Goal: Task Accomplishment & Management: Manage account settings

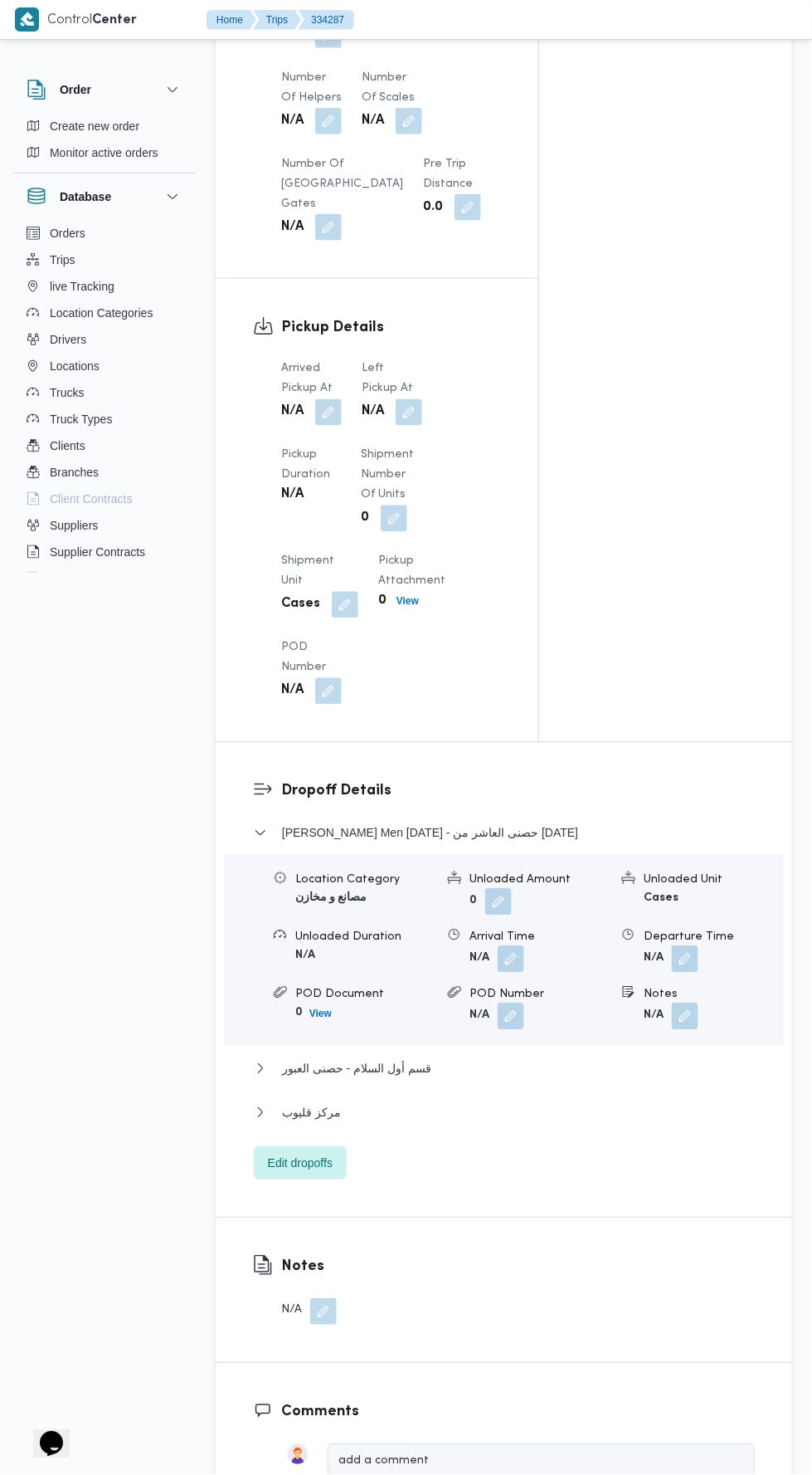
scroll to position [1509, 0]
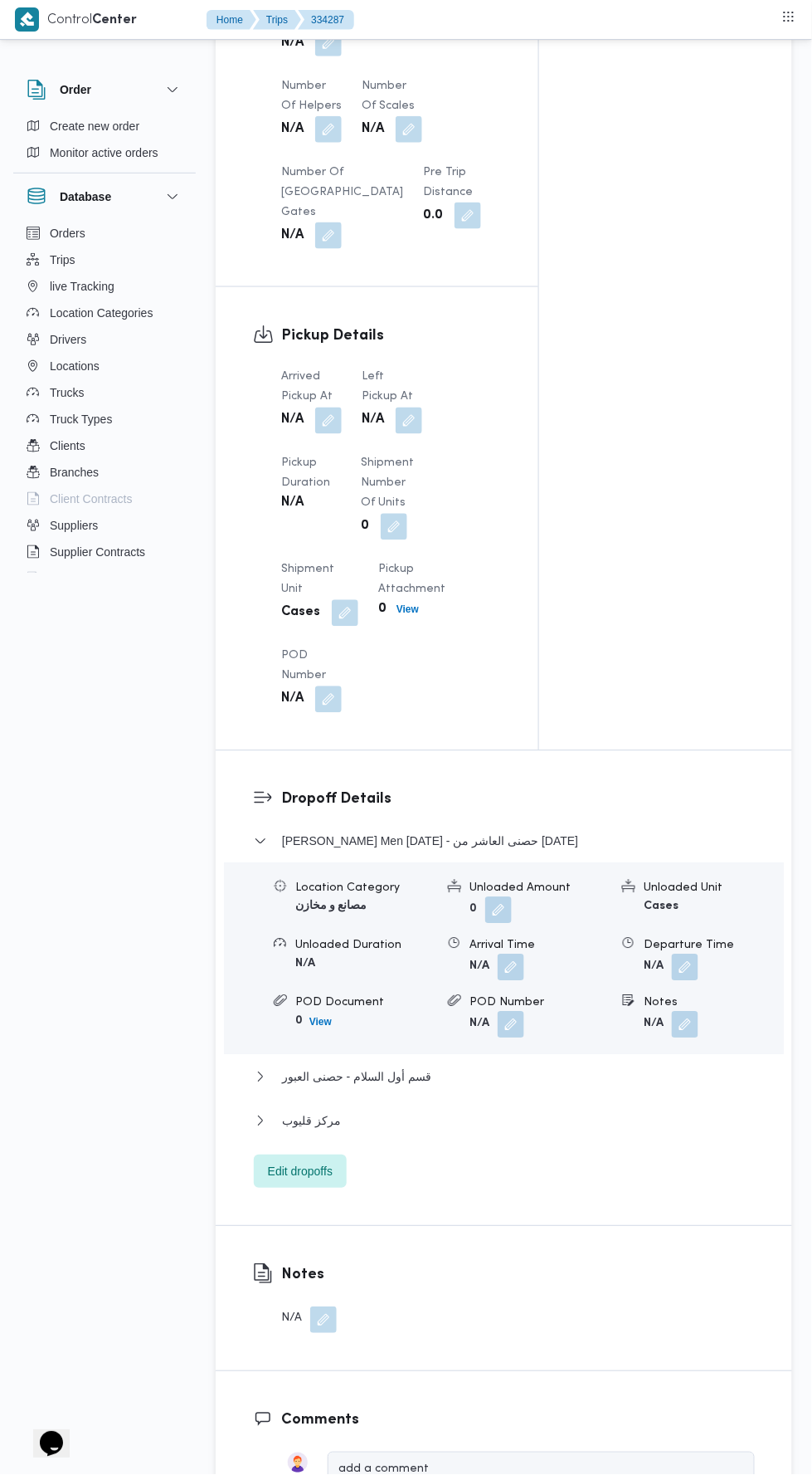
click at [329, 425] on button "button" at bounding box center [328, 421] width 26 height 26
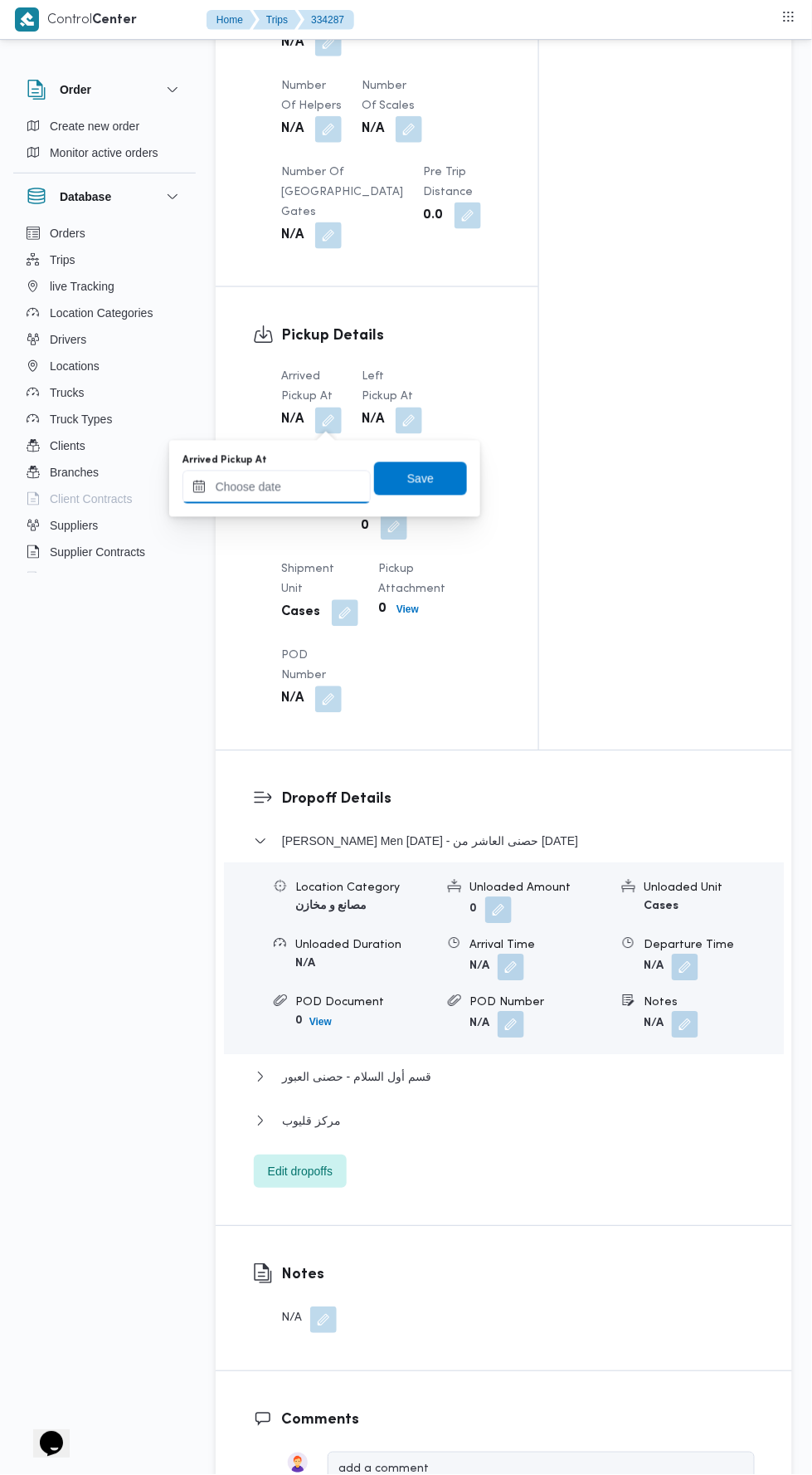
click at [309, 485] on input "Arrived Pickup At" at bounding box center [277, 487] width 188 height 33
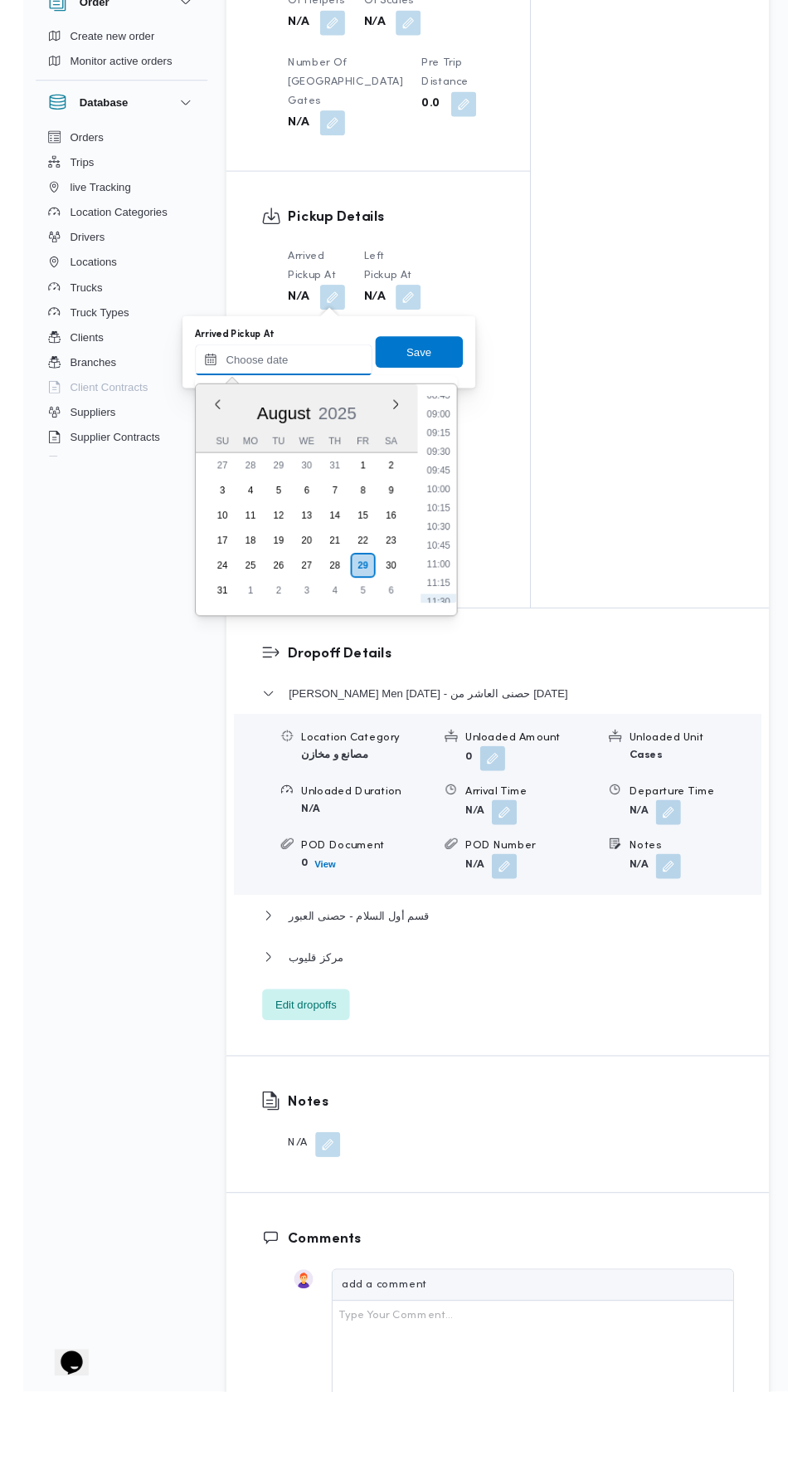
scroll to position [706, 0]
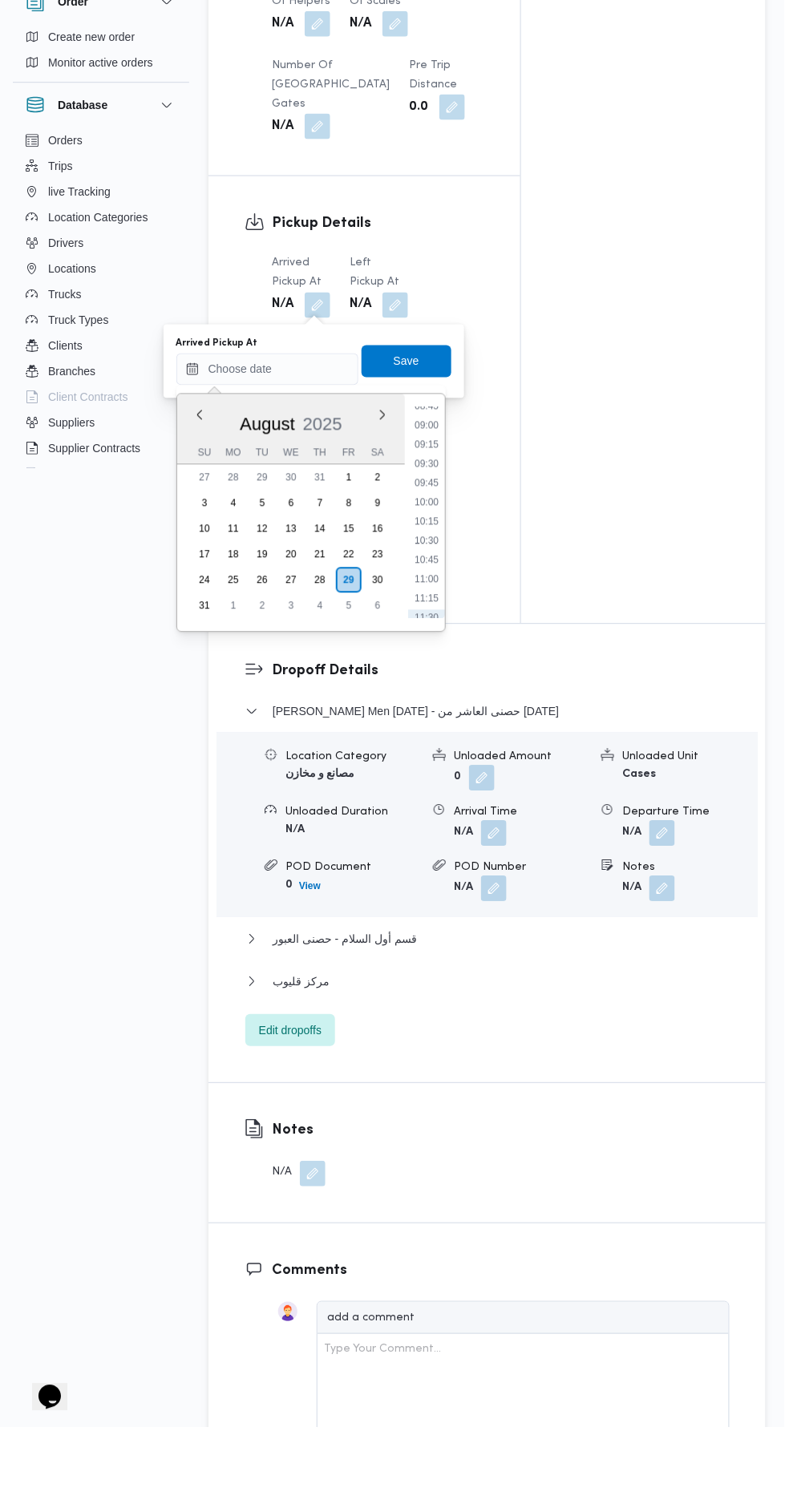
click at [426, 547] on li "09:30" at bounding box center [427, 548] width 37 height 16
type input "29/08/2025 09:30"
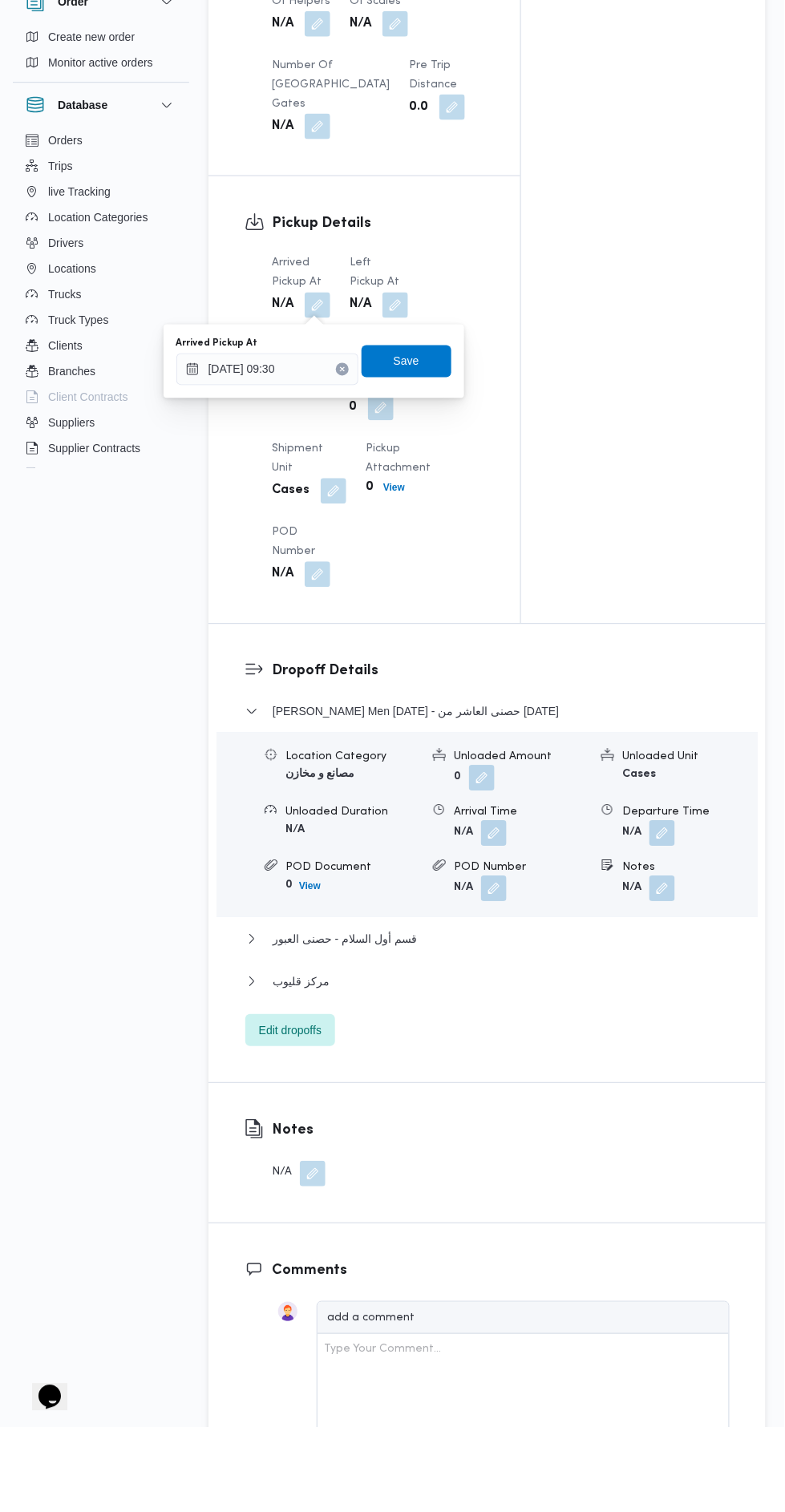
click at [403, 480] on div "You are in a dialog. To close this dialog, hit escape. Arrived Pickup At 29/08/…" at bounding box center [313, 446] width 300 height 74
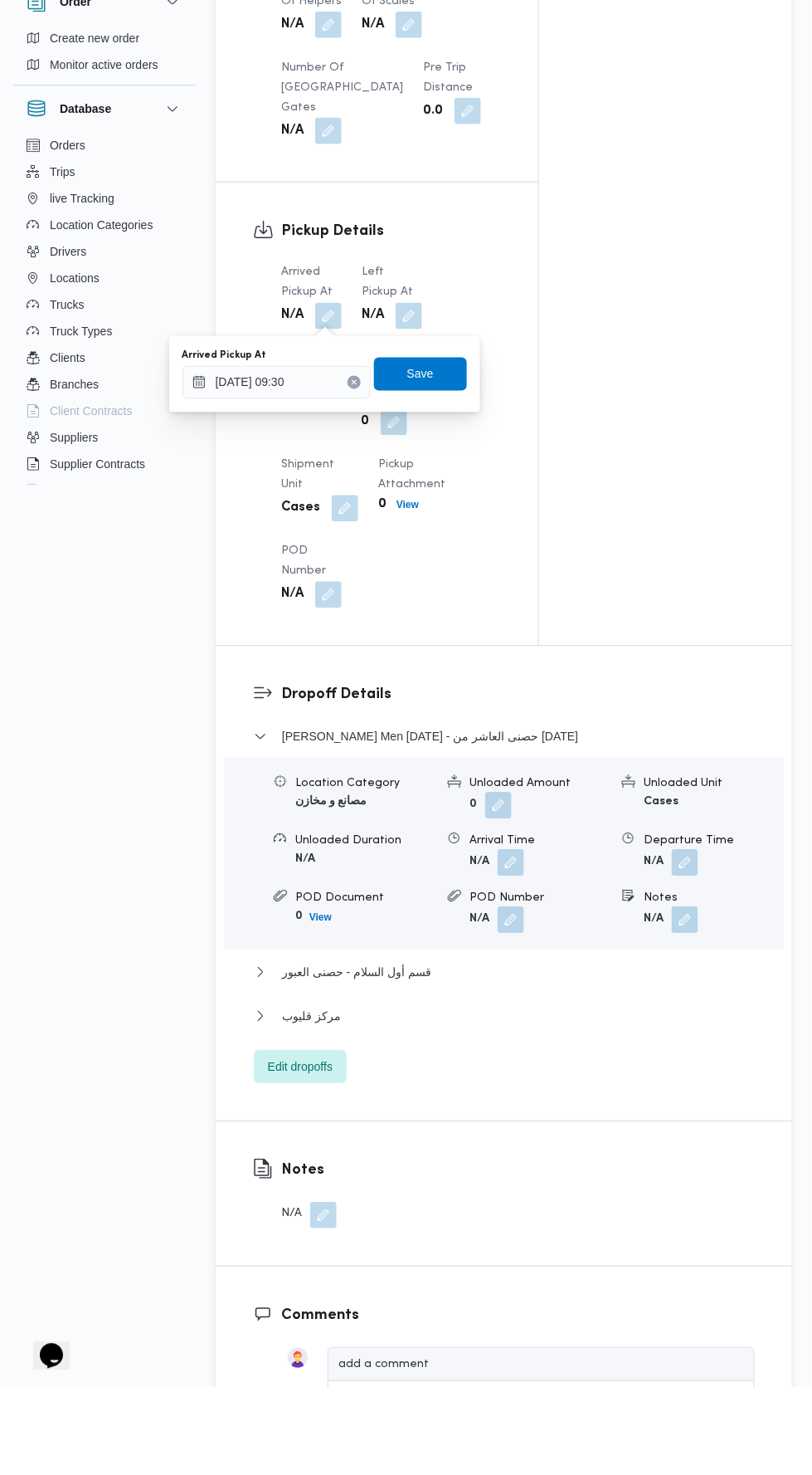
scroll to position [1526, 0]
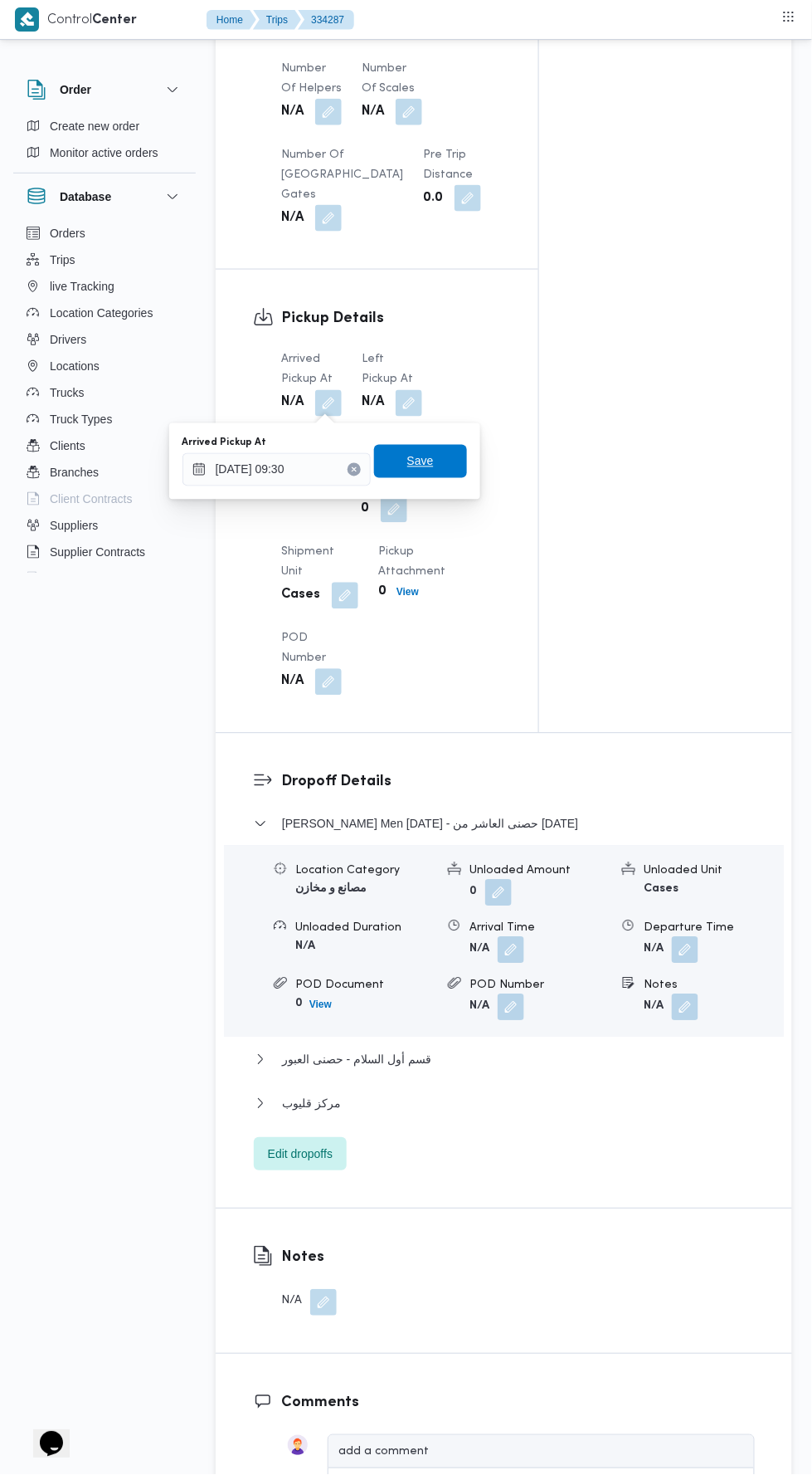
click at [425, 450] on span "Save" at bounding box center [420, 461] width 93 height 33
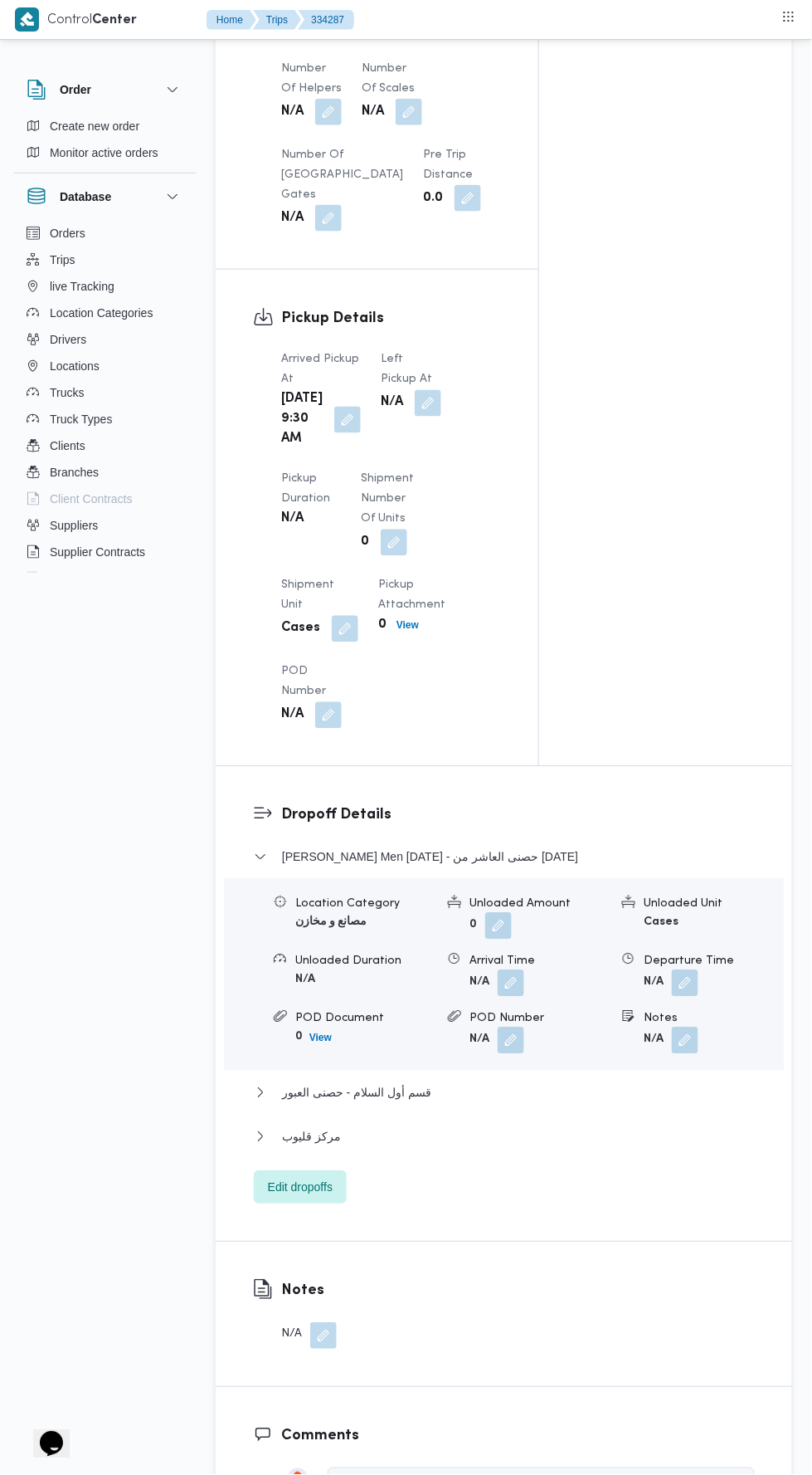
click at [406, 390] on span at bounding box center [424, 403] width 35 height 26
click at [402, 450] on div "Left Pickup At N/A" at bounding box center [411, 400] width 61 height 99
click at [415, 407] on button "button" at bounding box center [428, 403] width 26 height 26
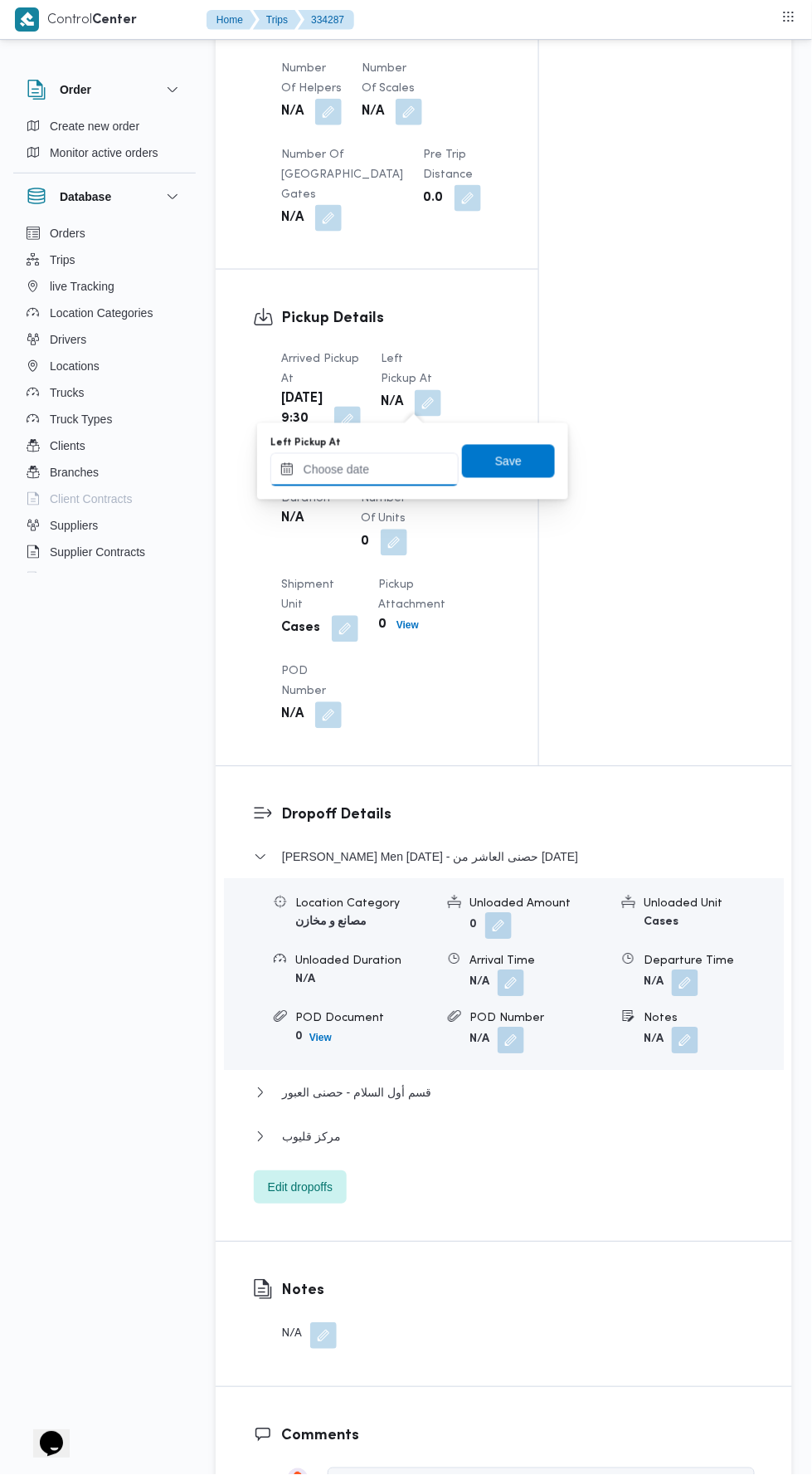
click at [366, 468] on input "Left Pickup At" at bounding box center [365, 469] width 188 height 33
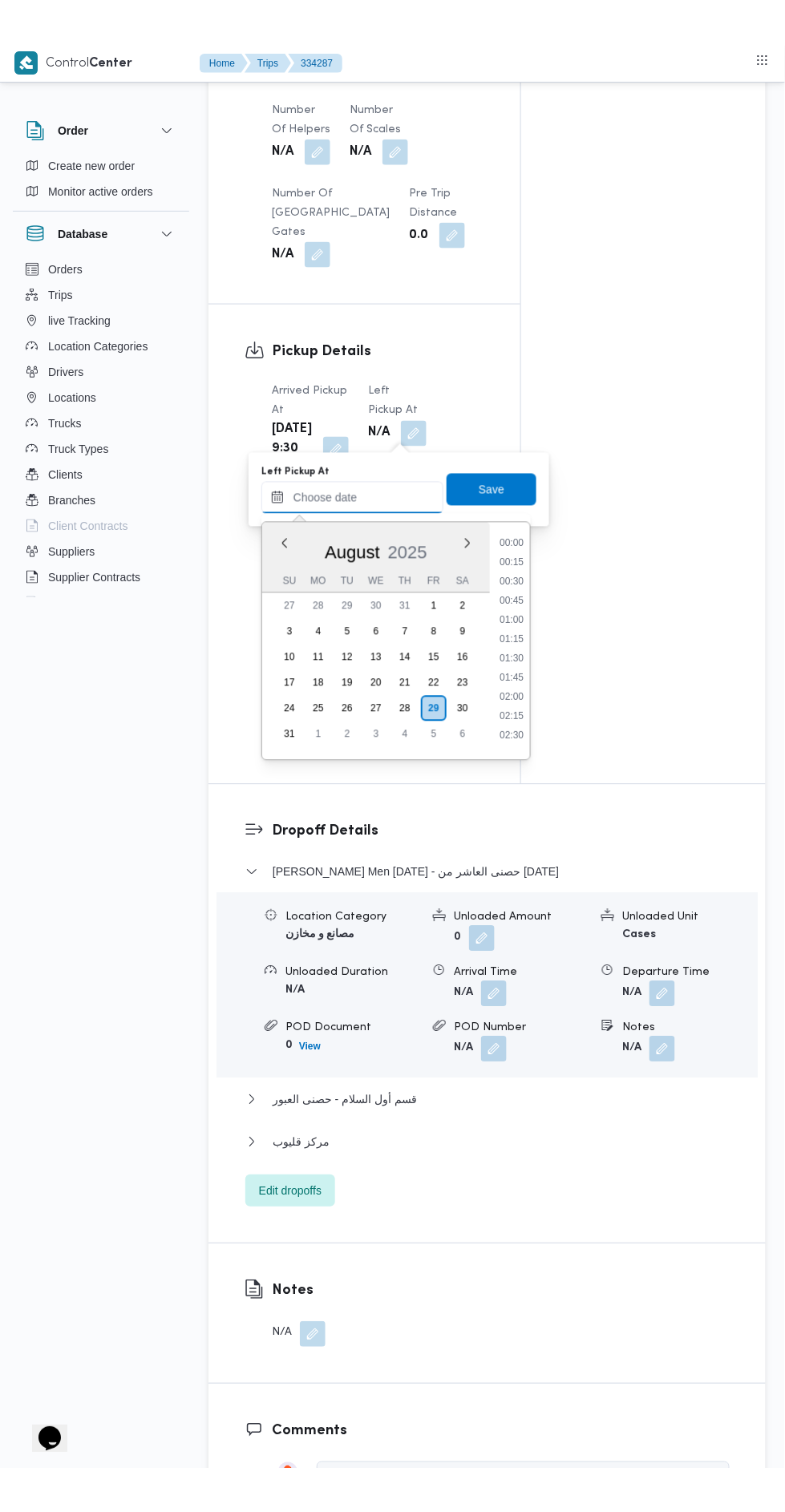
scroll to position [775, 0]
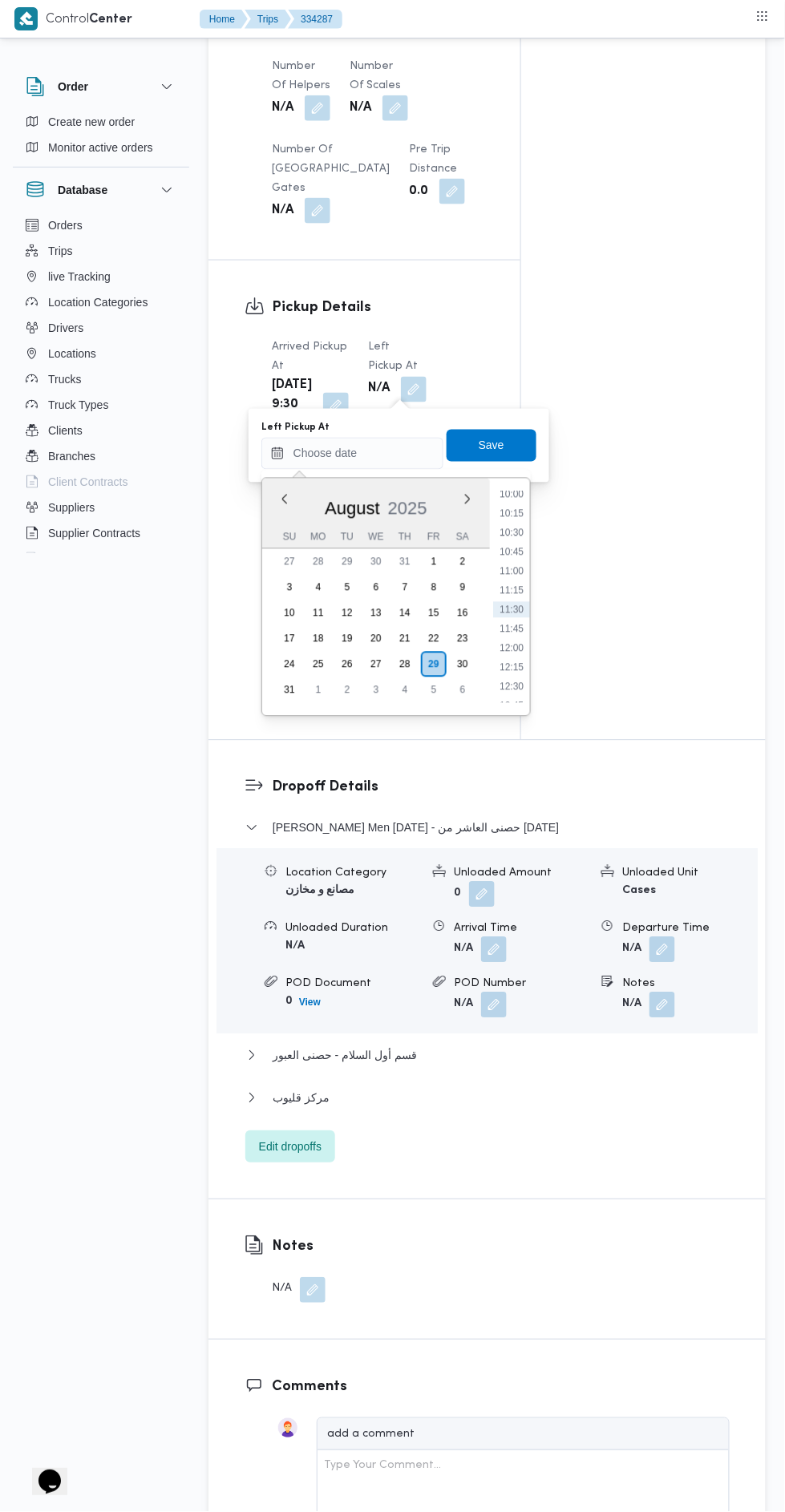
click at [517, 555] on li "10:45" at bounding box center [512, 552] width 37 height 16
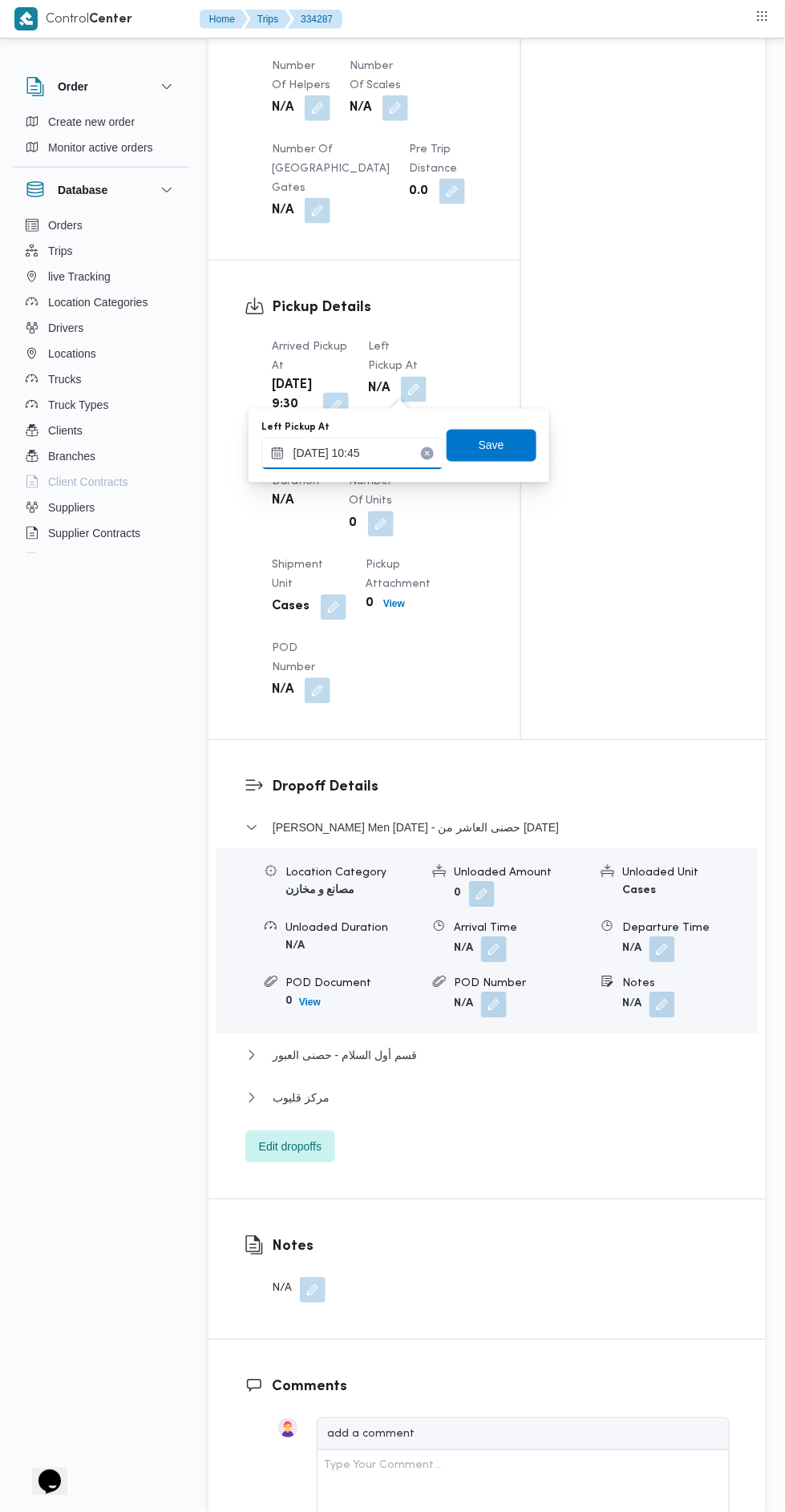
click at [376, 452] on input "29/08/2025 10:45" at bounding box center [353, 454] width 182 height 32
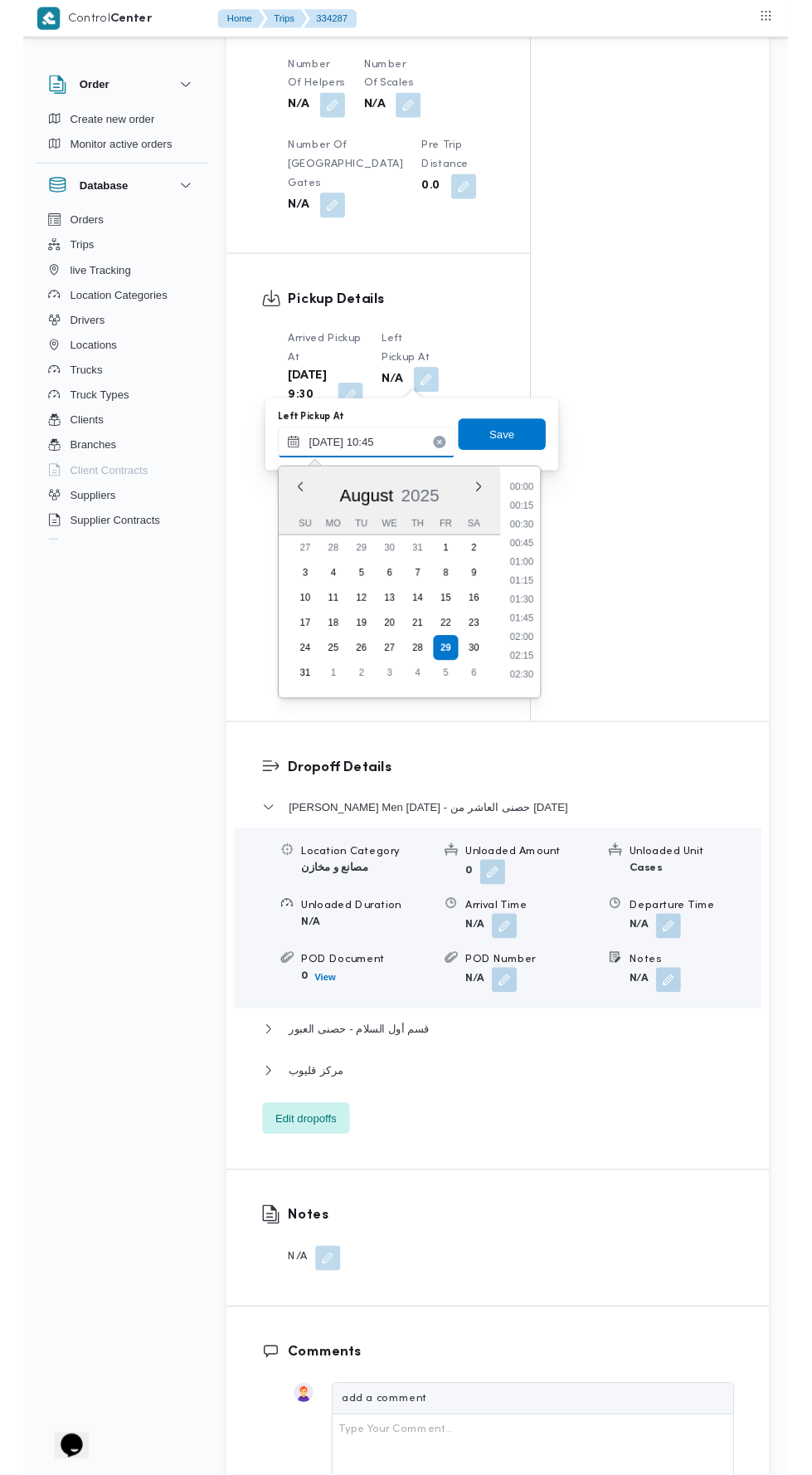
scroll to position [742, 0]
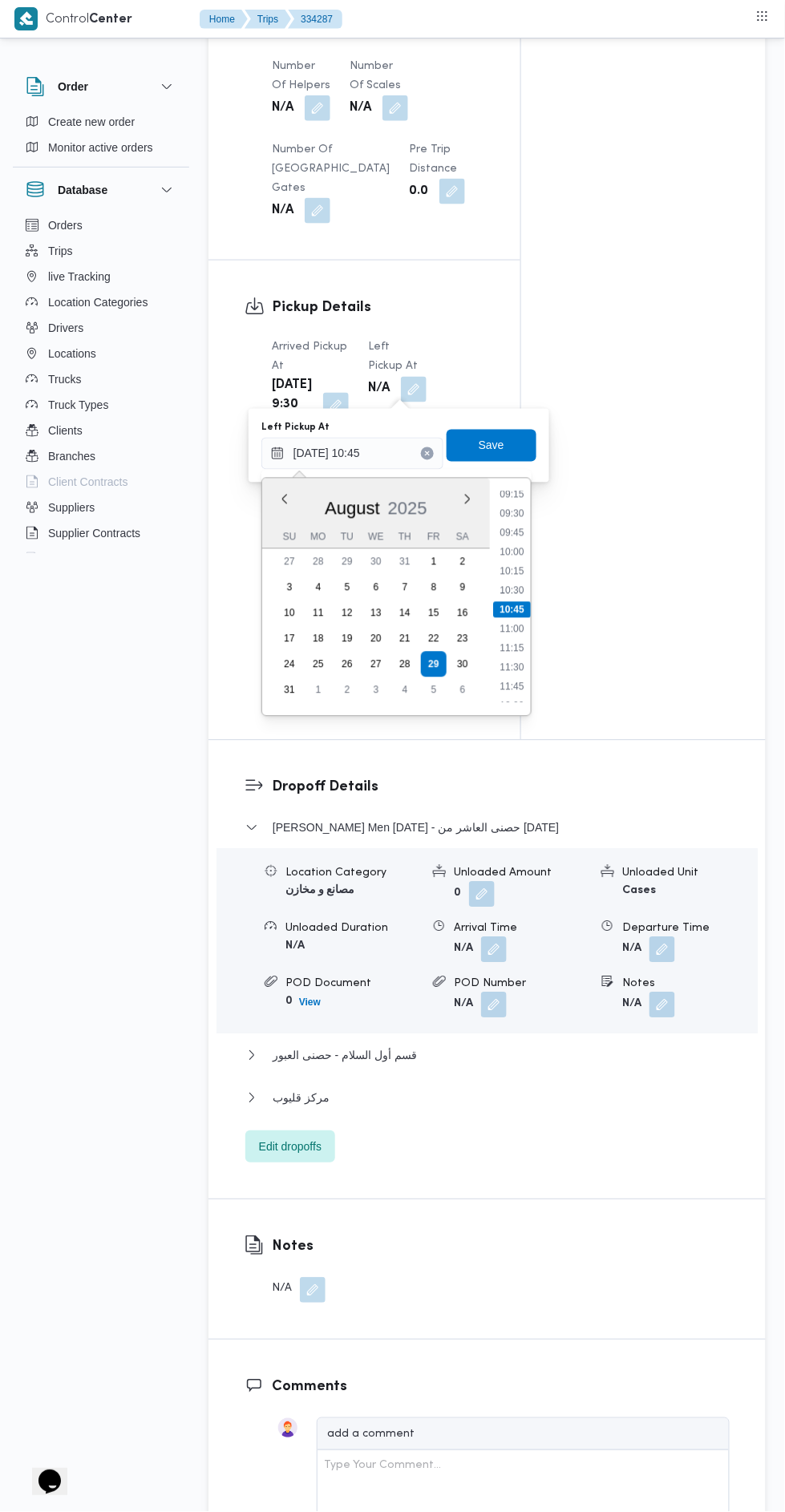
click at [513, 589] on li "10:30" at bounding box center [512, 591] width 37 height 16
type input "29/08/2025 10:30"
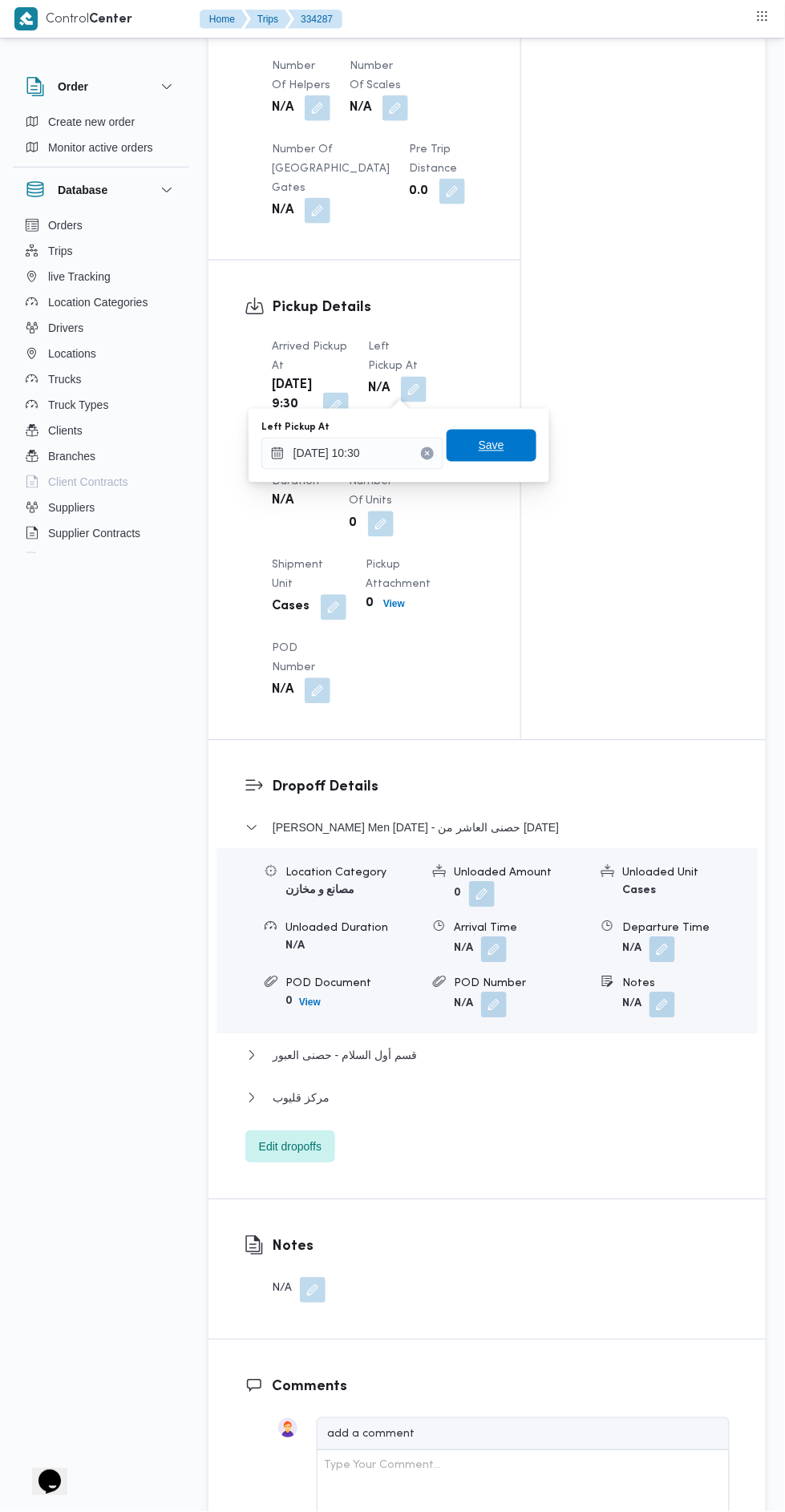
click at [487, 439] on span "Save" at bounding box center [491, 445] width 25 height 19
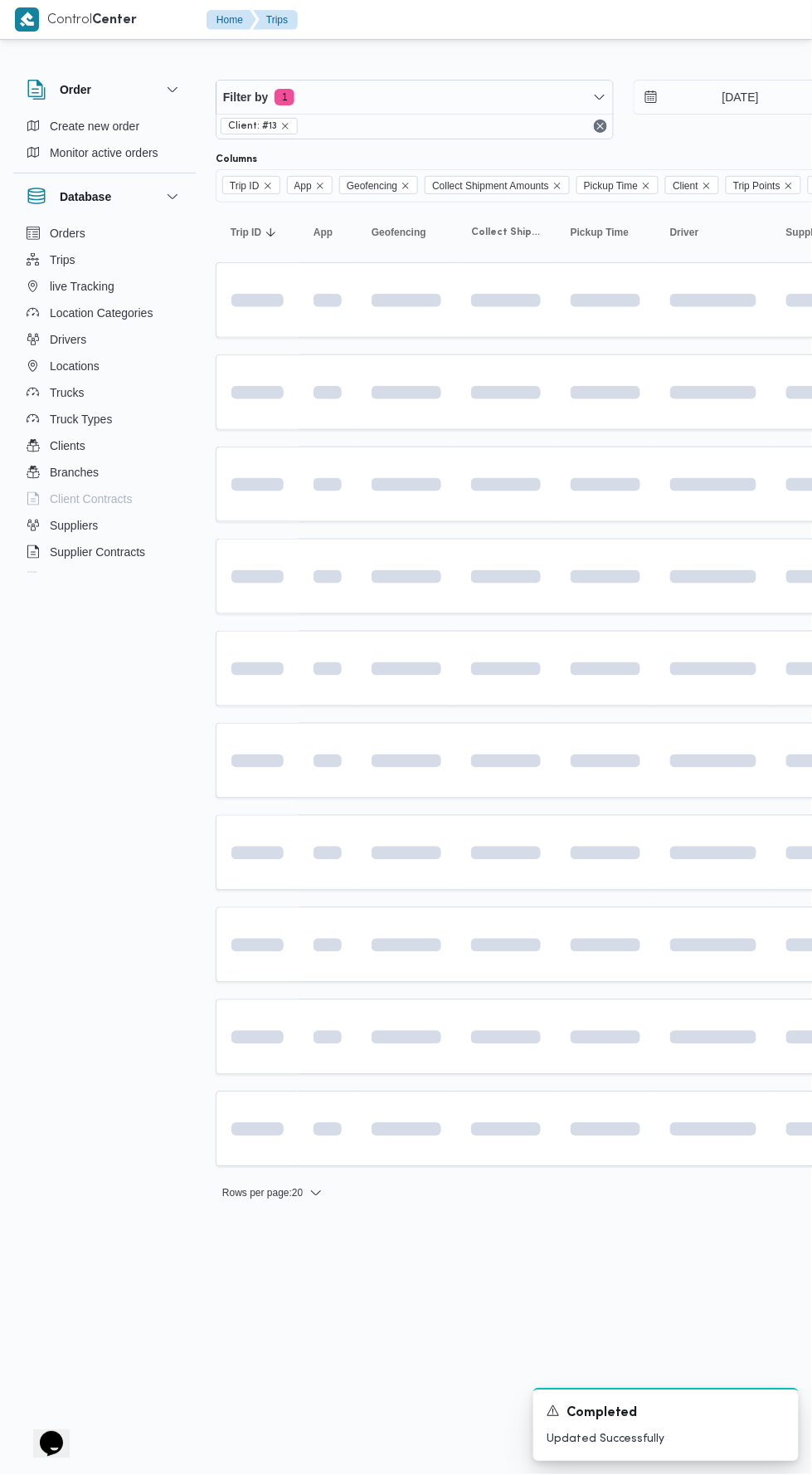
scroll to position [0, 0]
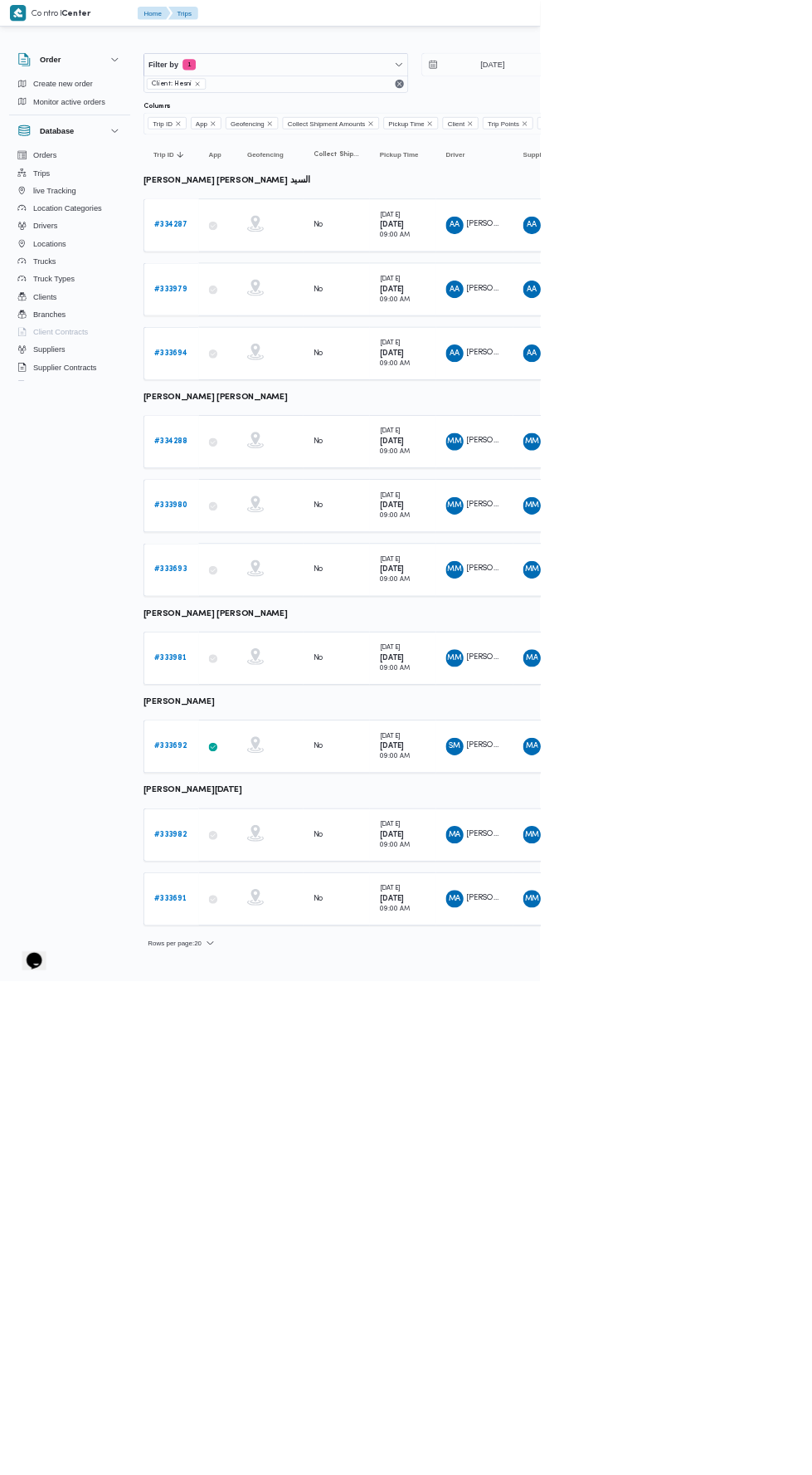
click at [274, 658] on b "# 334288" at bounding box center [257, 663] width 50 height 10
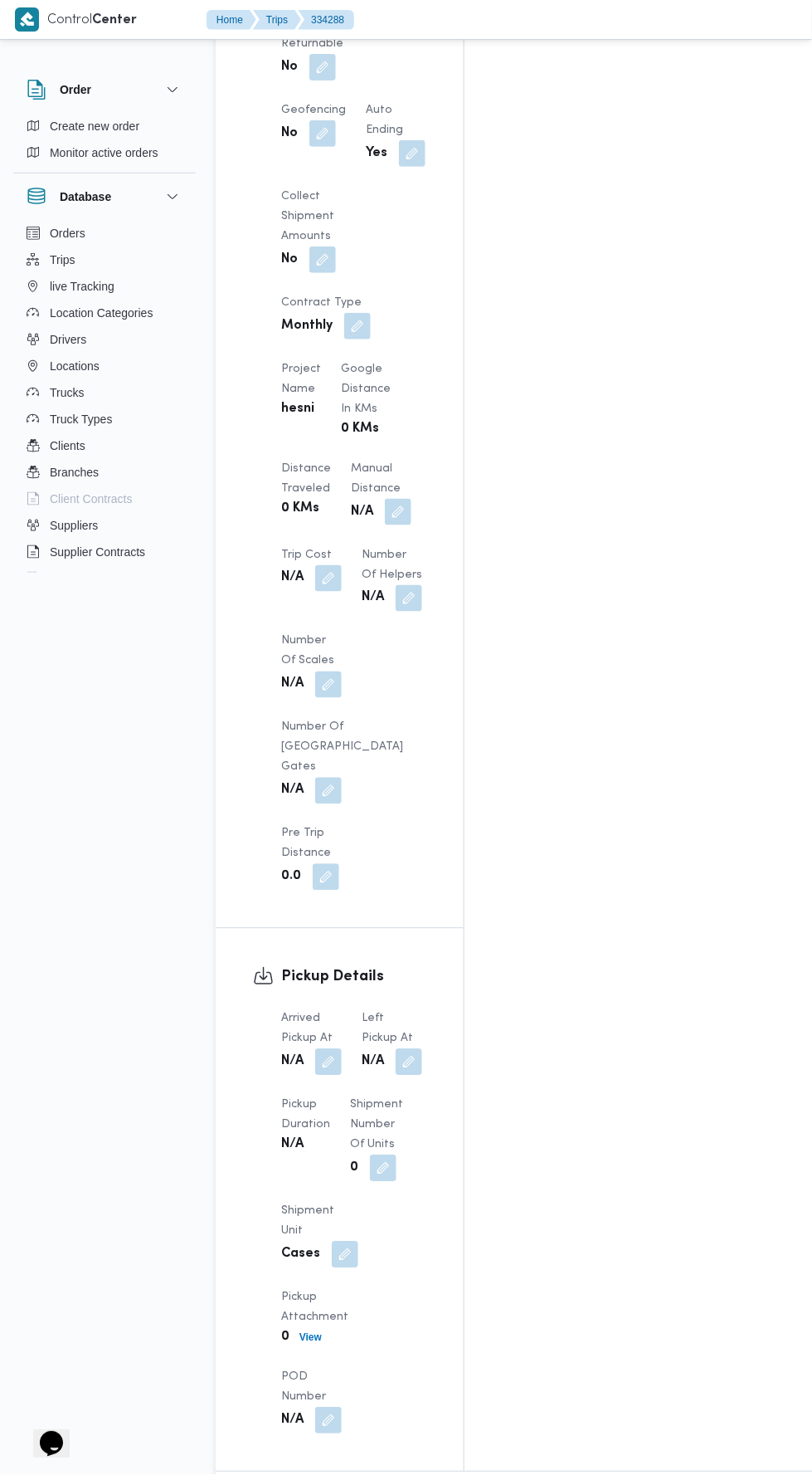
scroll to position [1298, 0]
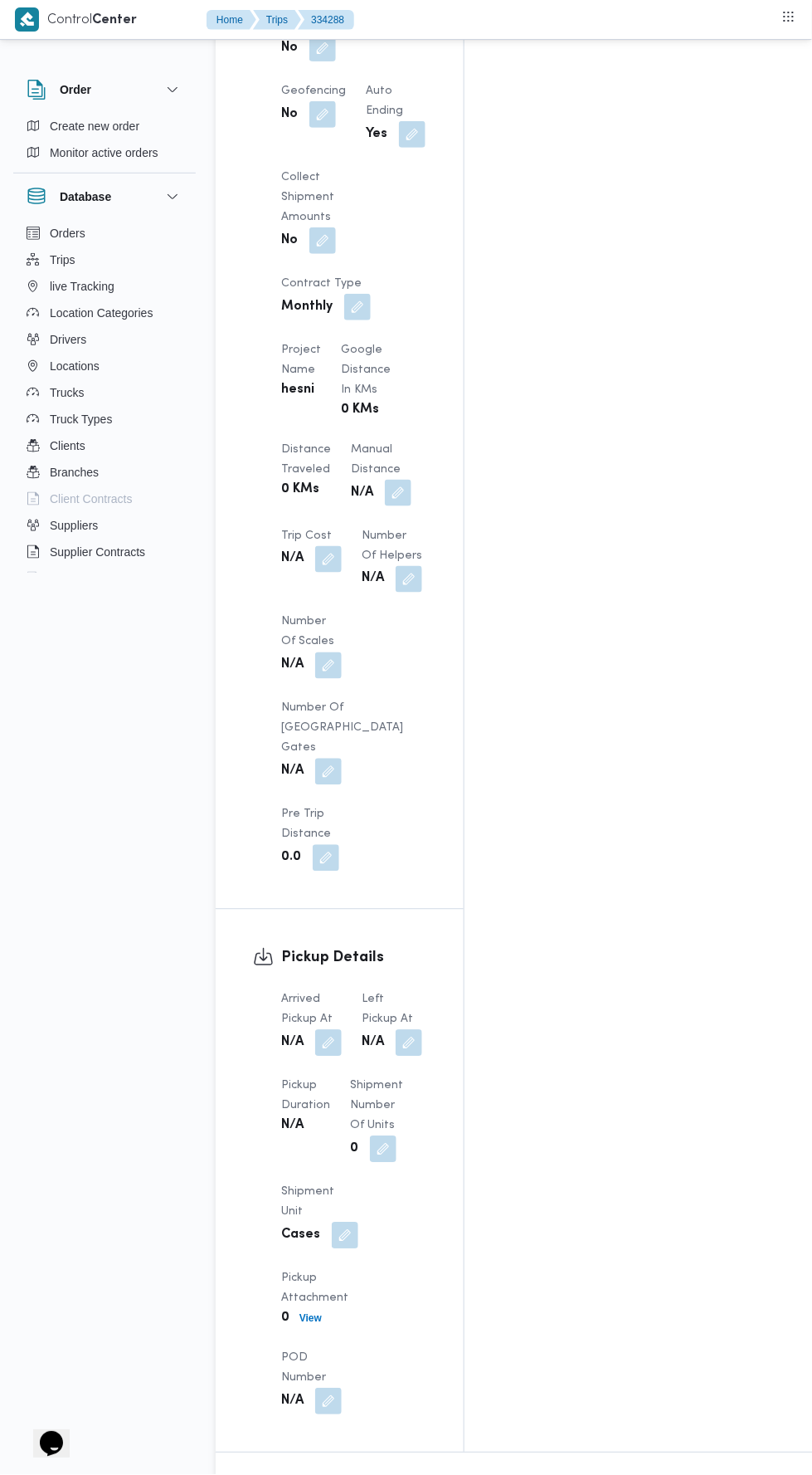
click at [320, 1030] on button "button" at bounding box center [328, 1043] width 26 height 26
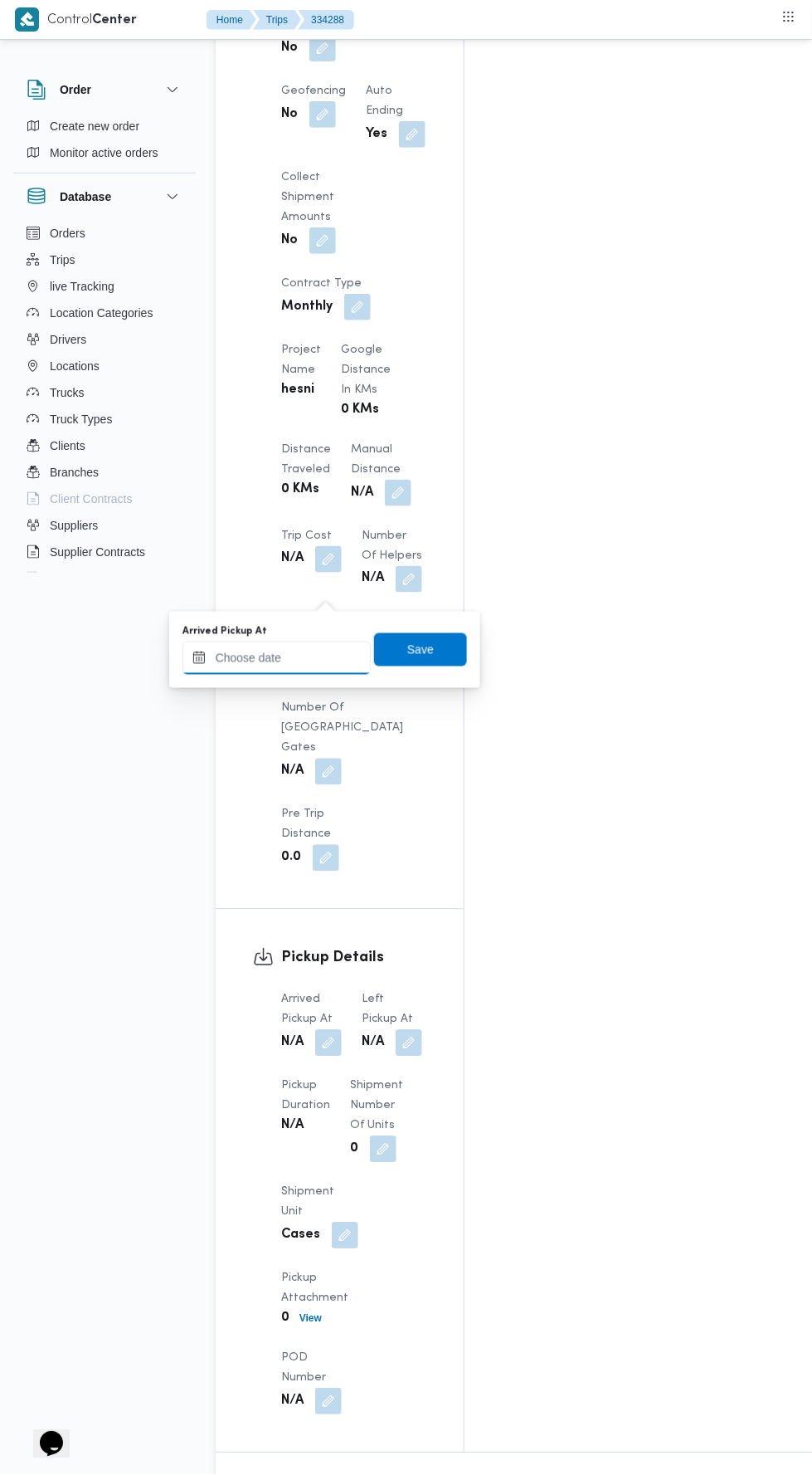
click at [287, 654] on input "Arrived Pickup At" at bounding box center [277, 658] width 188 height 33
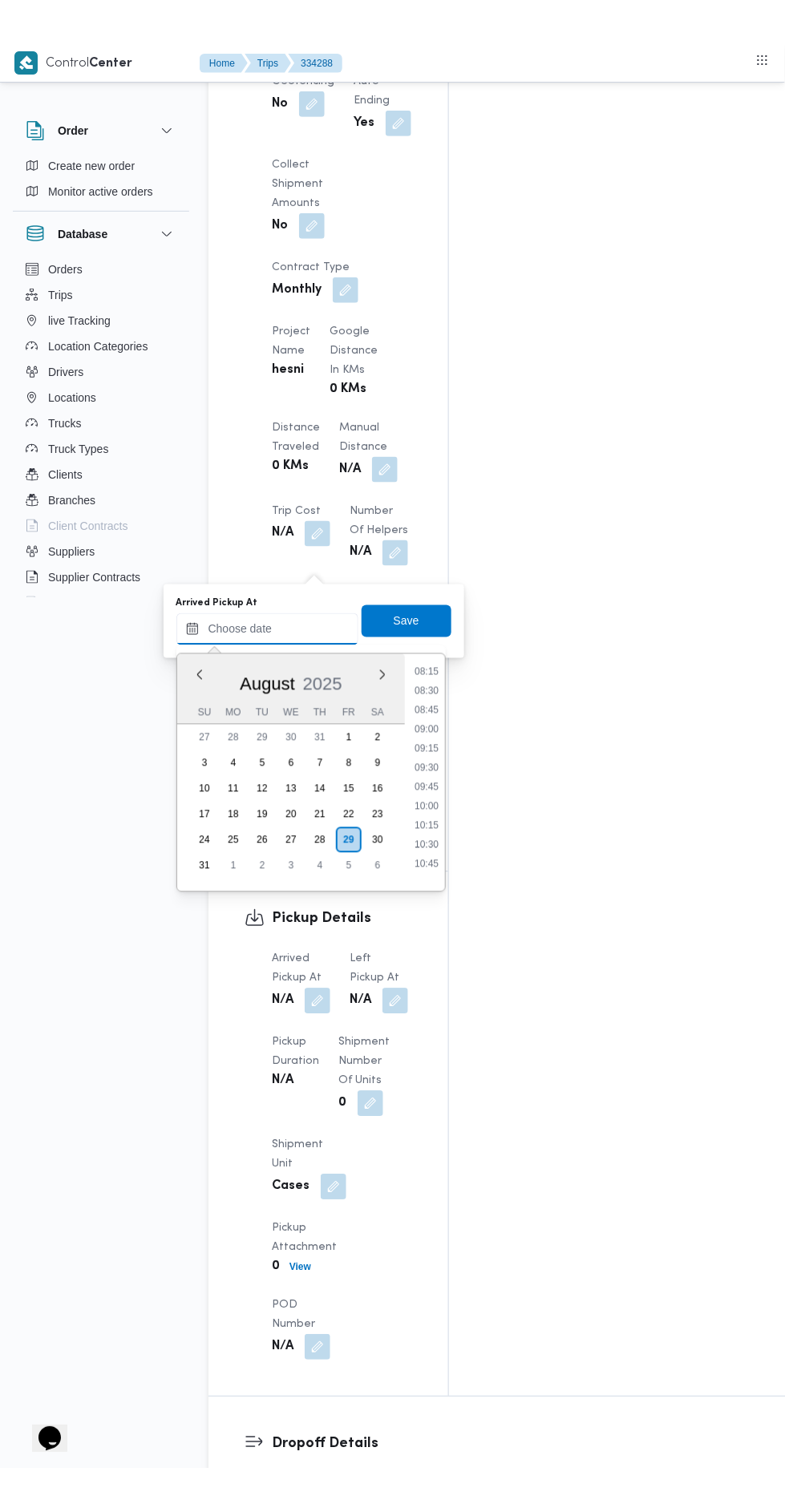
scroll to position [639, 0]
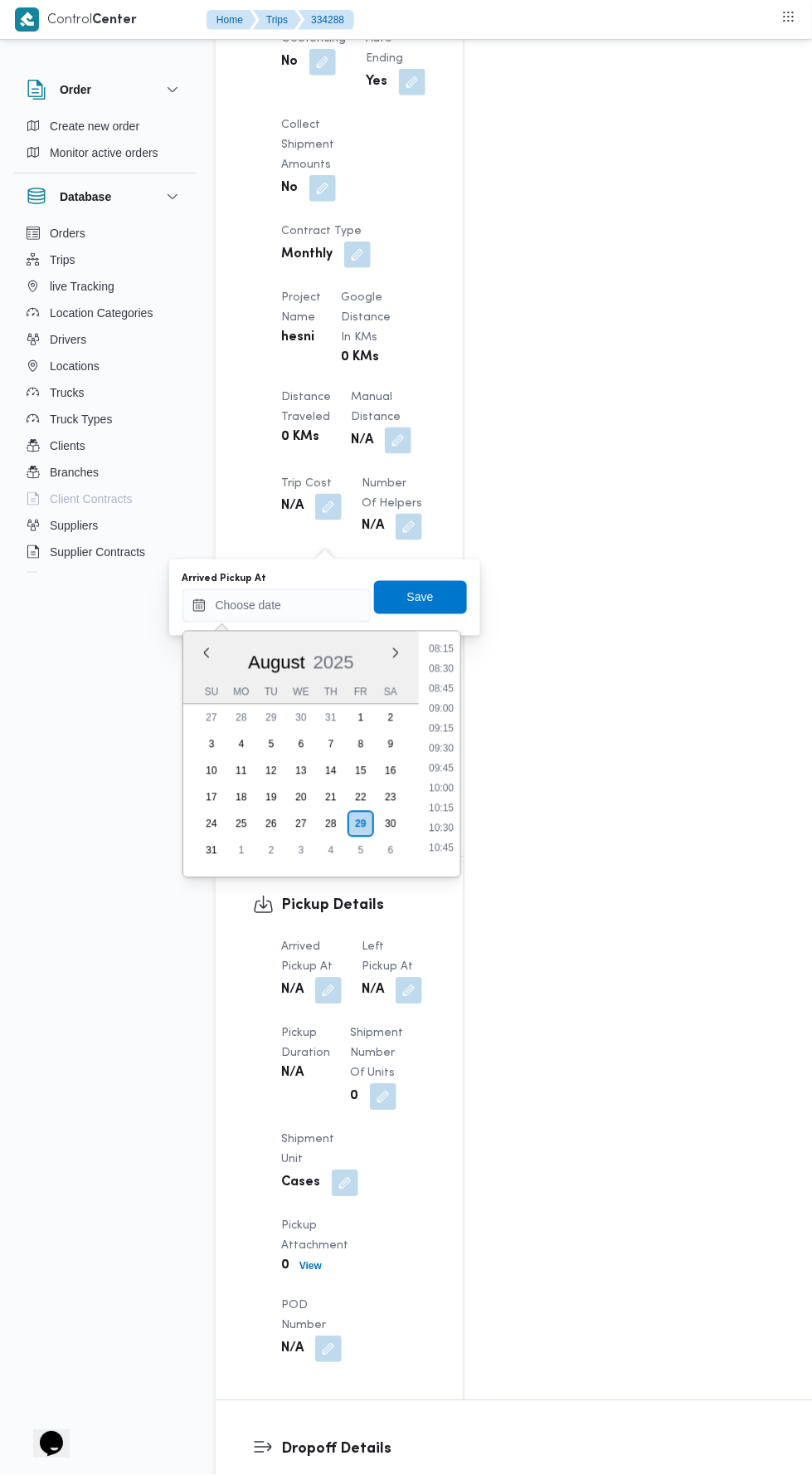
click at [428, 710] on li "09:00" at bounding box center [441, 708] width 38 height 17
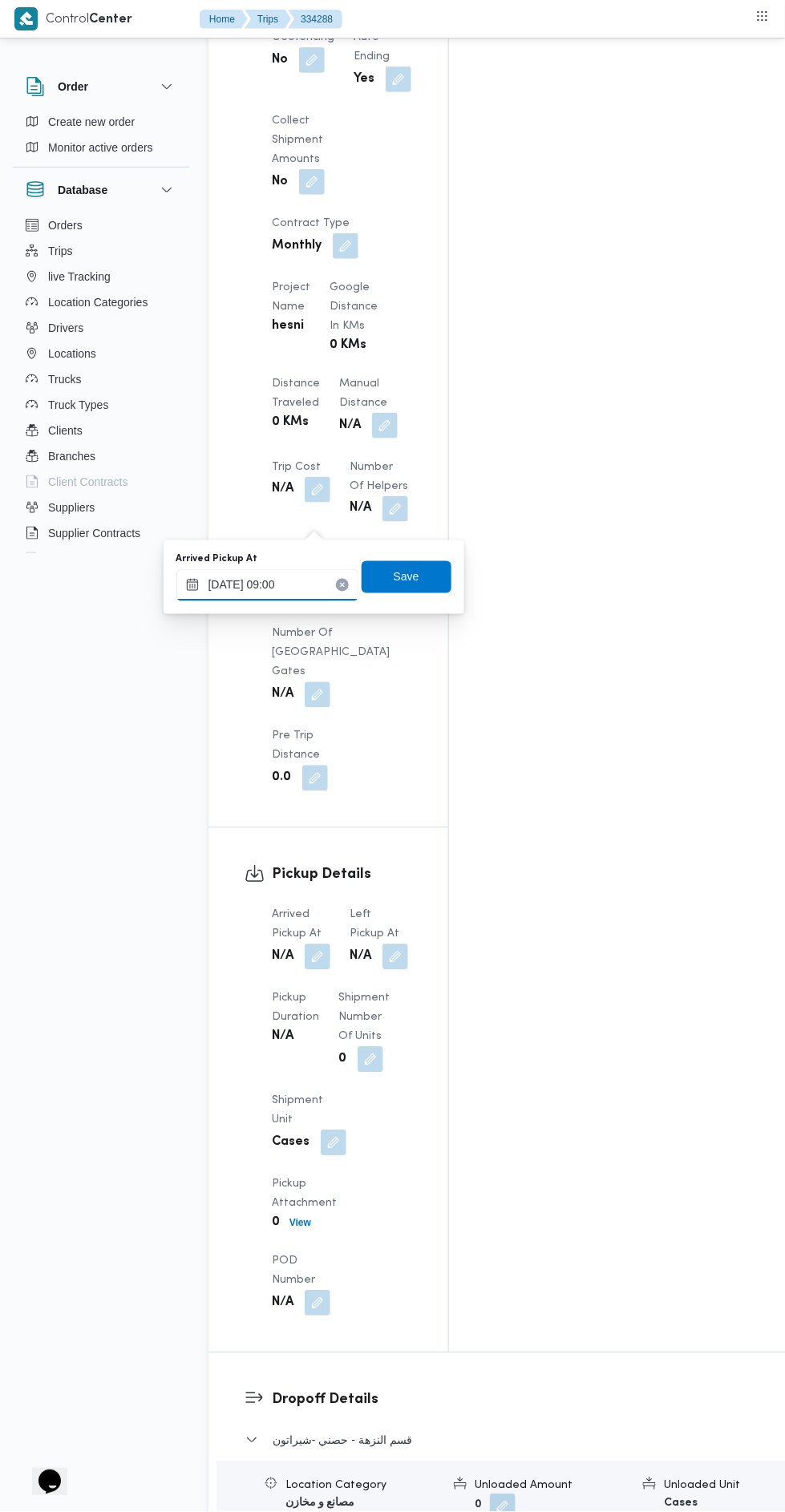
click at [241, 589] on input "29/08/2025 09:00" at bounding box center [268, 586] width 182 height 32
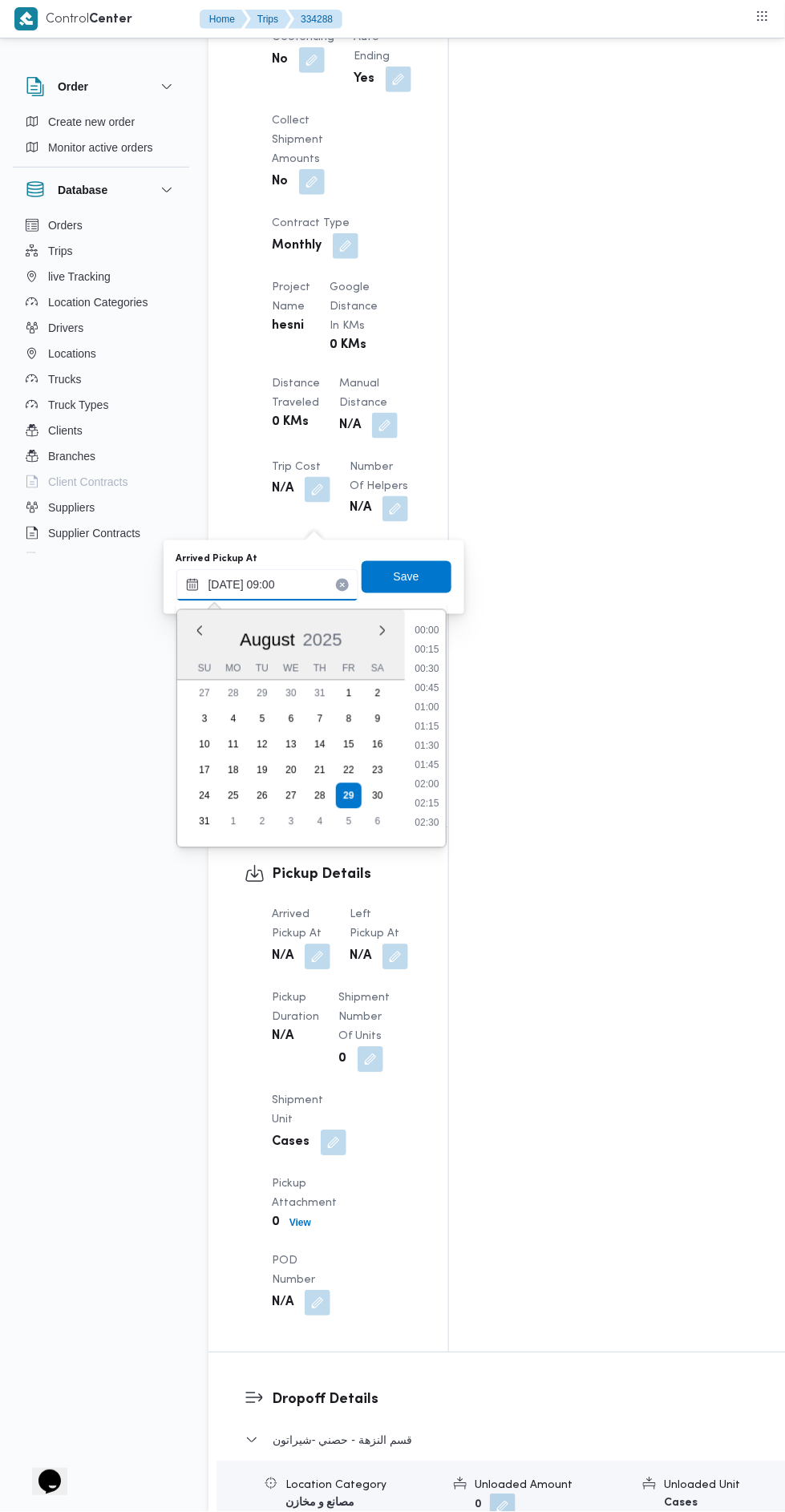
scroll to position [582, 0]
click at [424, 778] on li "09:30" at bounding box center [427, 780] width 37 height 16
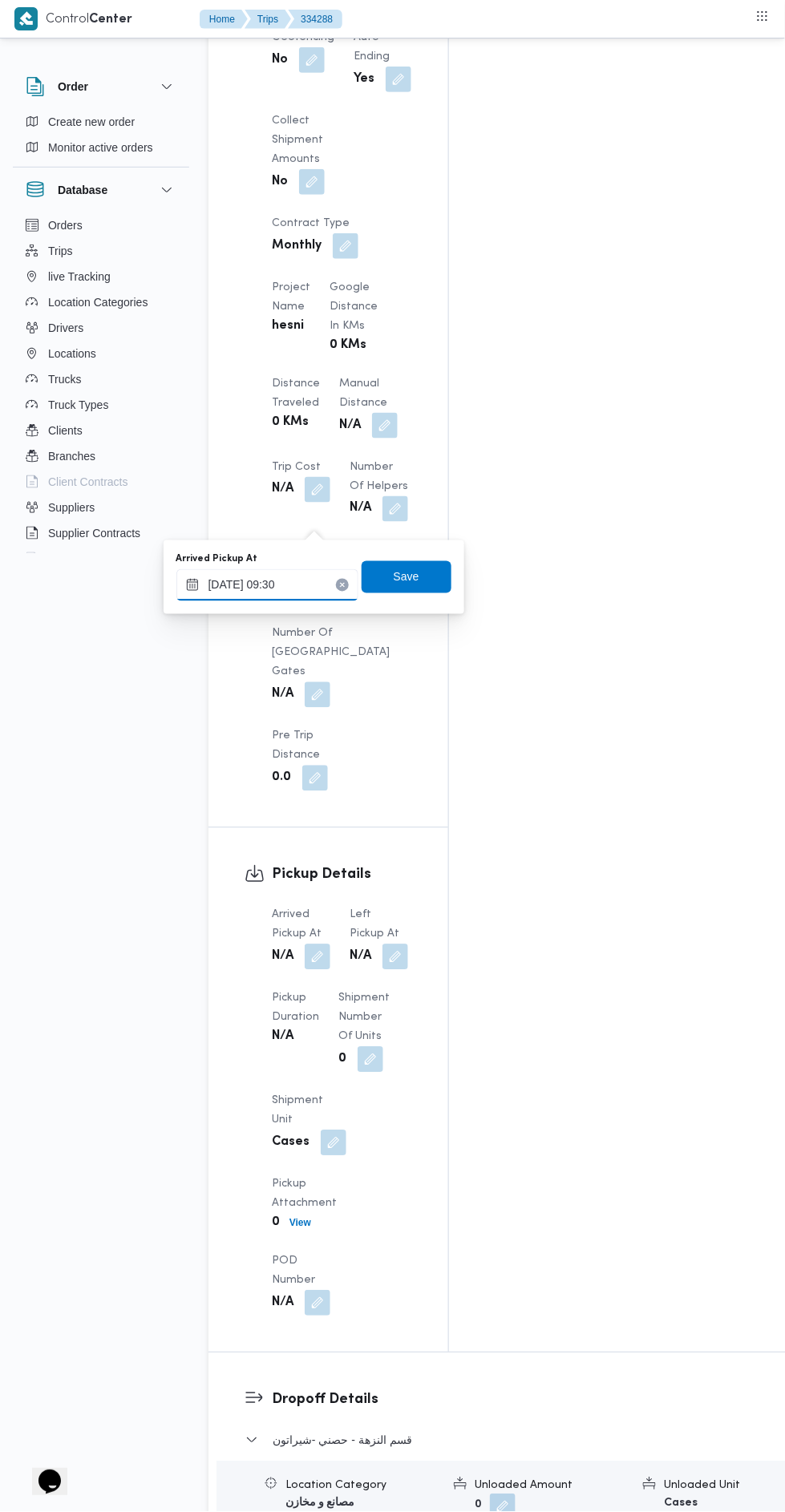
click at [255, 581] on input "29/08/2025 09:30" at bounding box center [268, 586] width 182 height 32
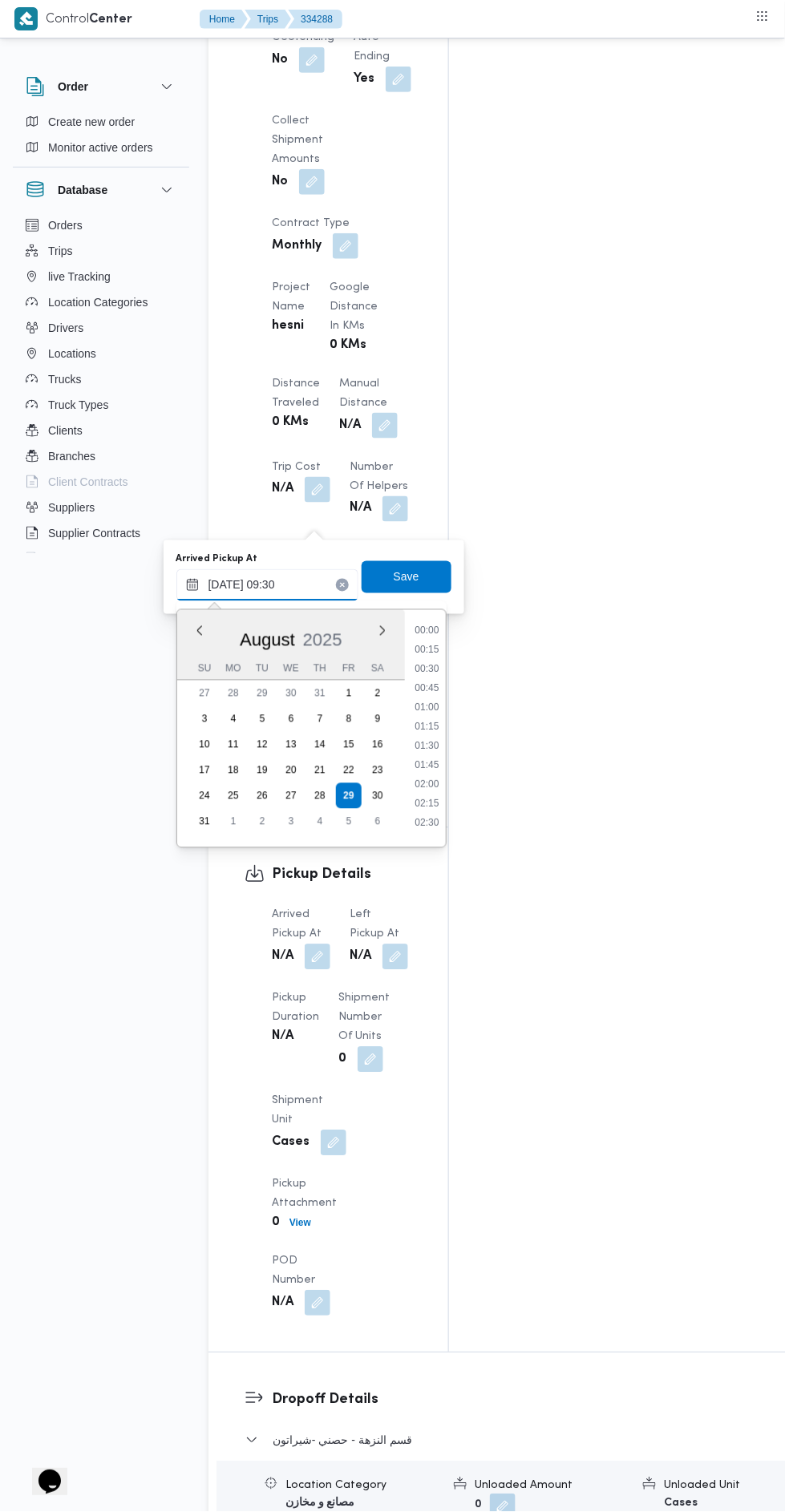
scroll to position [621, 0]
click at [422, 702] on li "09:00" at bounding box center [427, 703] width 37 height 16
type input "29/08/2025 09:00"
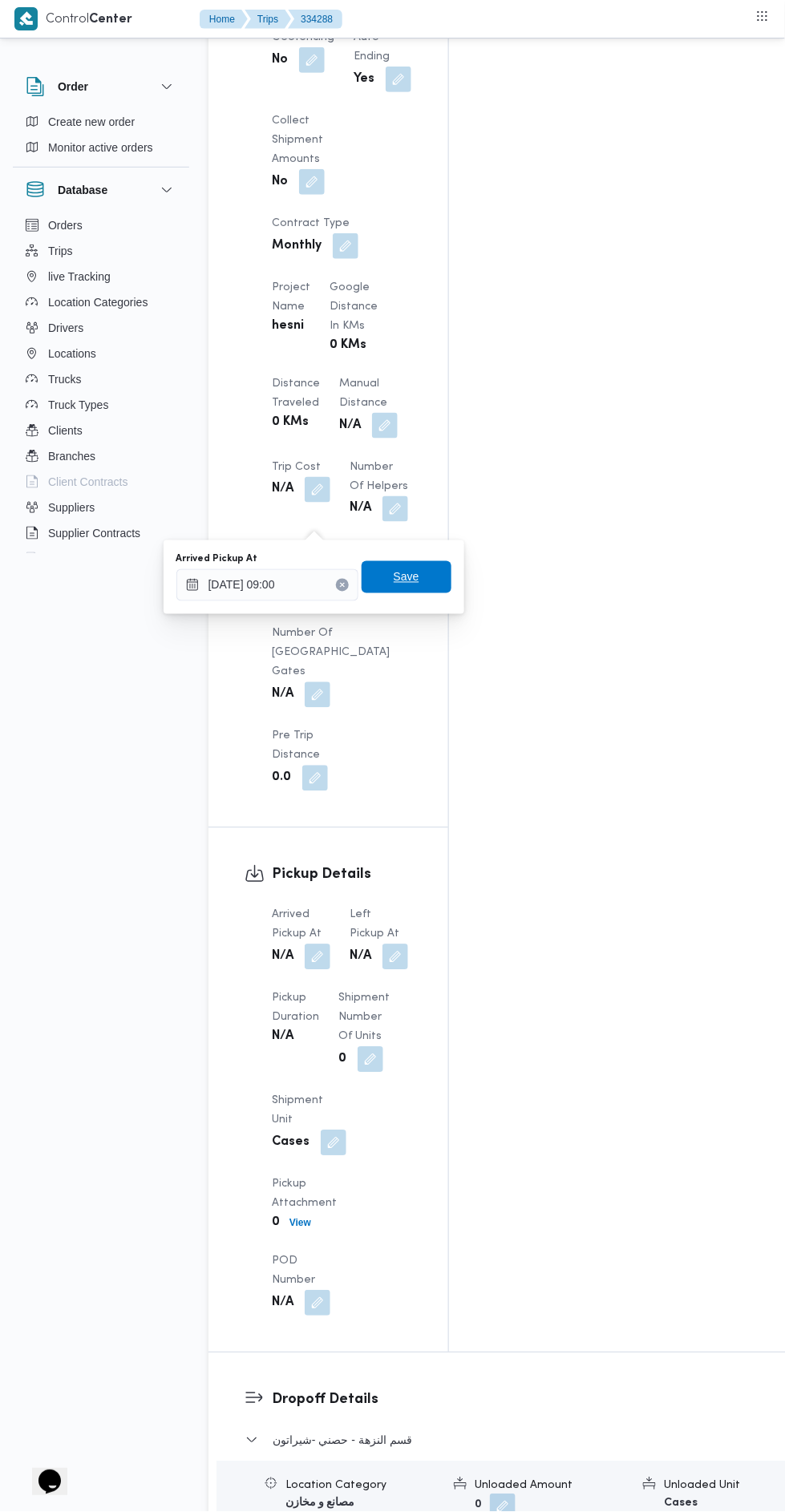
click at [381, 589] on span "Save" at bounding box center [406, 577] width 90 height 32
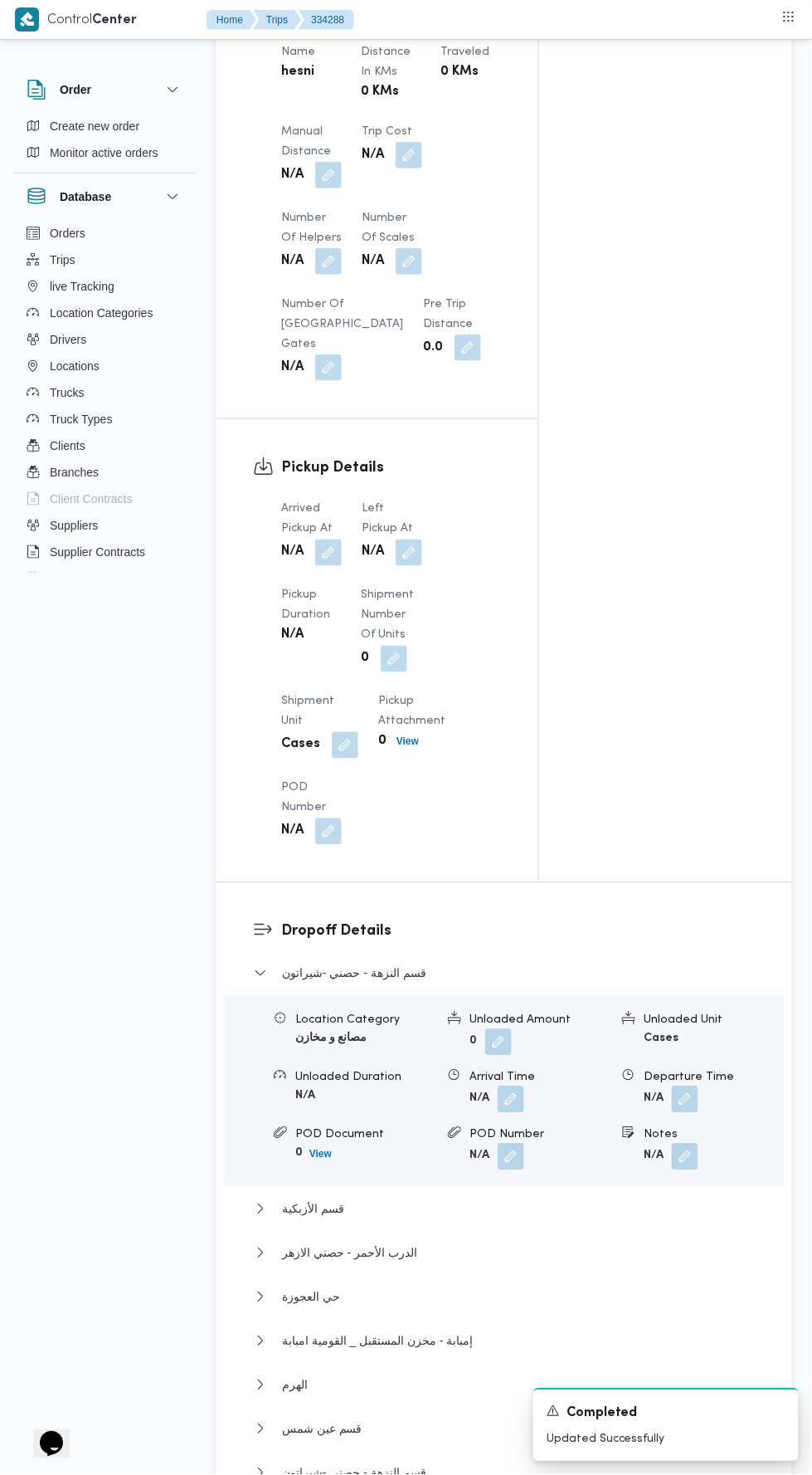
click at [405, 543] on button "button" at bounding box center [409, 552] width 26 height 26
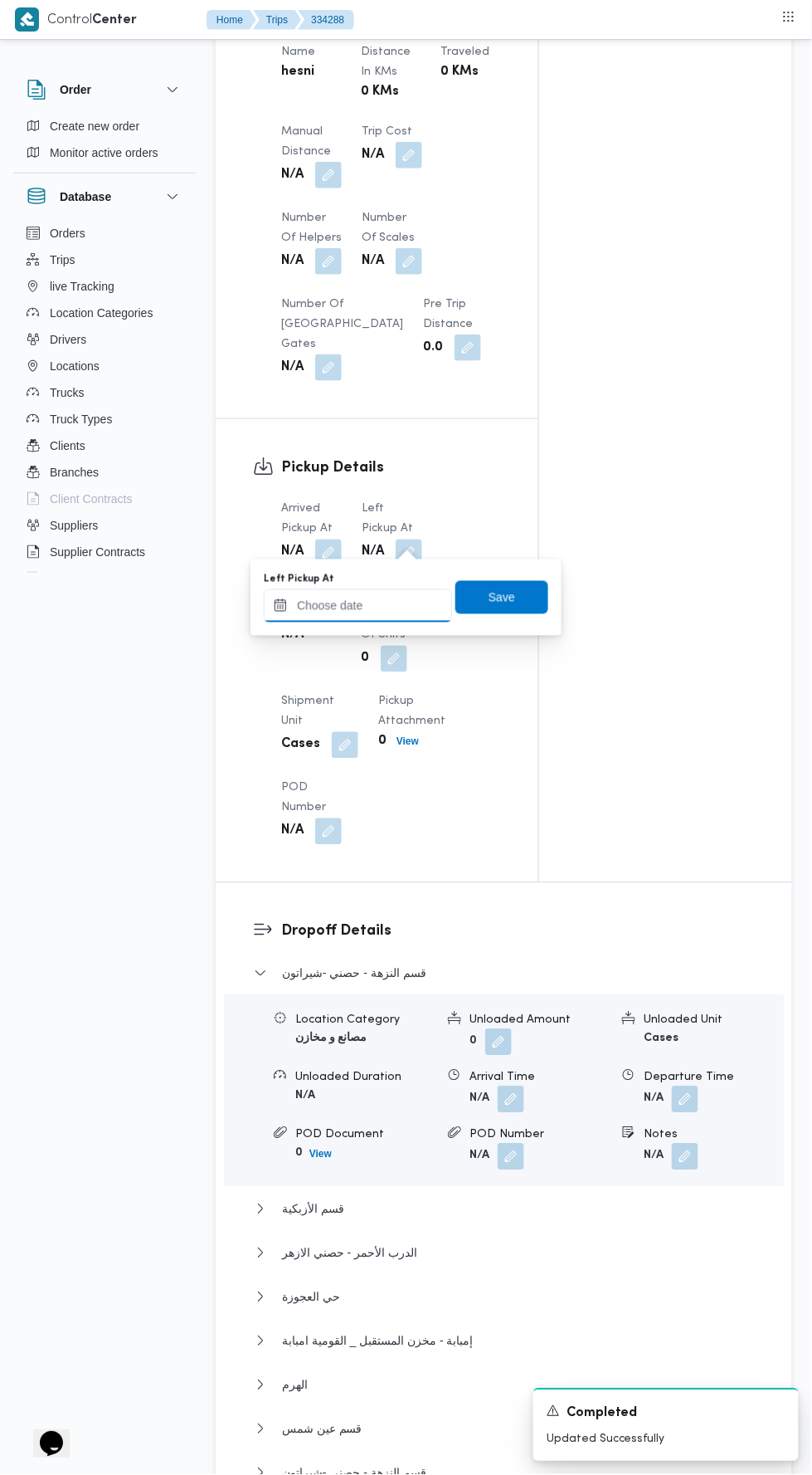
click at [392, 598] on input "Left Pickup At" at bounding box center [358, 606] width 188 height 33
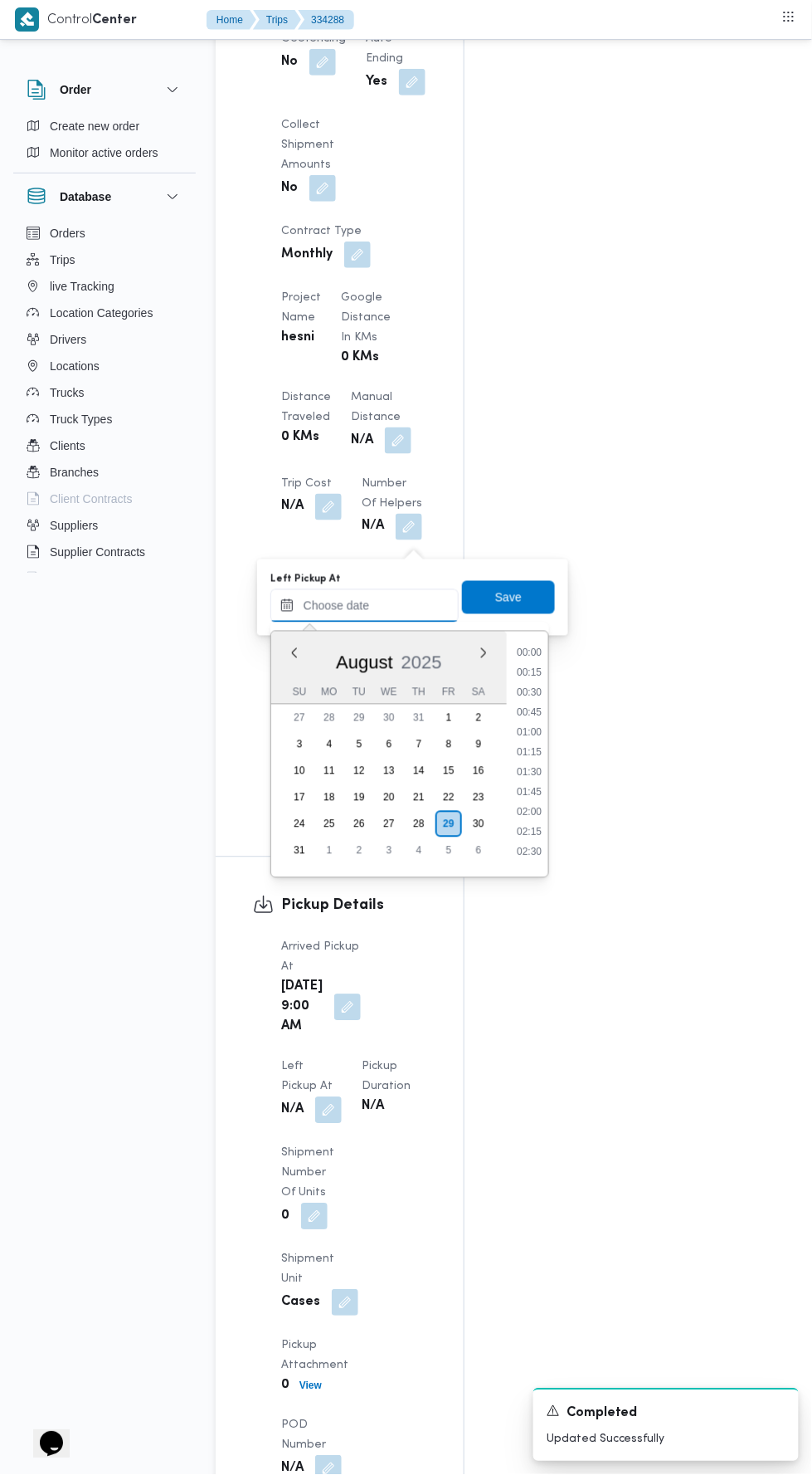
scroll to position [802, 0]
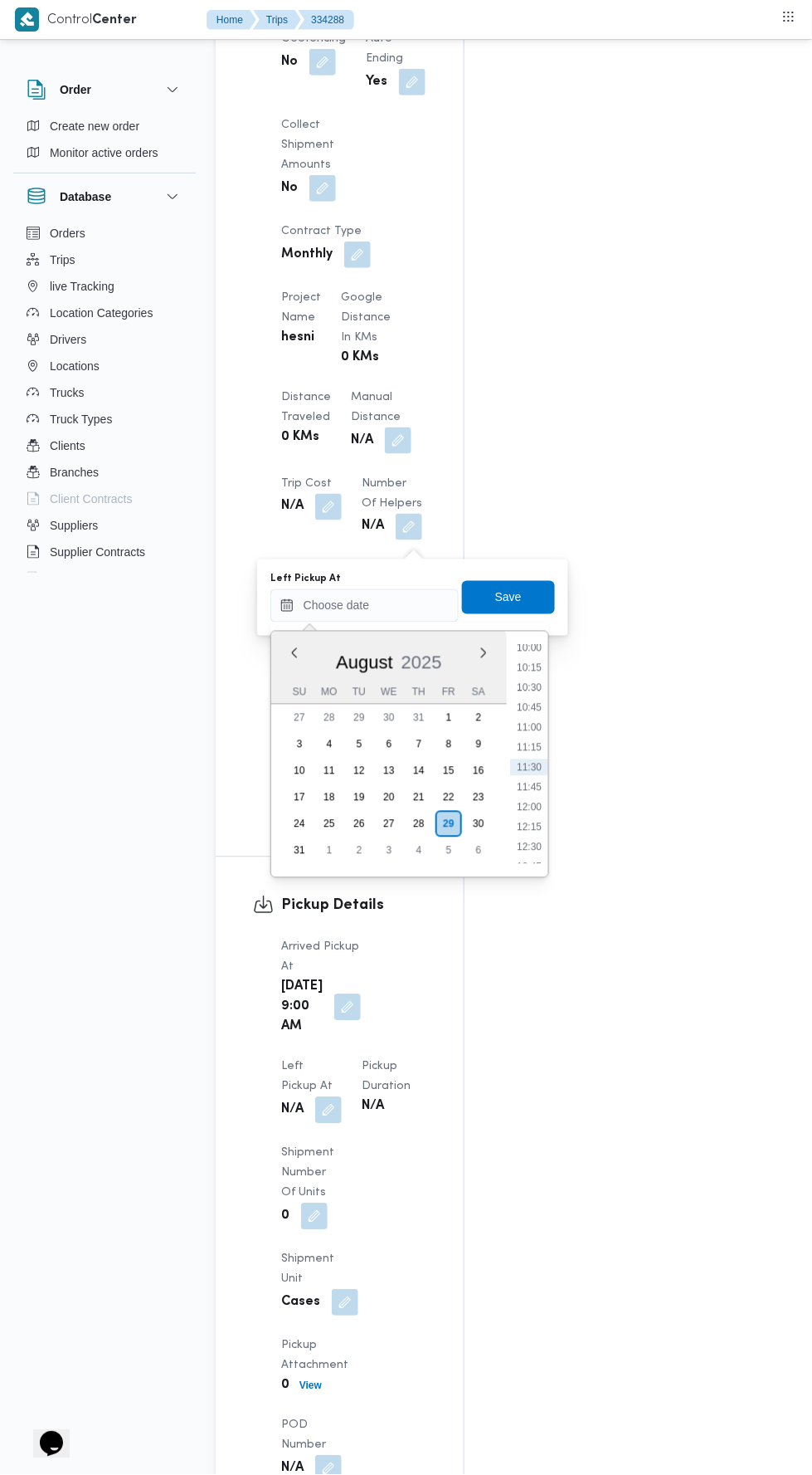
click at [527, 650] on li "10:00" at bounding box center [529, 648] width 38 height 17
type input "29/08/2025 10:00"
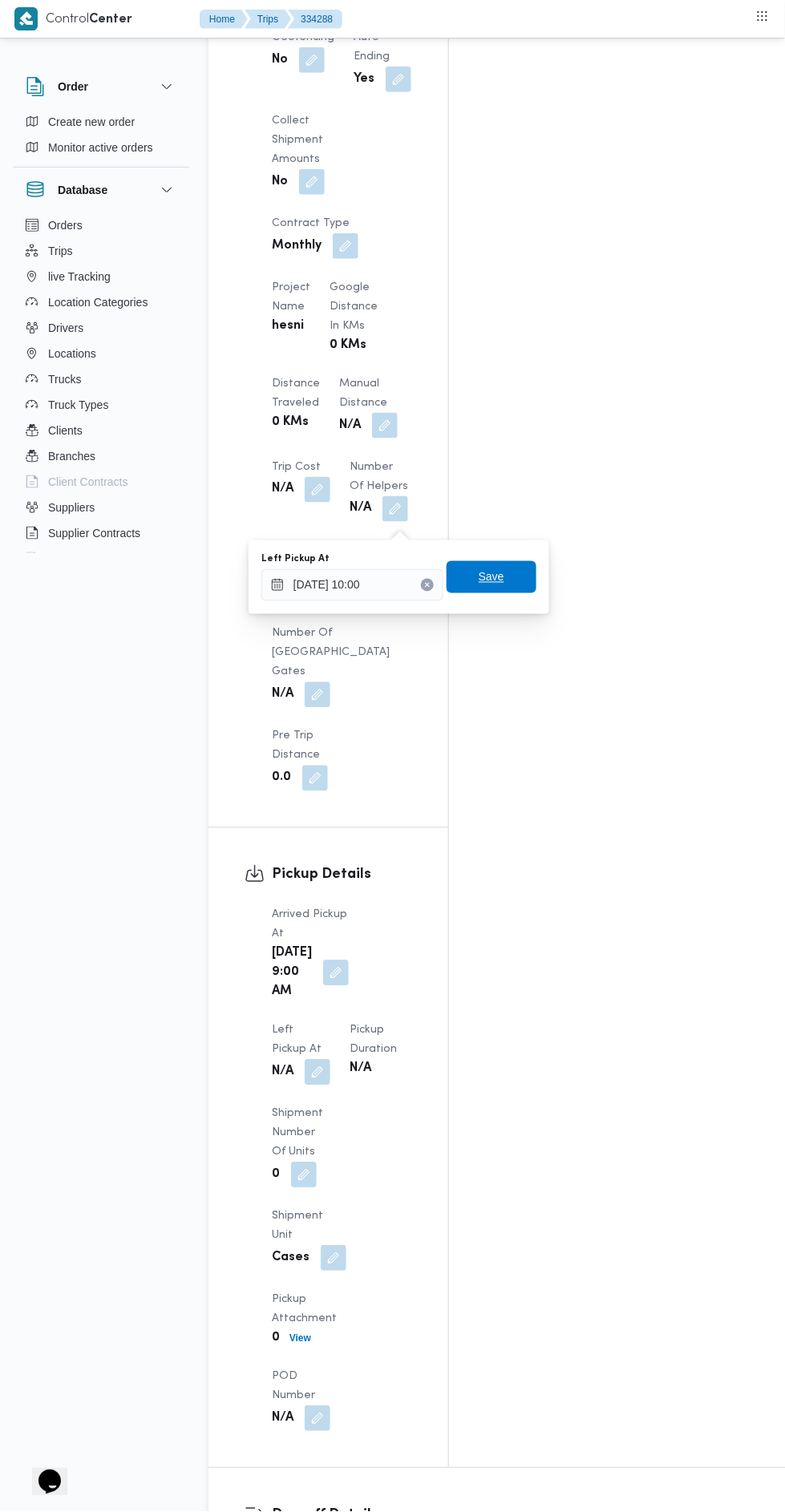
click at [493, 576] on span "Save" at bounding box center [491, 577] width 25 height 19
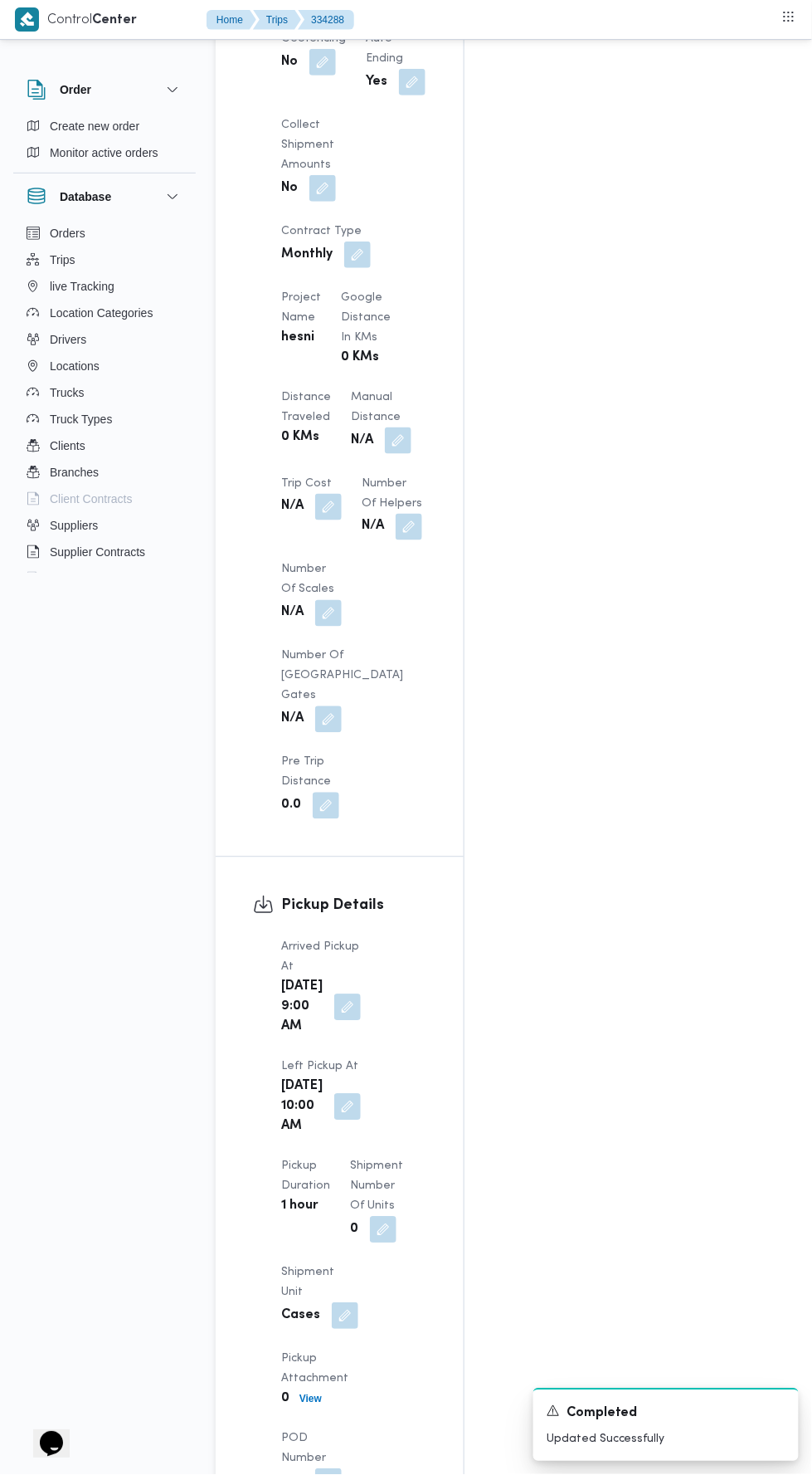
click at [361, 1094] on button "button" at bounding box center [347, 1107] width 26 height 26
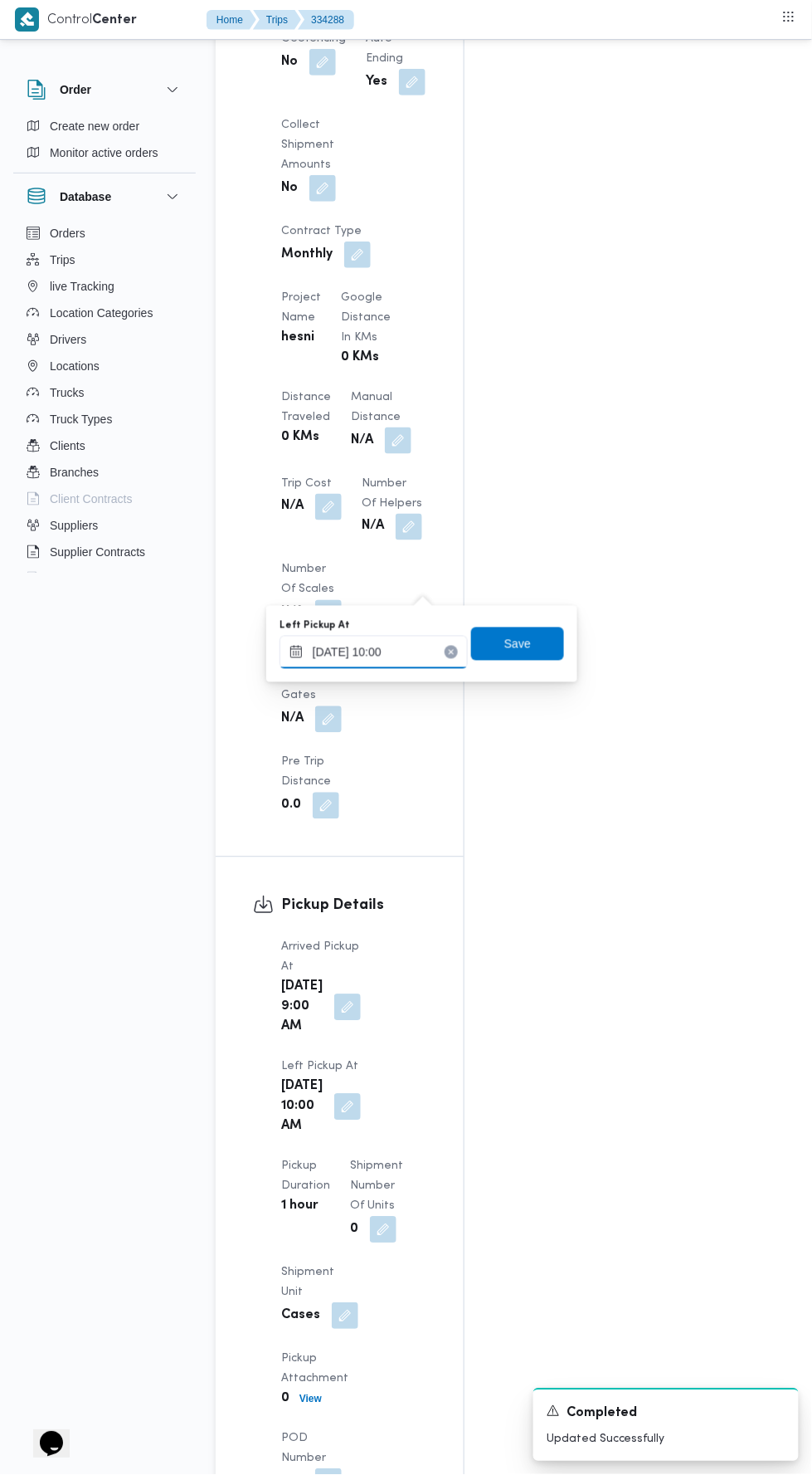
click at [423, 656] on input "29/08/2025 10:00" at bounding box center [373, 652] width 188 height 33
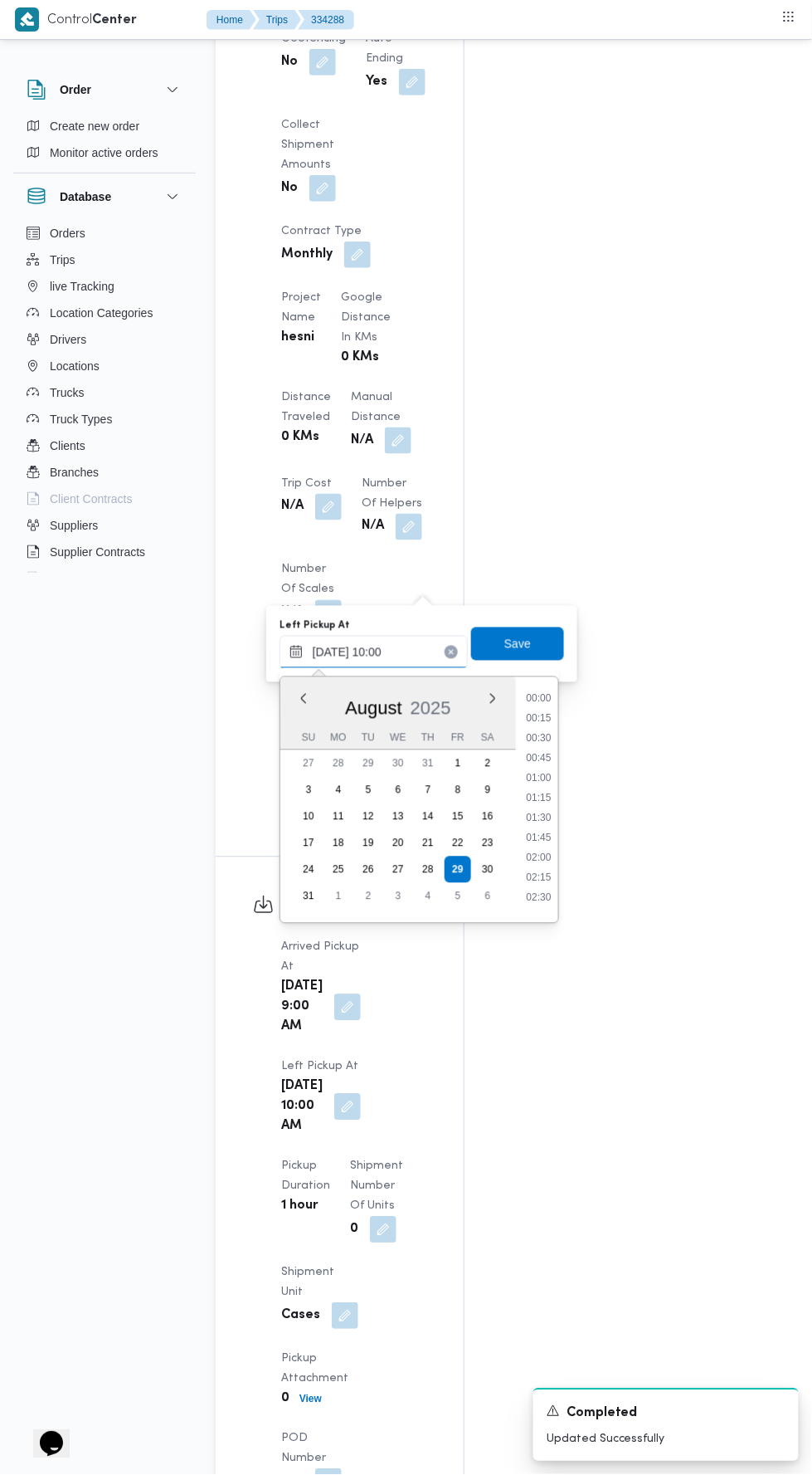
scroll to position [682, 0]
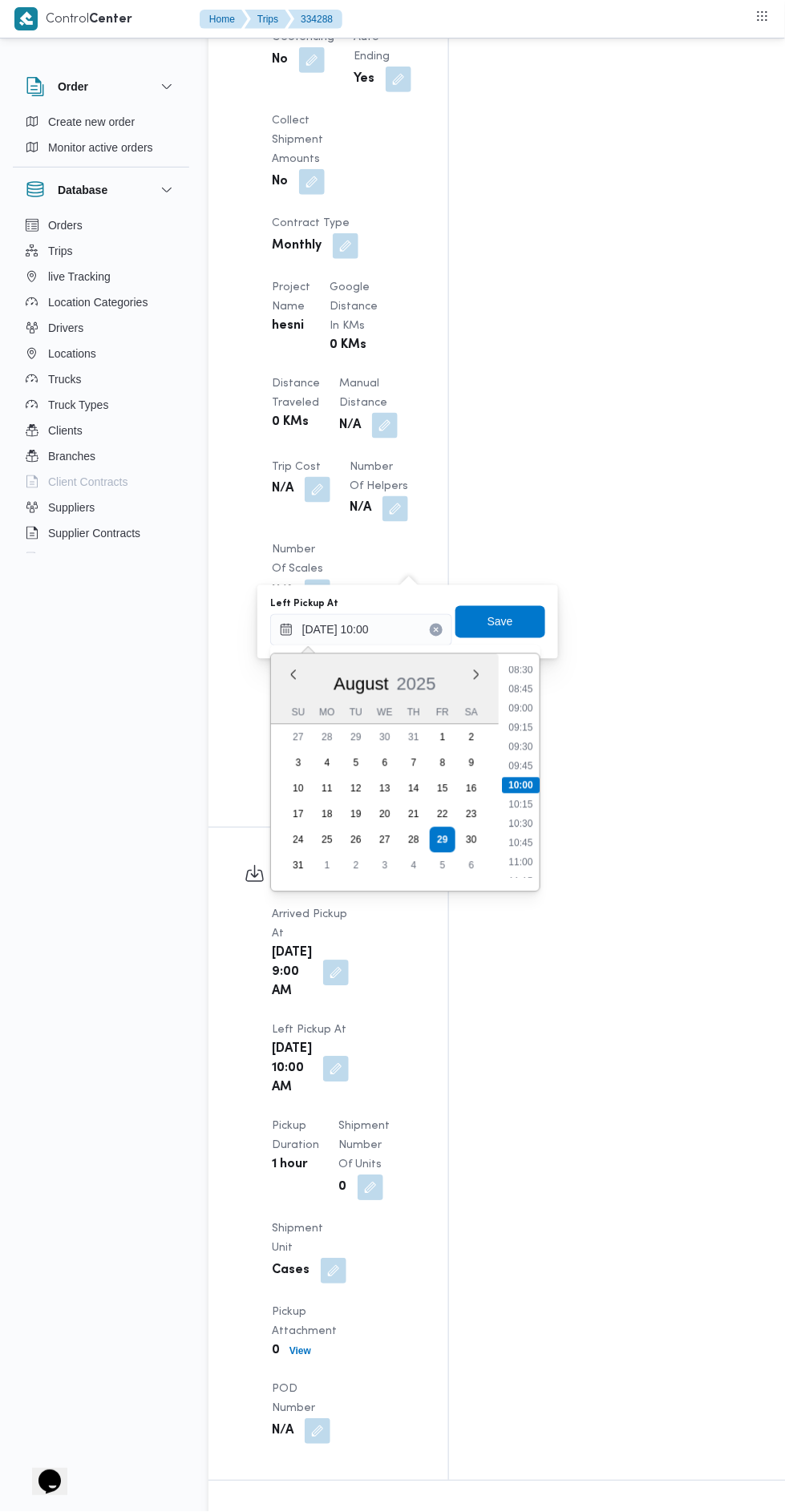
click at [519, 804] on li "10:15" at bounding box center [521, 804] width 37 height 16
type input "29/08/2025 10:00"
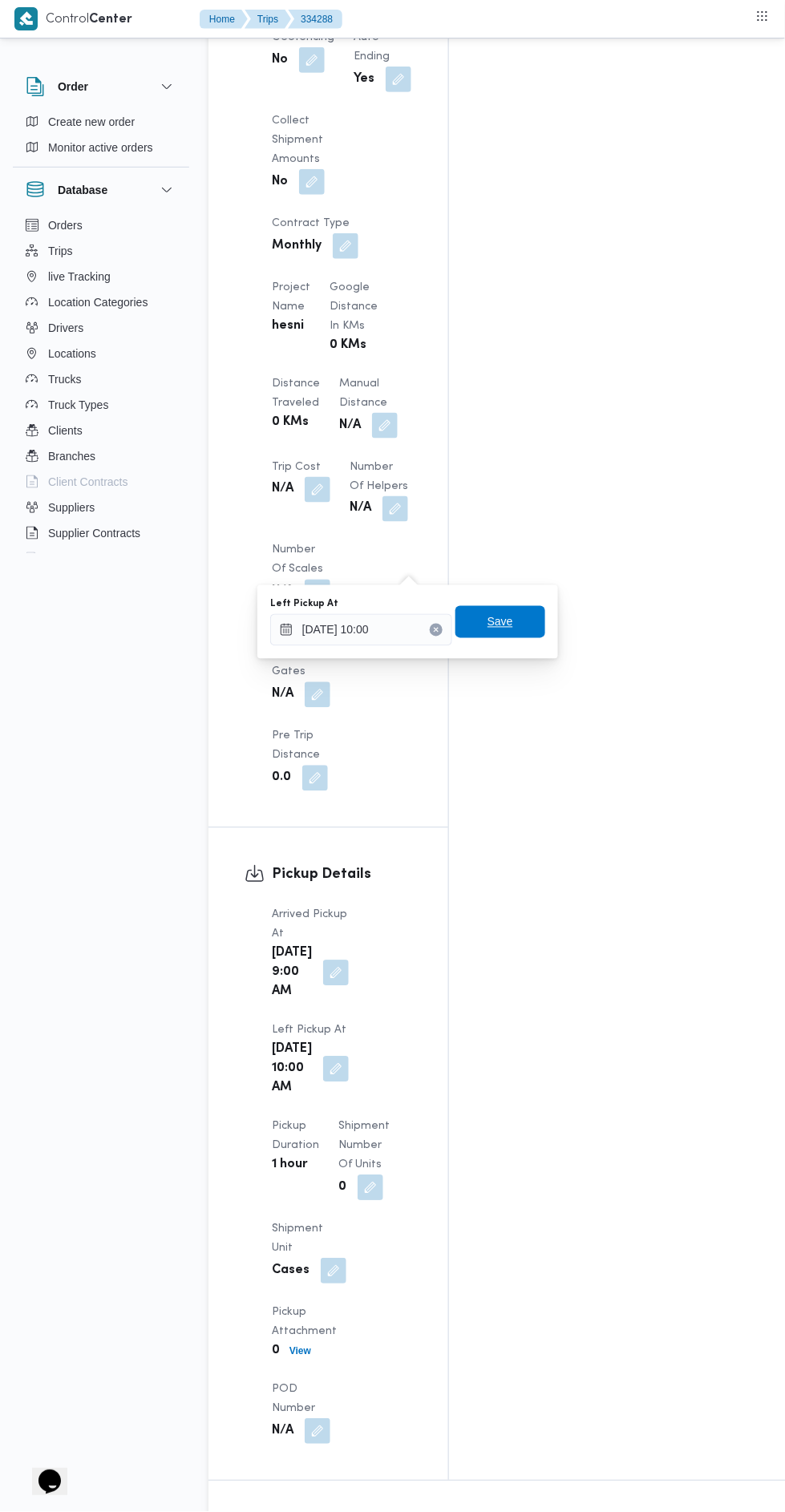
click at [479, 626] on span "Save" at bounding box center [500, 623] width 90 height 32
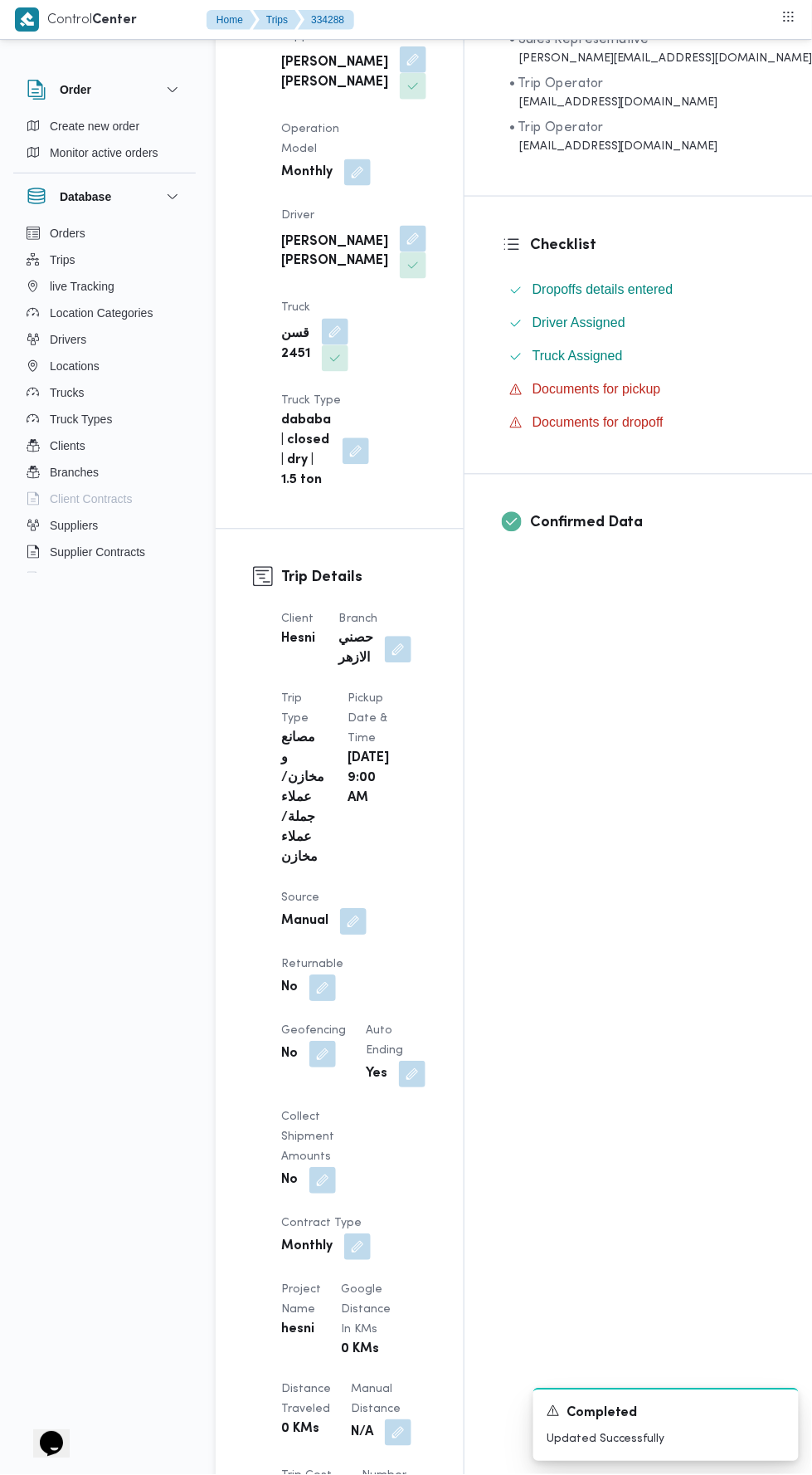
scroll to position [0, 0]
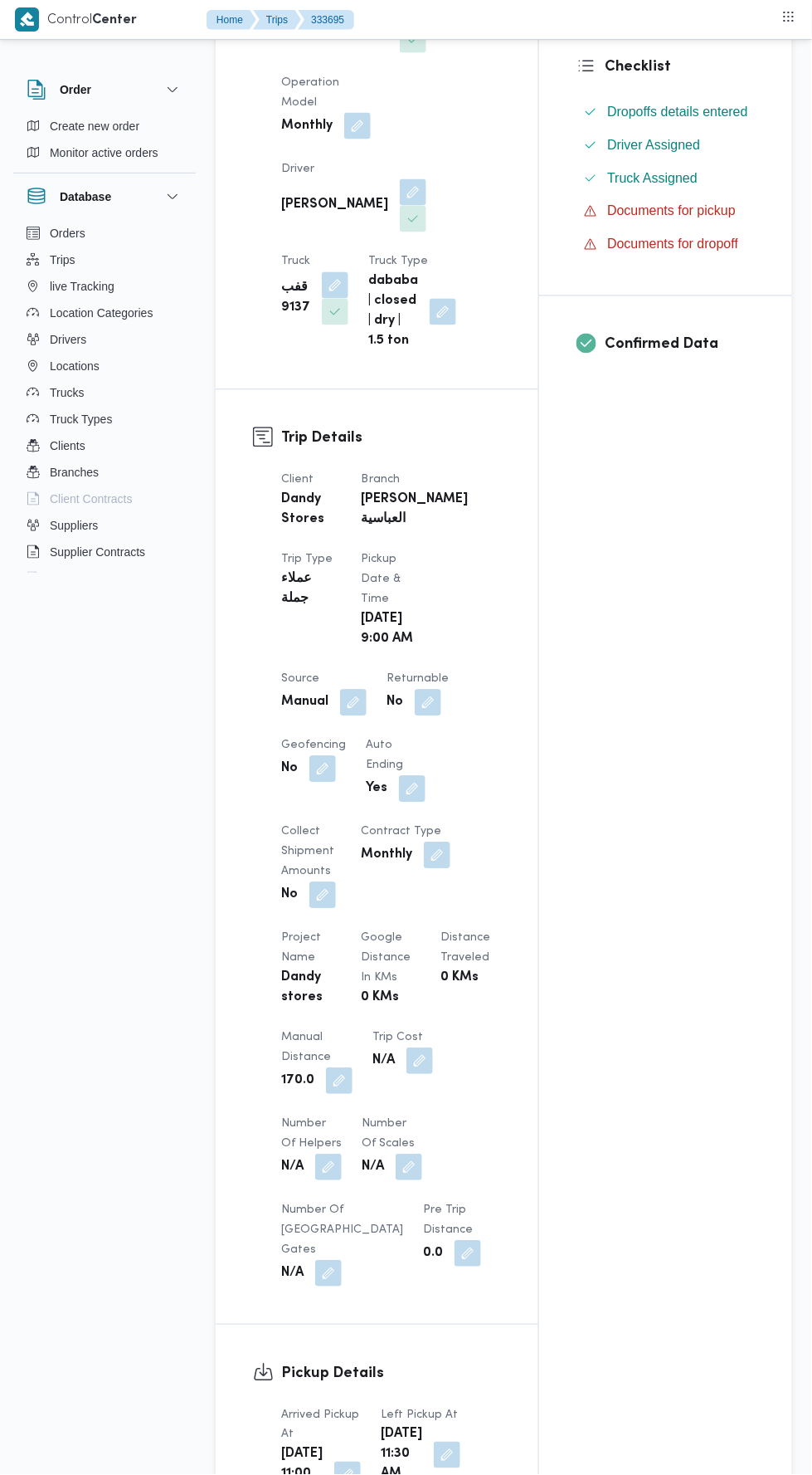
scroll to position [407, 0]
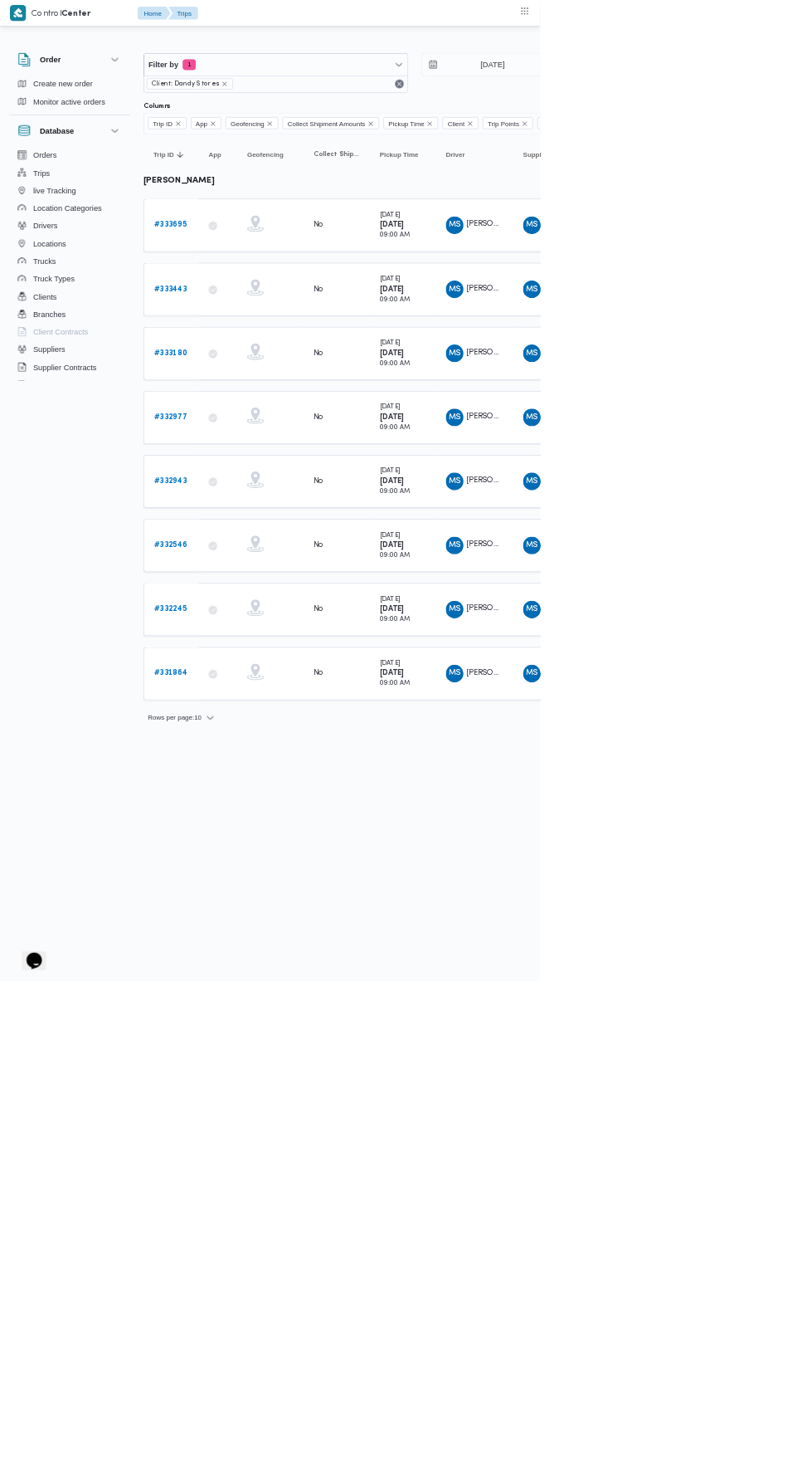
click at [264, 336] on b "# 333695" at bounding box center [256, 338] width 49 height 10
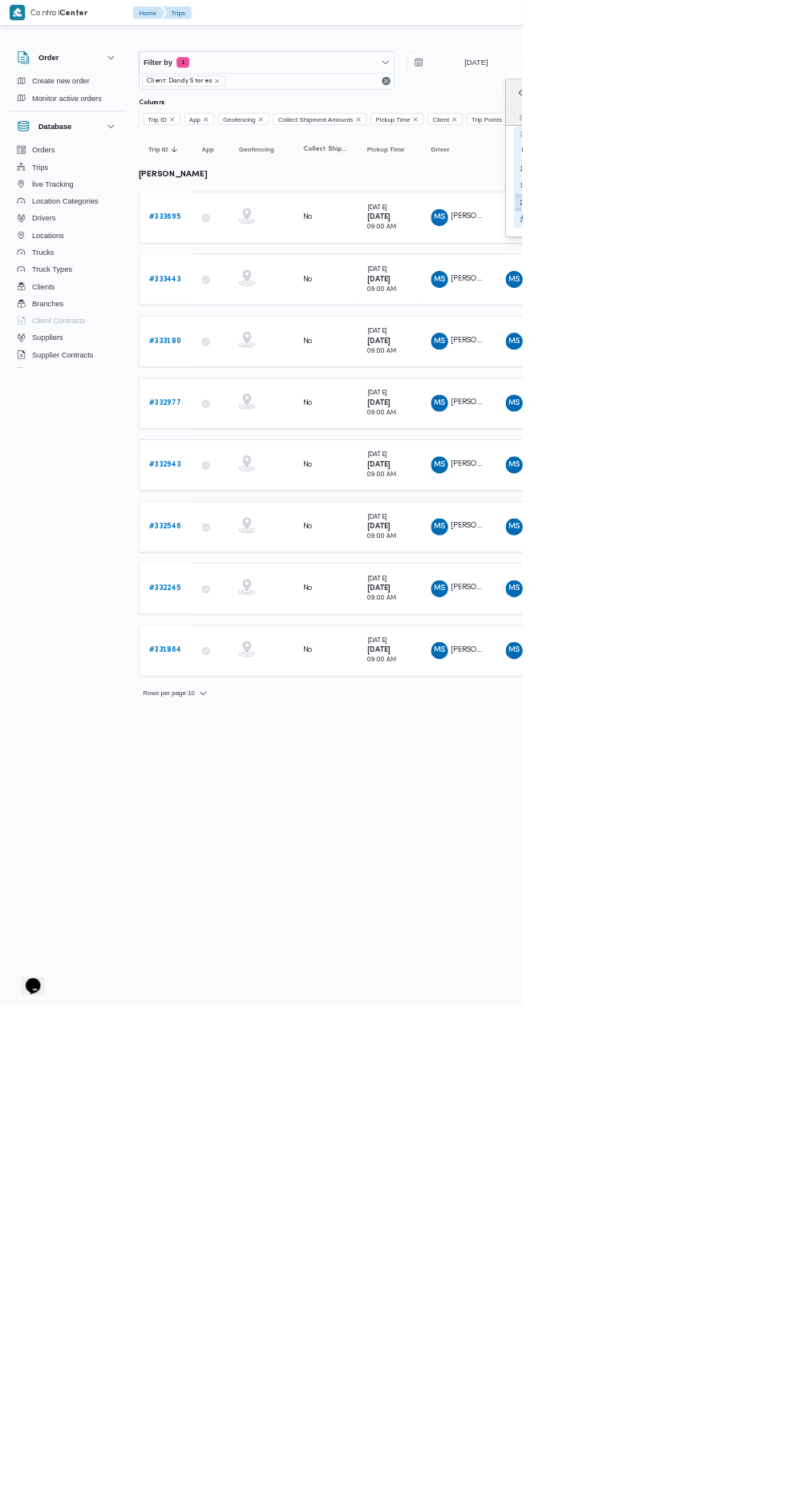
type input "[DATE]"
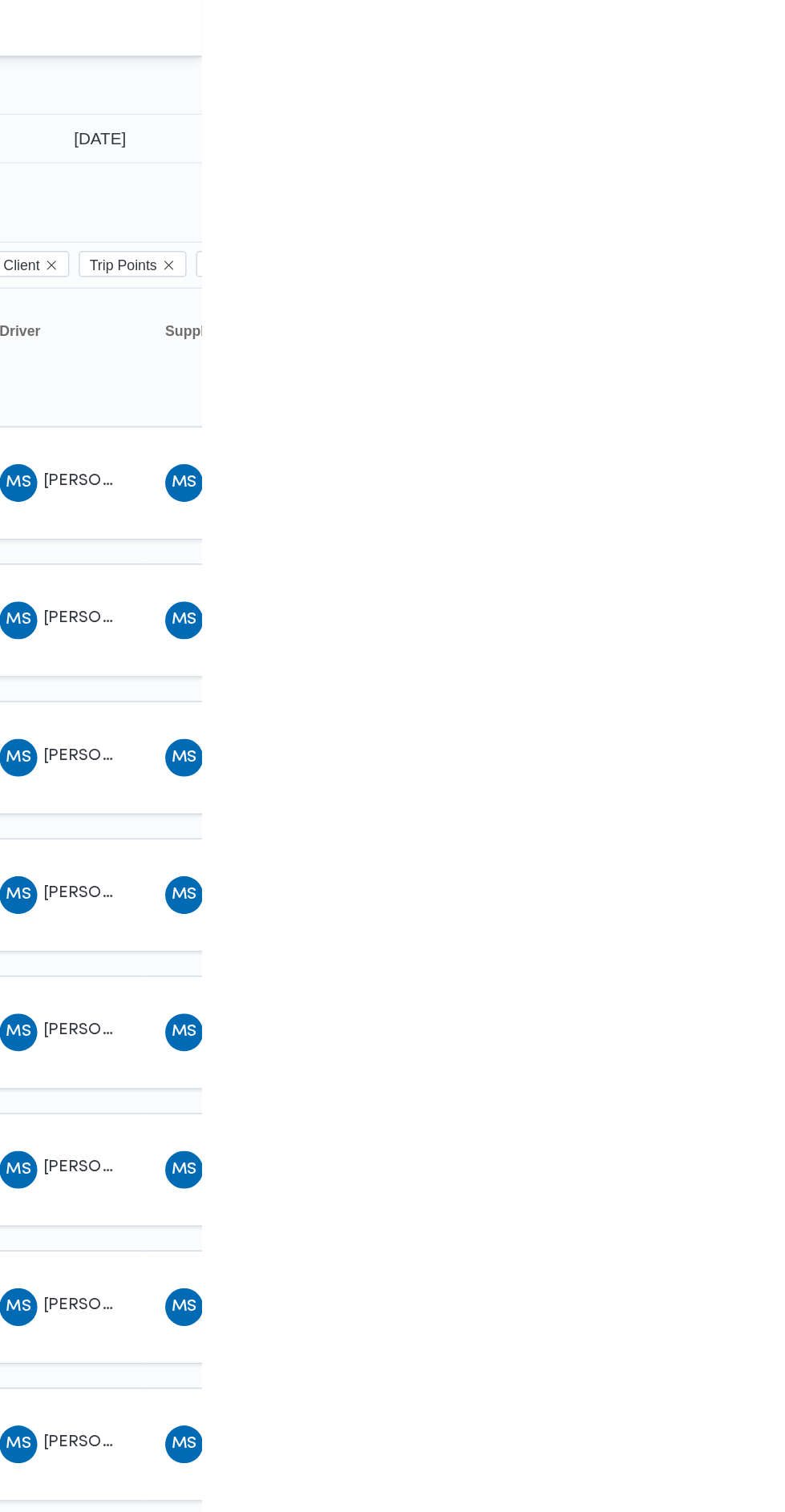
click at [734, 360] on td "Driver MS محمد صلاح الدين سيد محمد" at bounding box center [689, 326] width 112 height 77
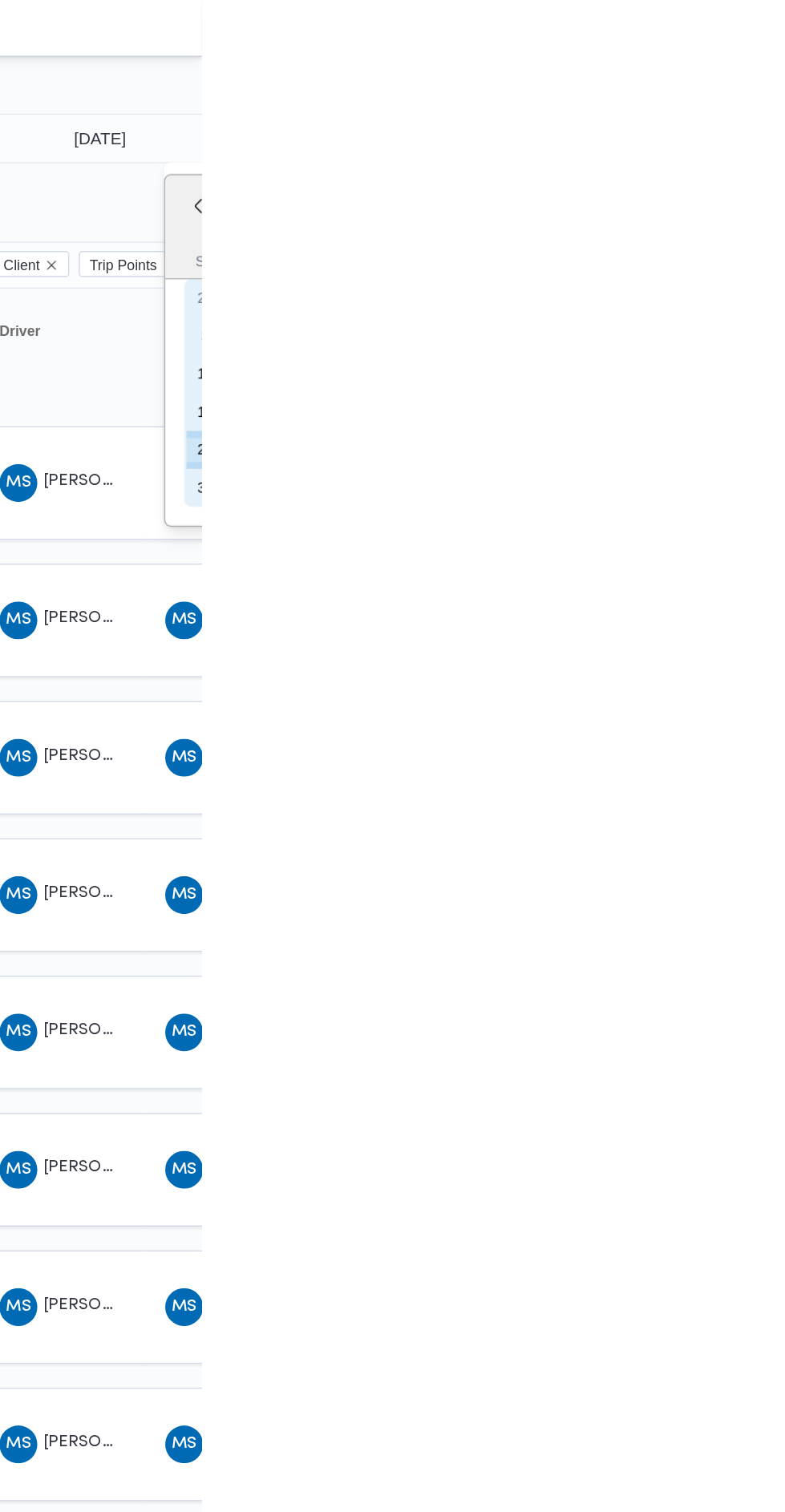
type input "29/8/2025"
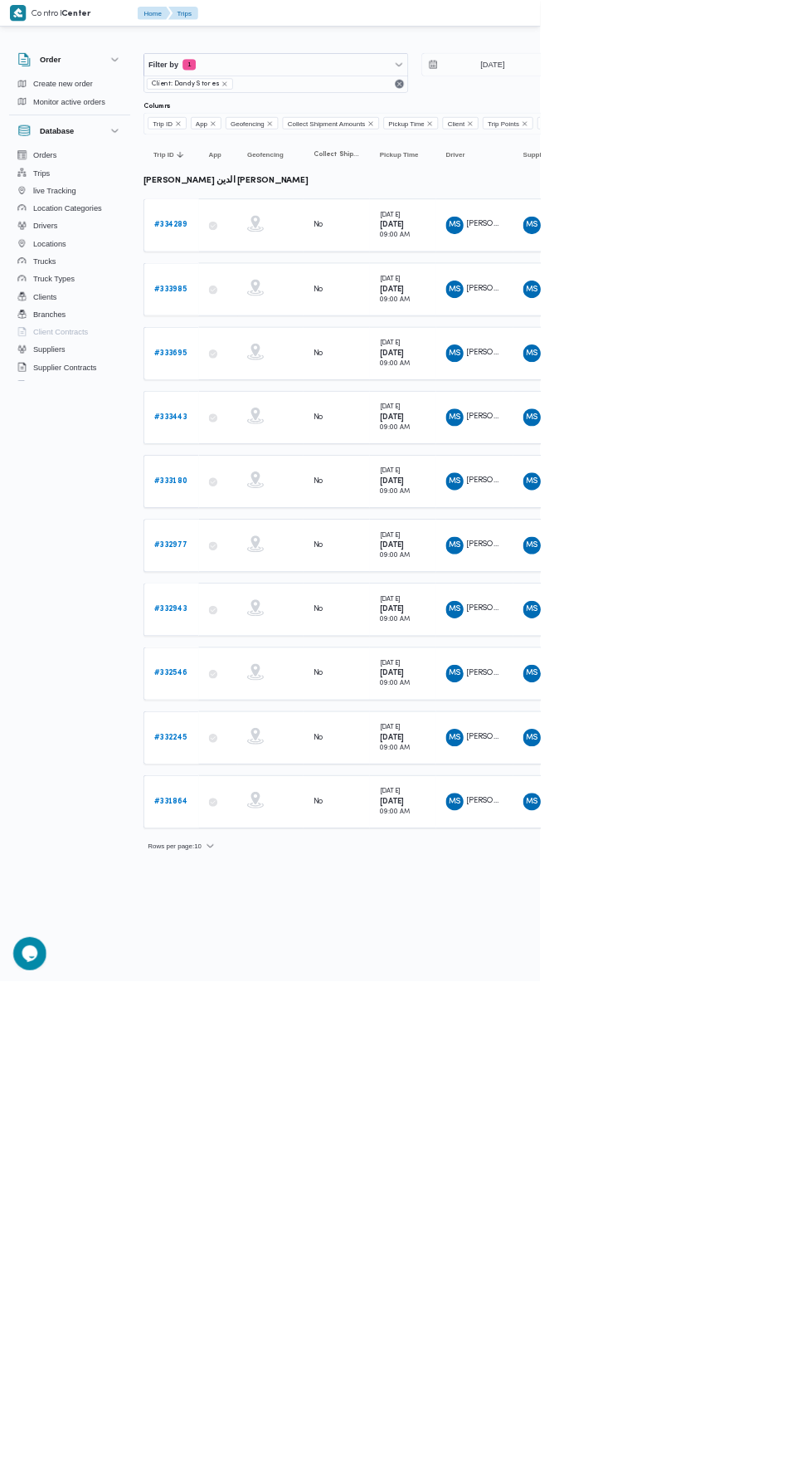
click at [262, 336] on b "# 334289" at bounding box center [256, 338] width 50 height 10
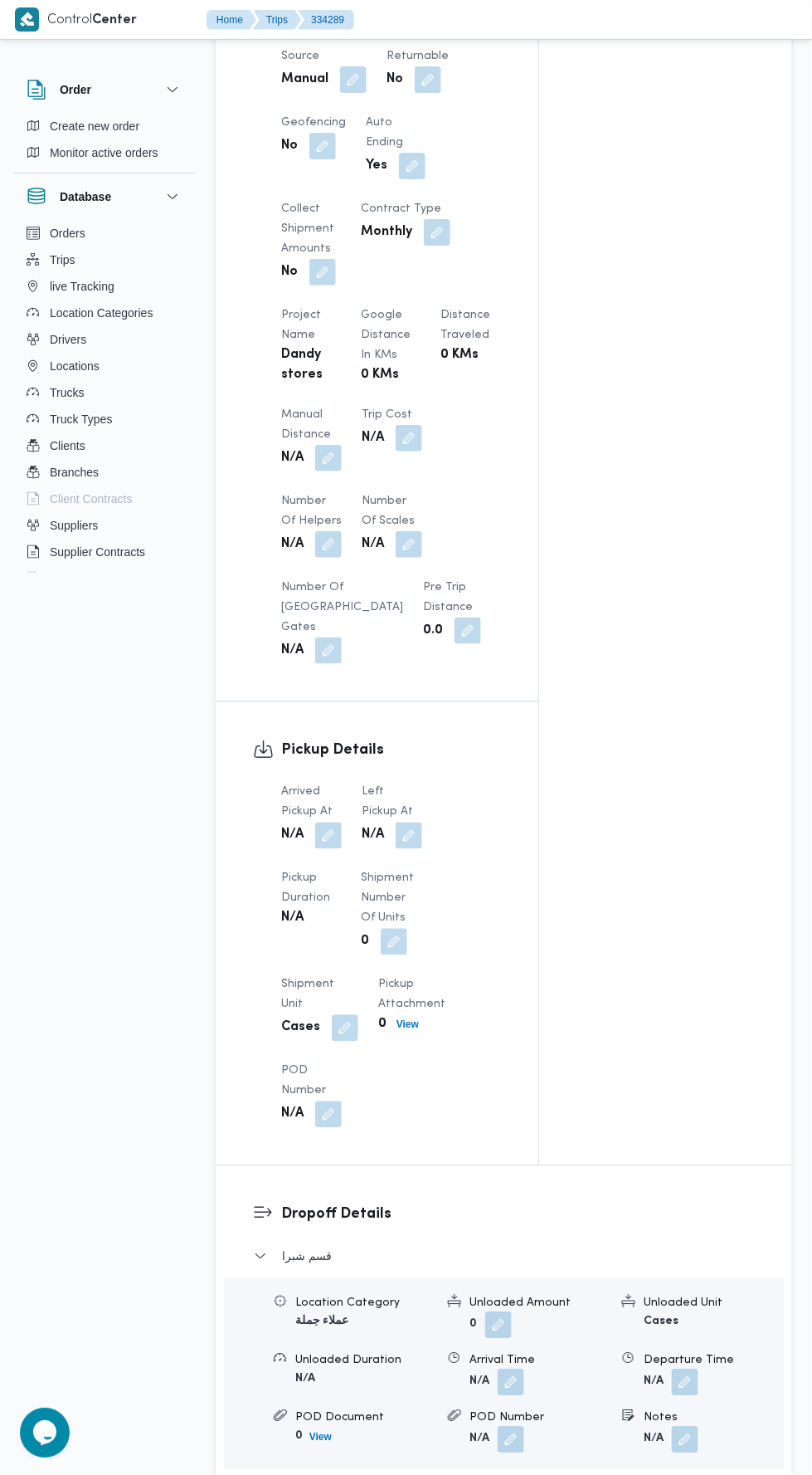
scroll to position [1139, 0]
click at [317, 447] on button "button" at bounding box center [328, 460] width 26 height 26
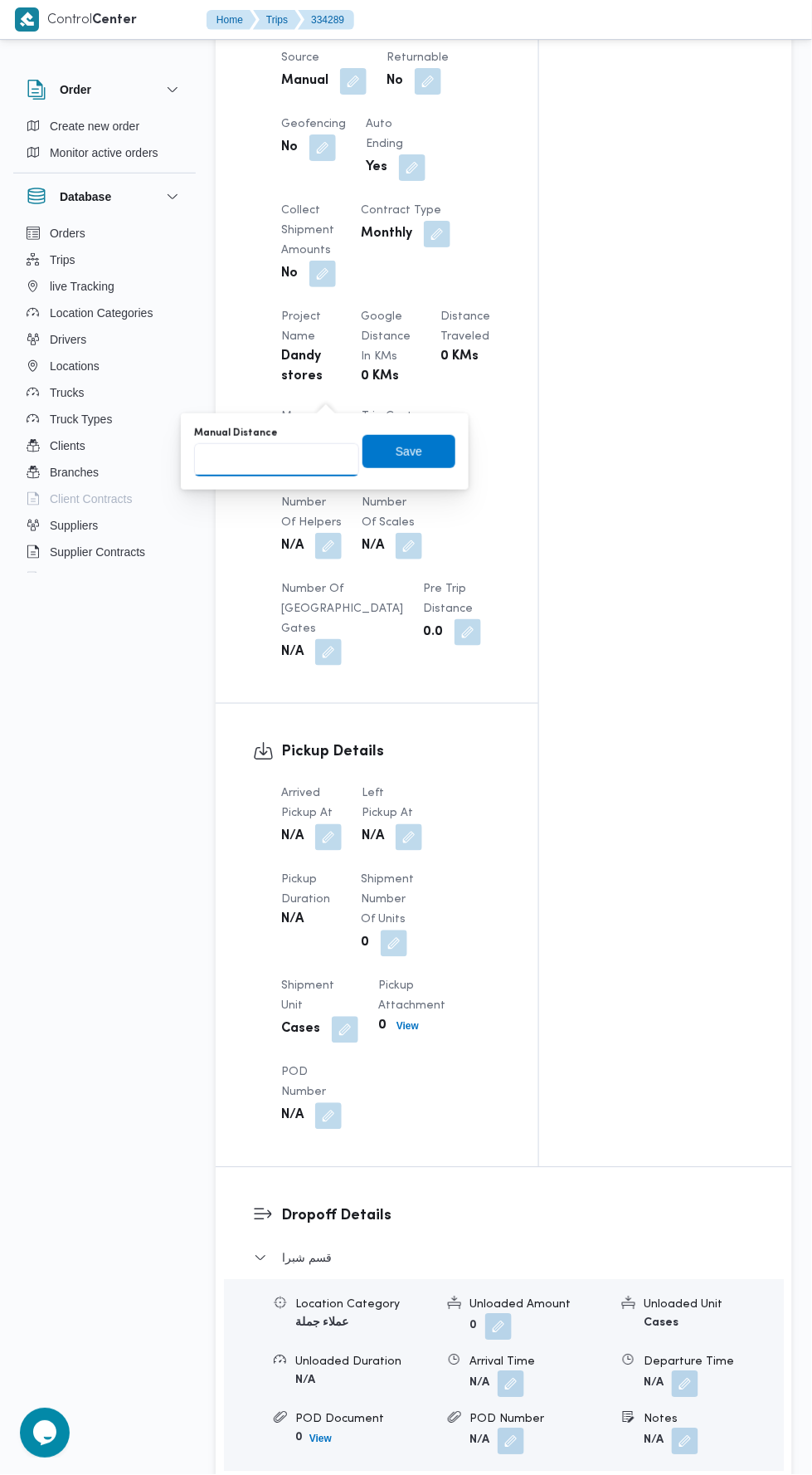
click at [273, 459] on input "Manual Distance" at bounding box center [277, 460] width 165 height 33
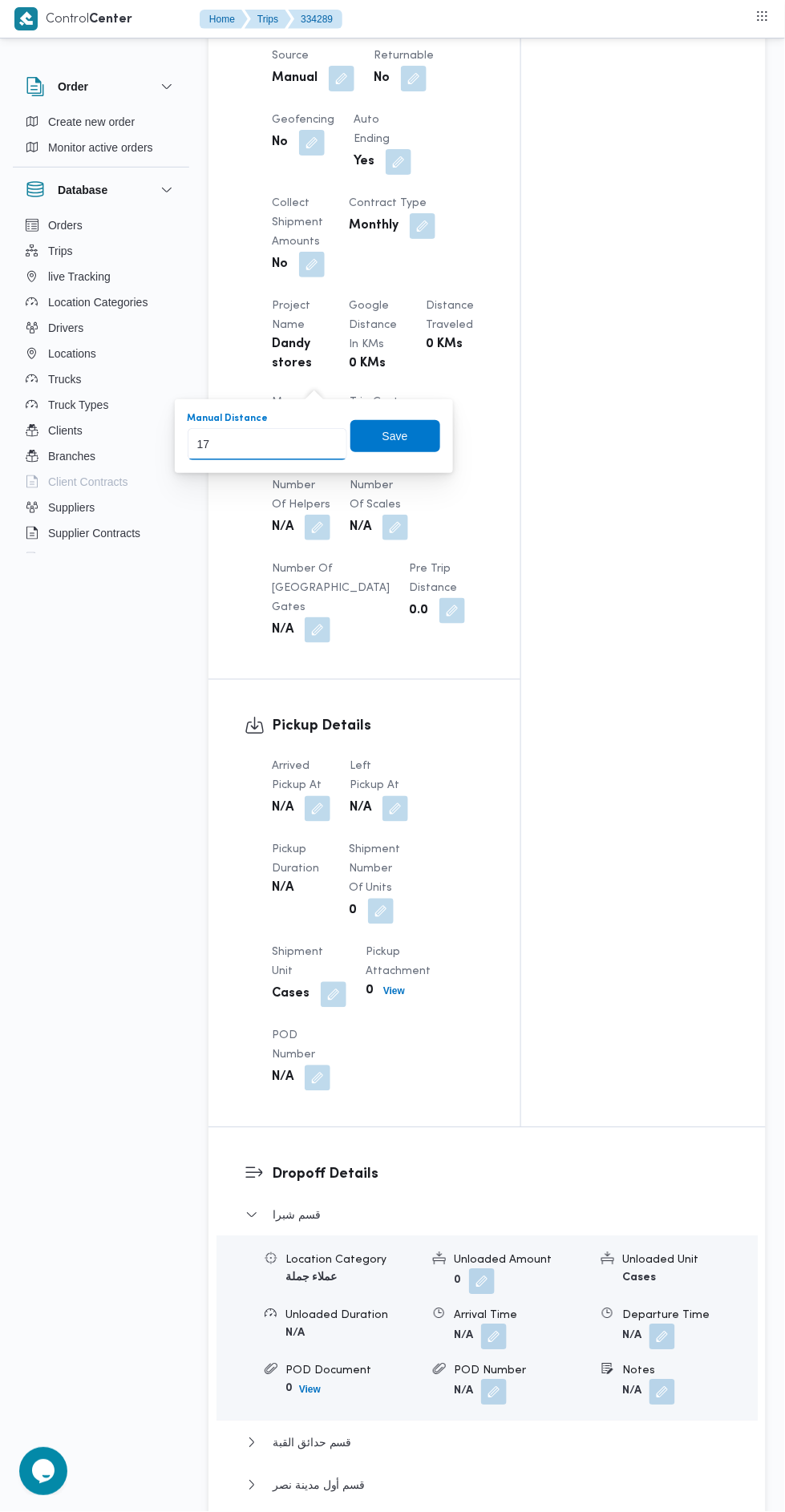
type input "170"
click at [376, 426] on span "Save" at bounding box center [395, 436] width 90 height 32
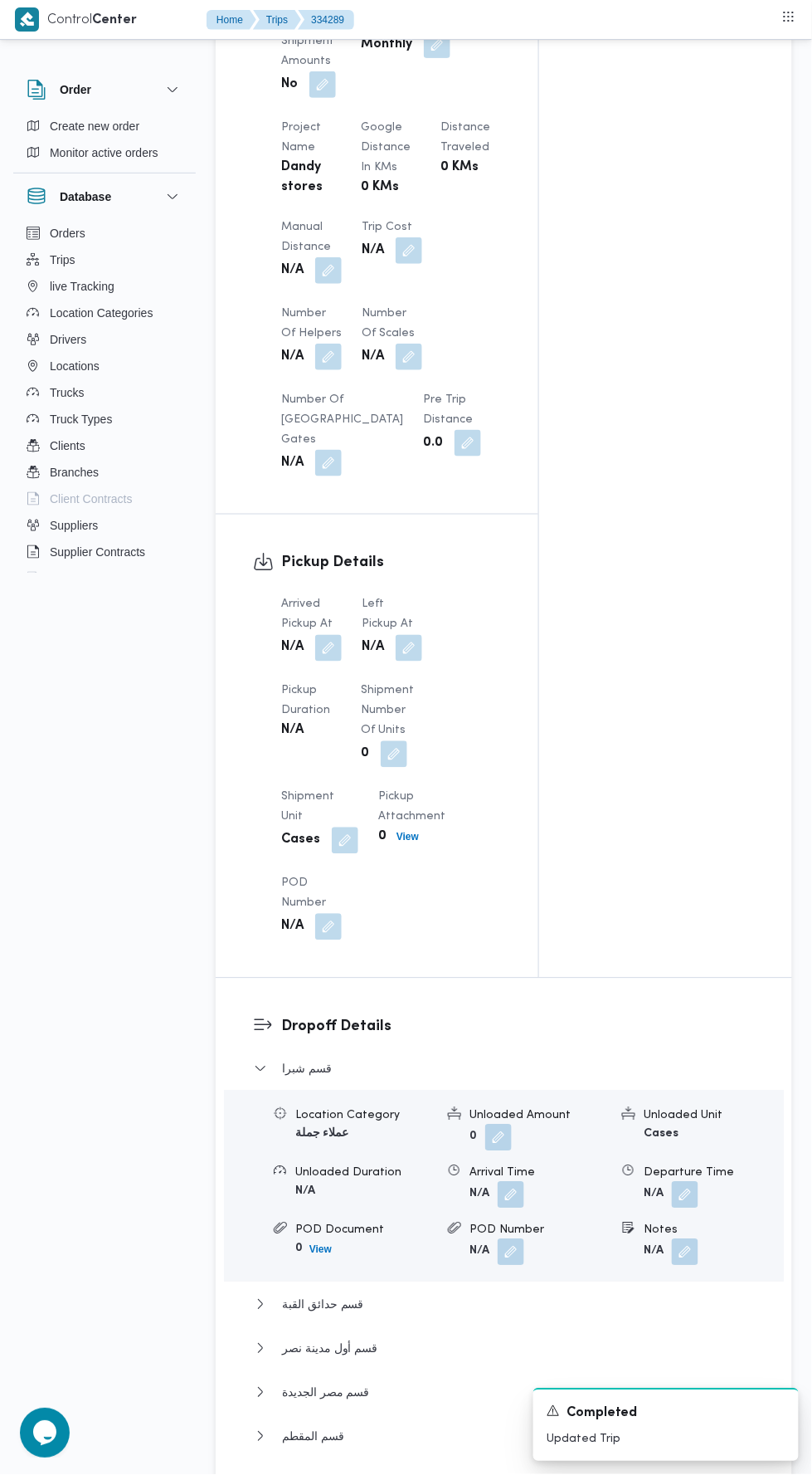
scroll to position [1330, 0]
click at [323, 632] on button "button" at bounding box center [328, 645] width 26 height 26
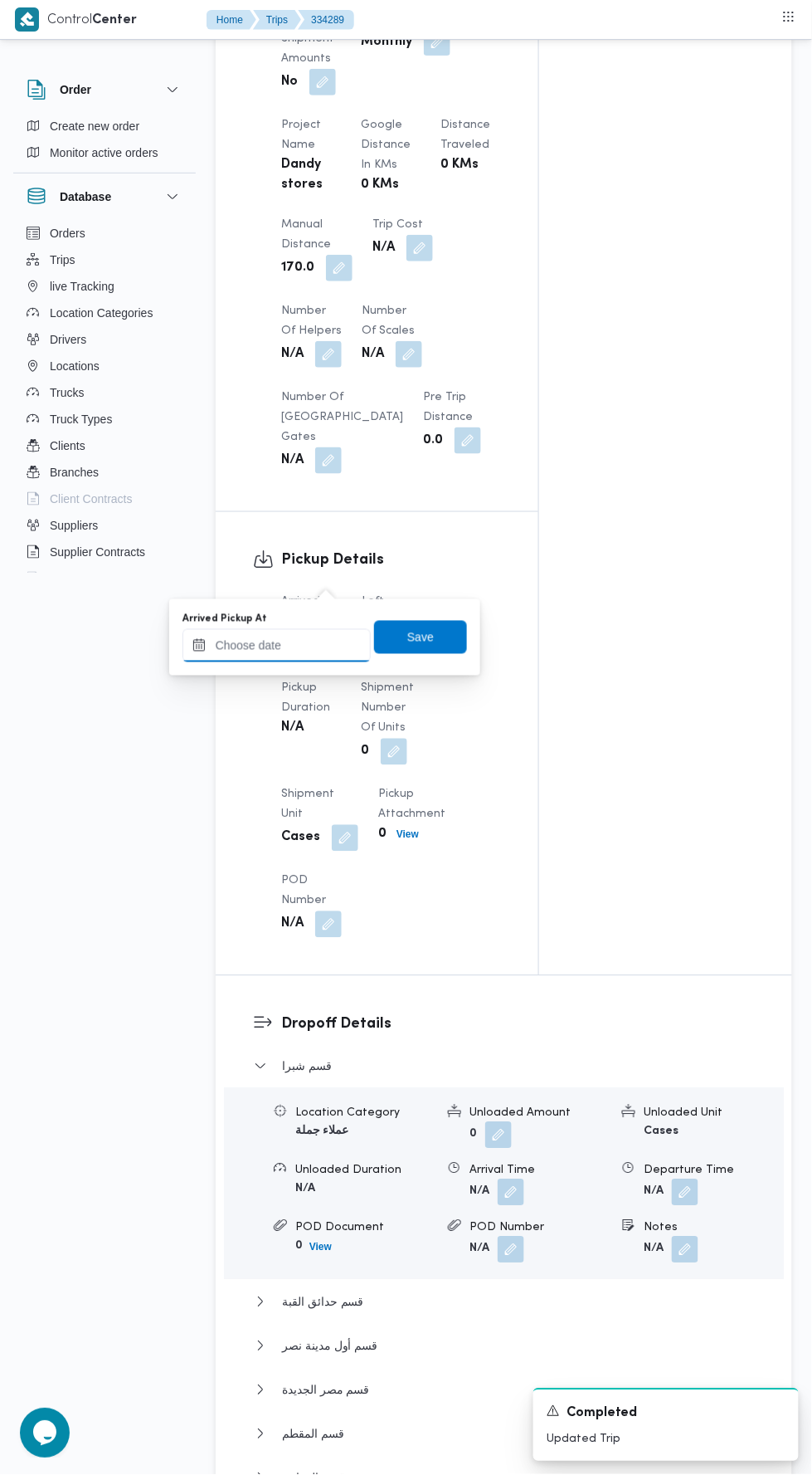
click at [270, 644] on input "Arrived Pickup At" at bounding box center [277, 645] width 188 height 33
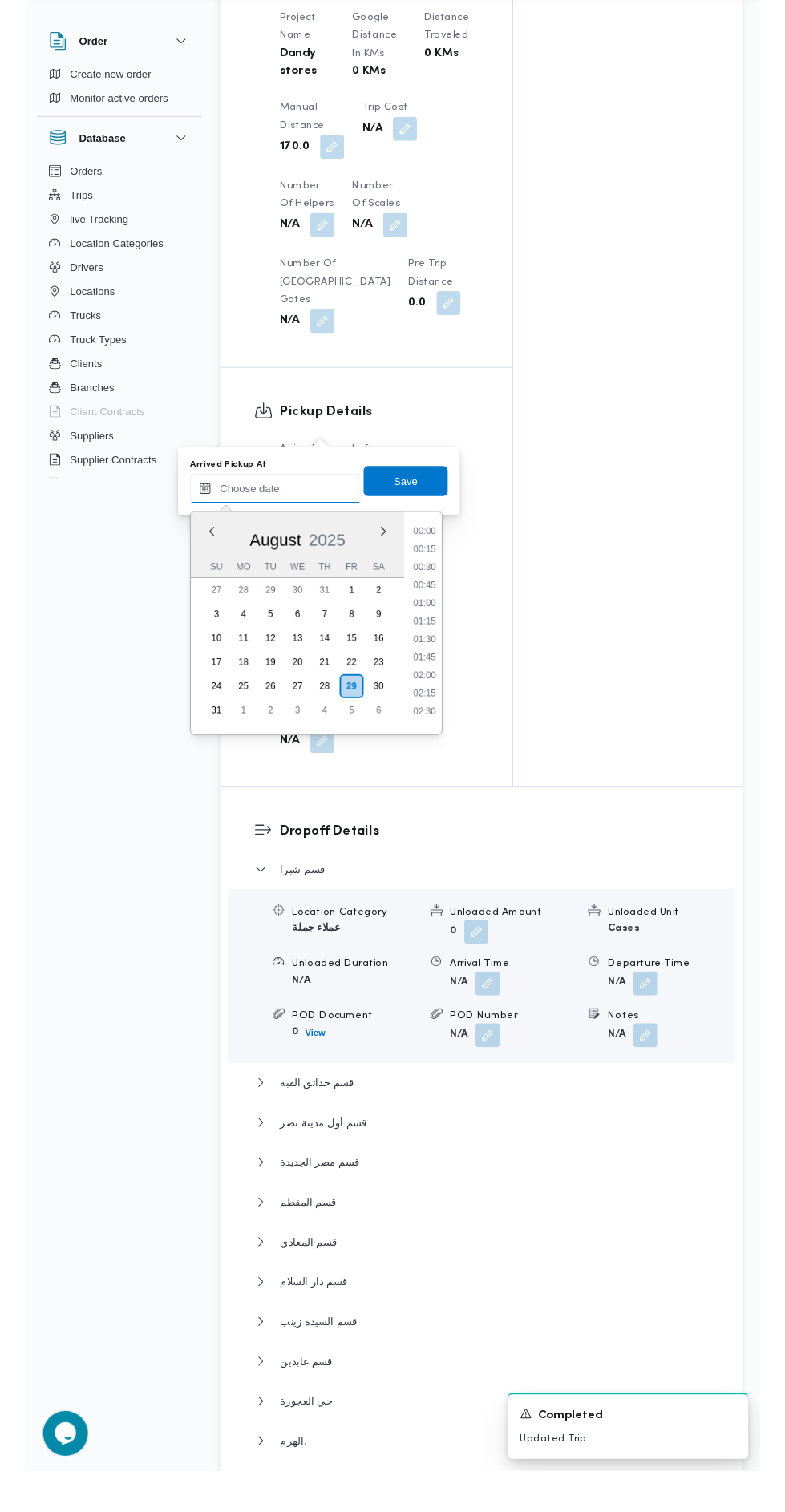
scroll to position [775, 0]
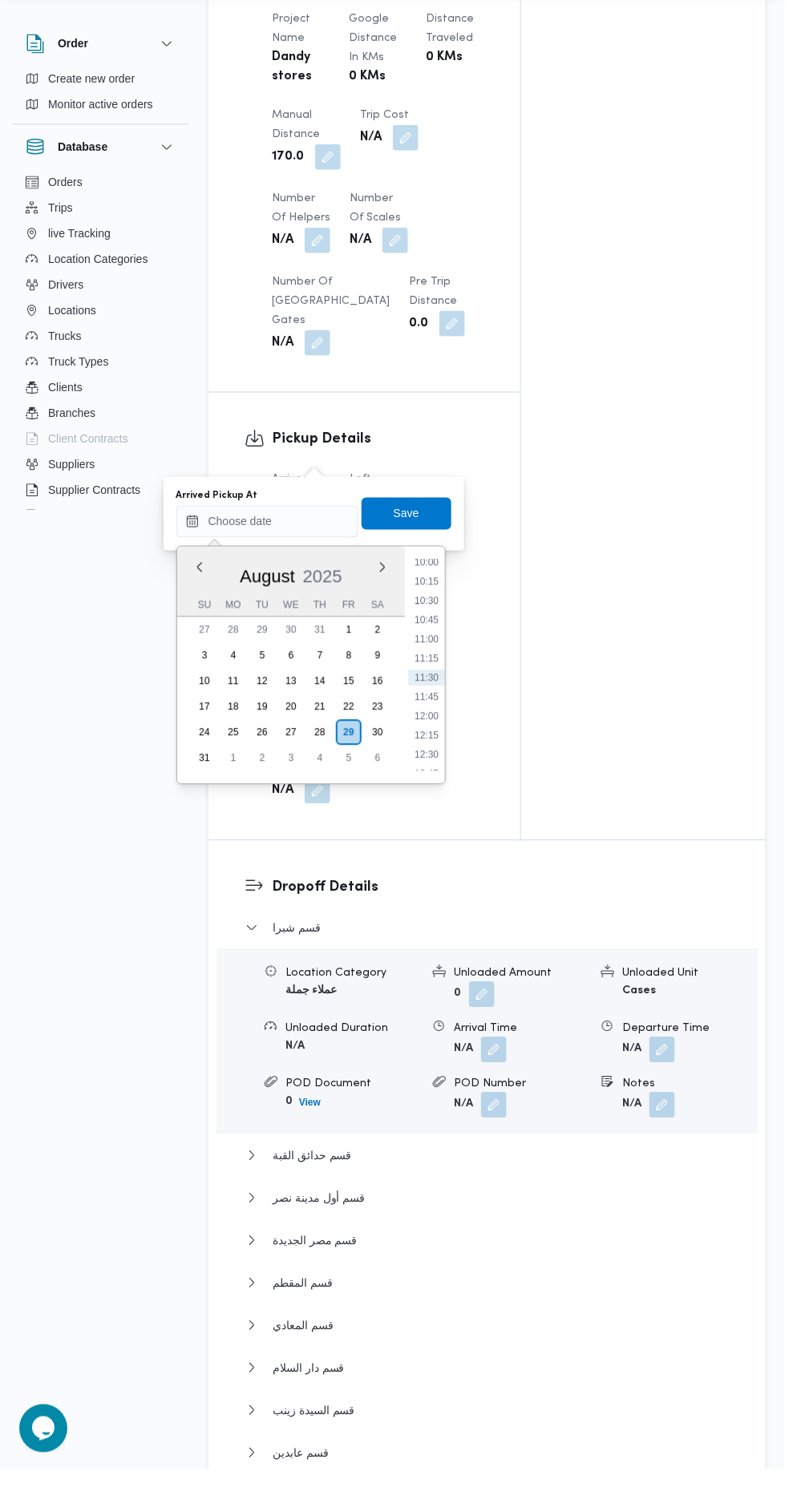
click at [416, 638] on li "10:30" at bounding box center [427, 644] width 37 height 16
type input "29/08/2025 10:30"
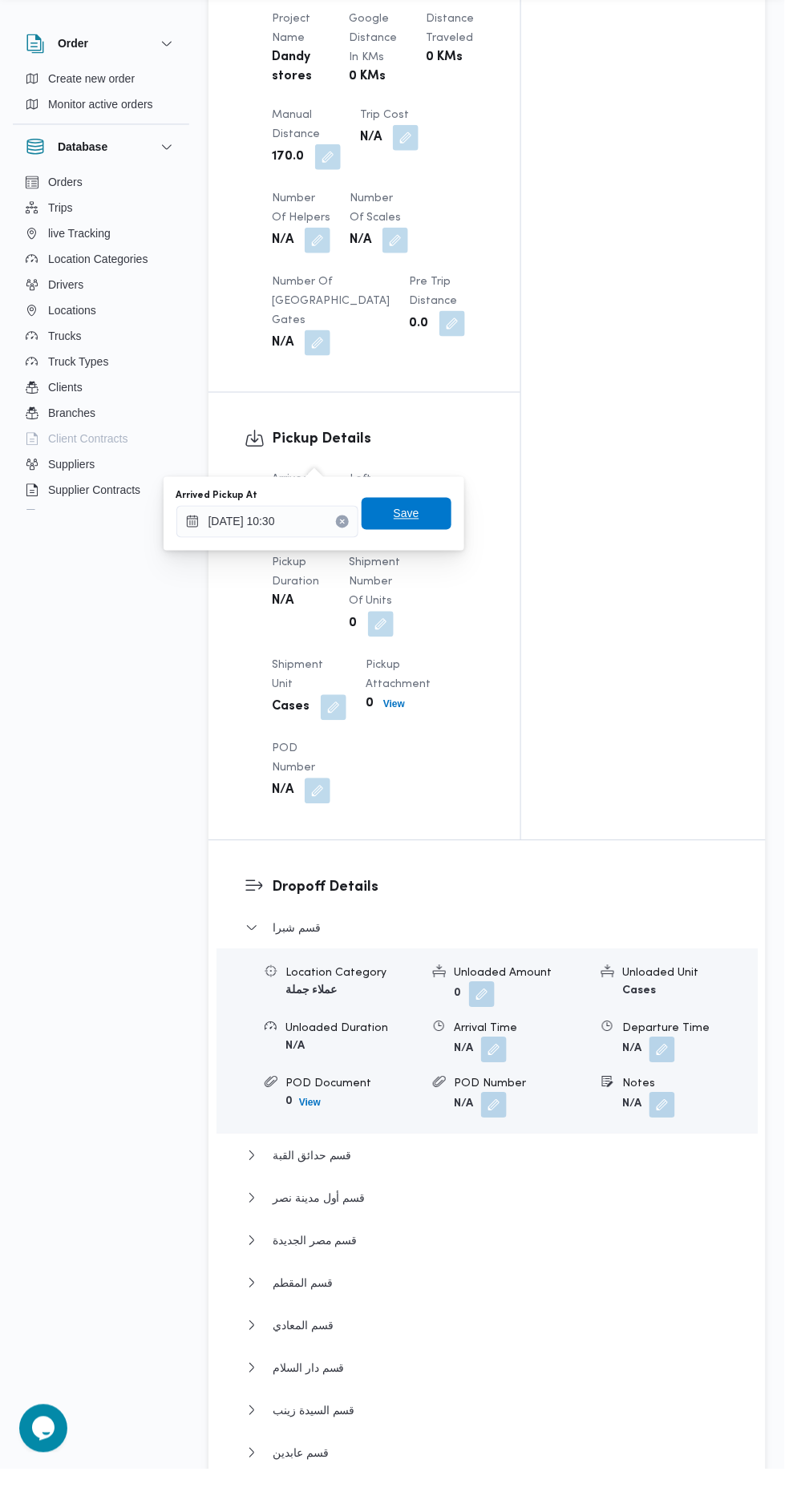
click at [419, 565] on span "Save" at bounding box center [406, 556] width 25 height 19
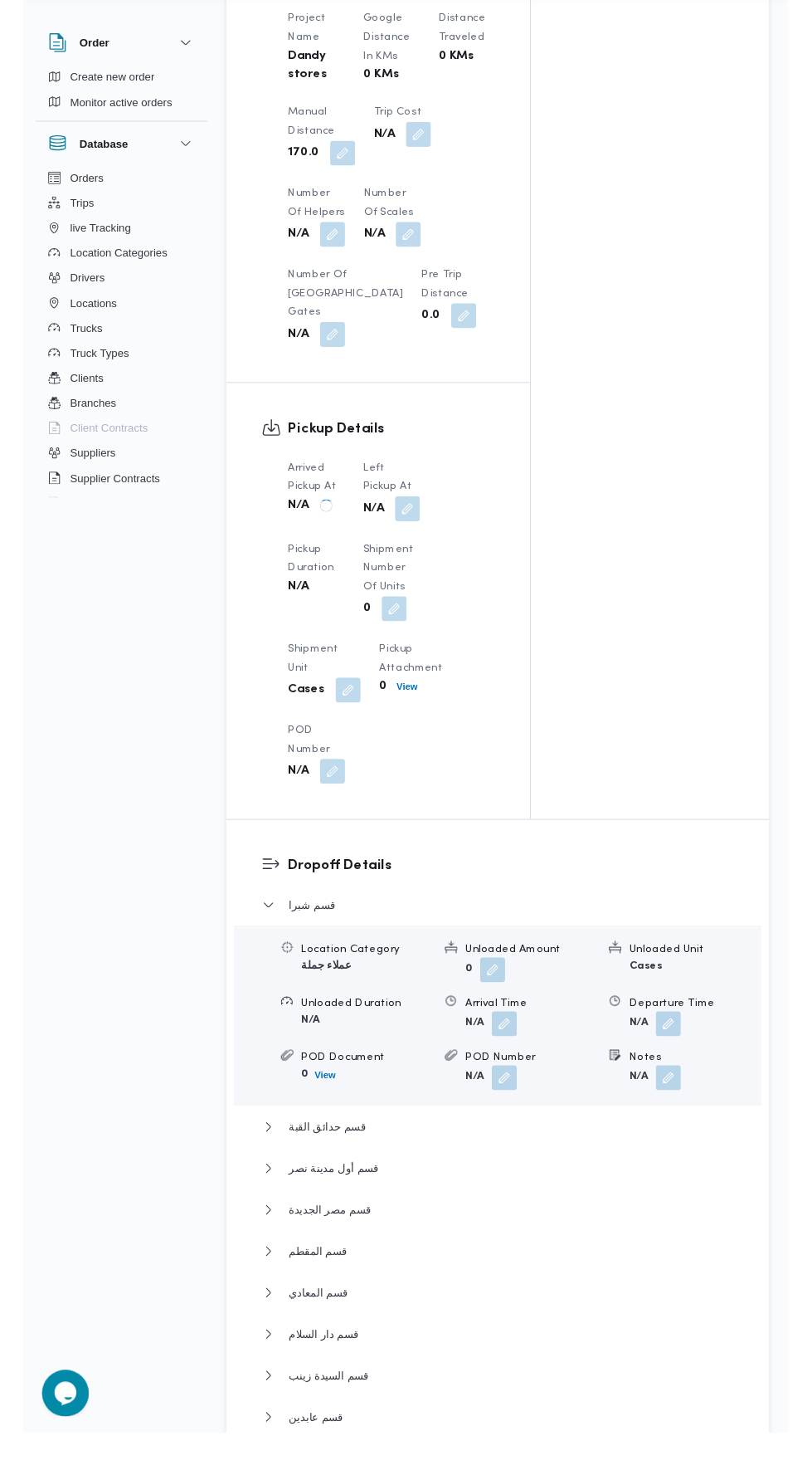
scroll to position [1391, 0]
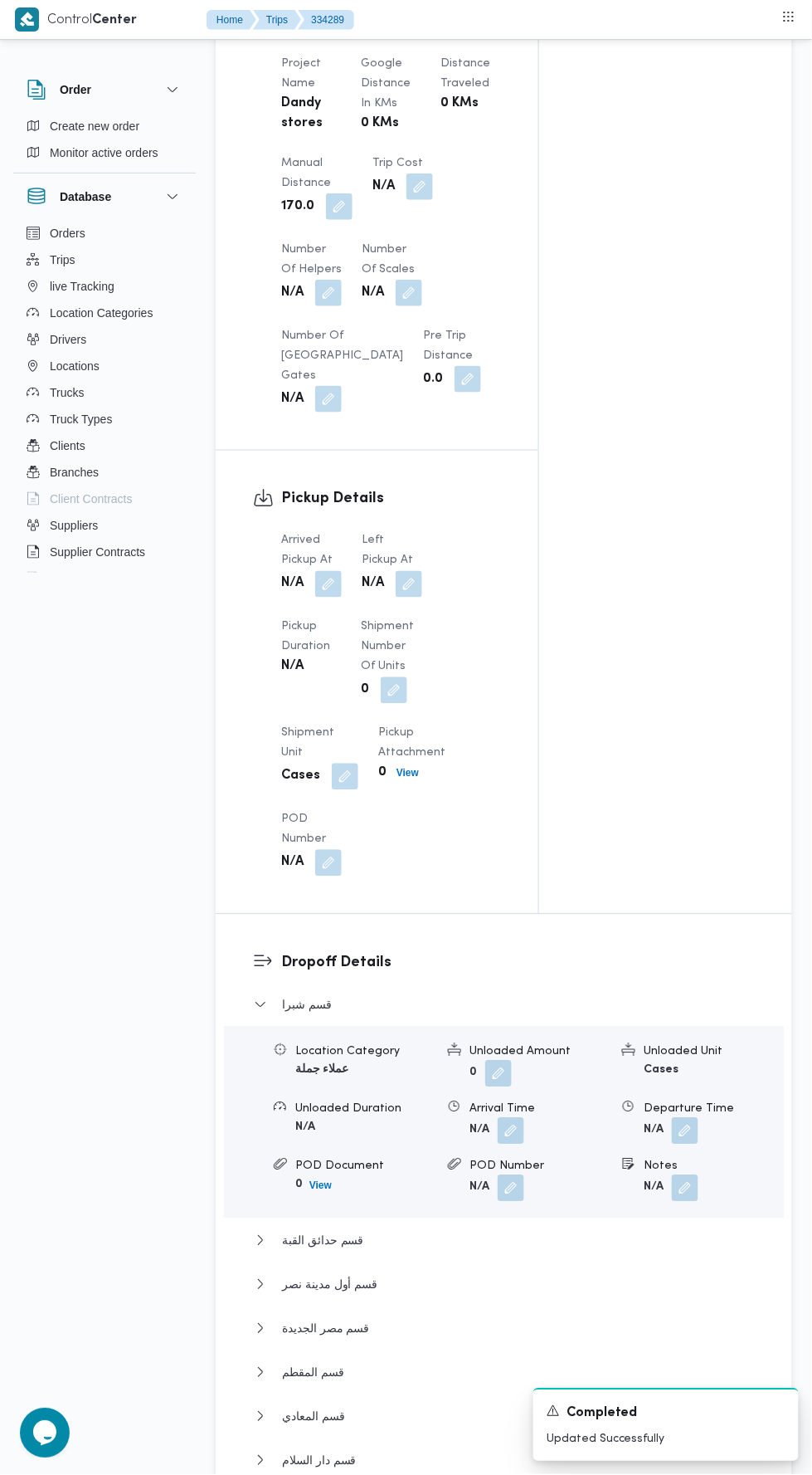
click at [409, 571] on button "button" at bounding box center [409, 584] width 26 height 26
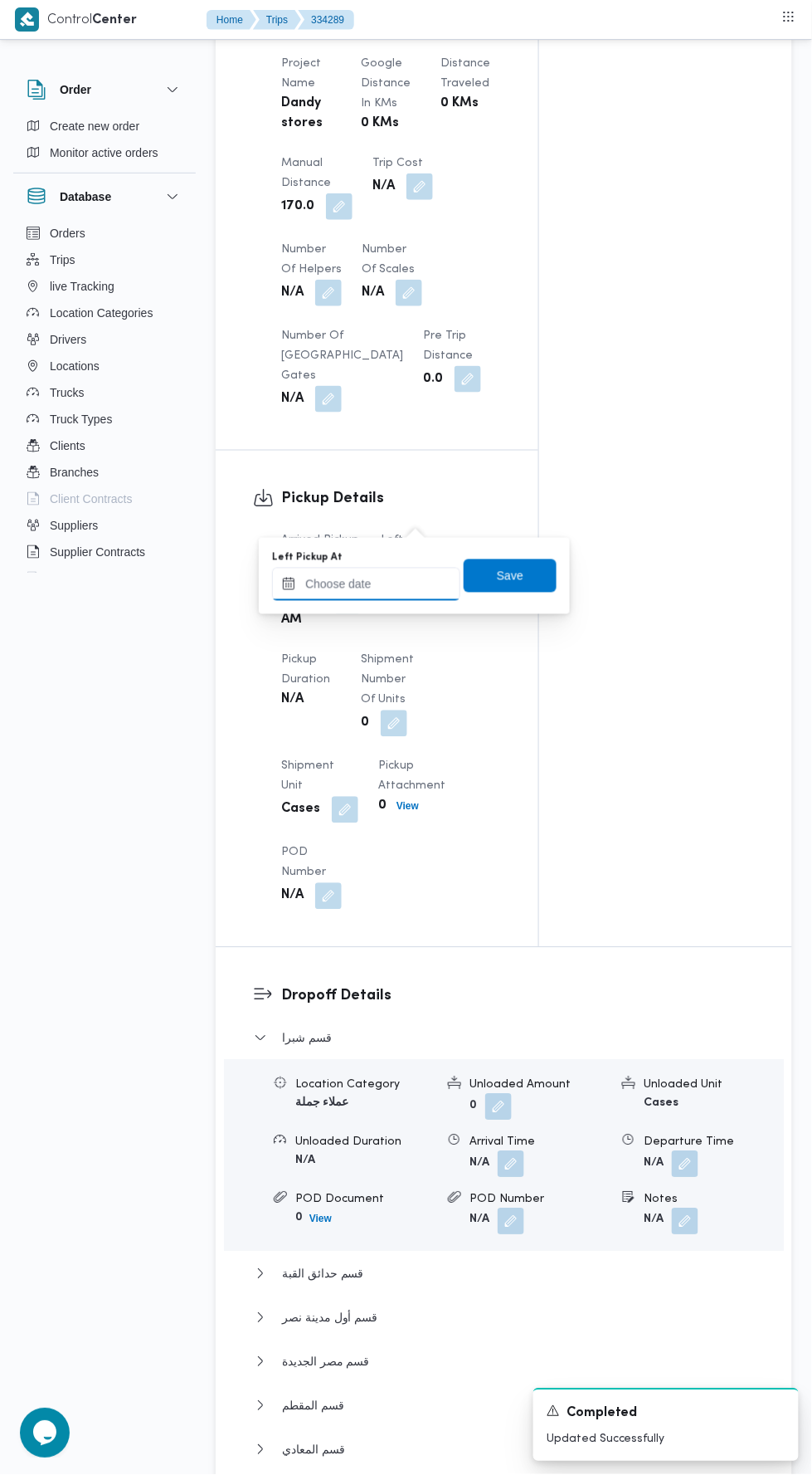
click at [366, 581] on input "Left Pickup At" at bounding box center [366, 584] width 188 height 33
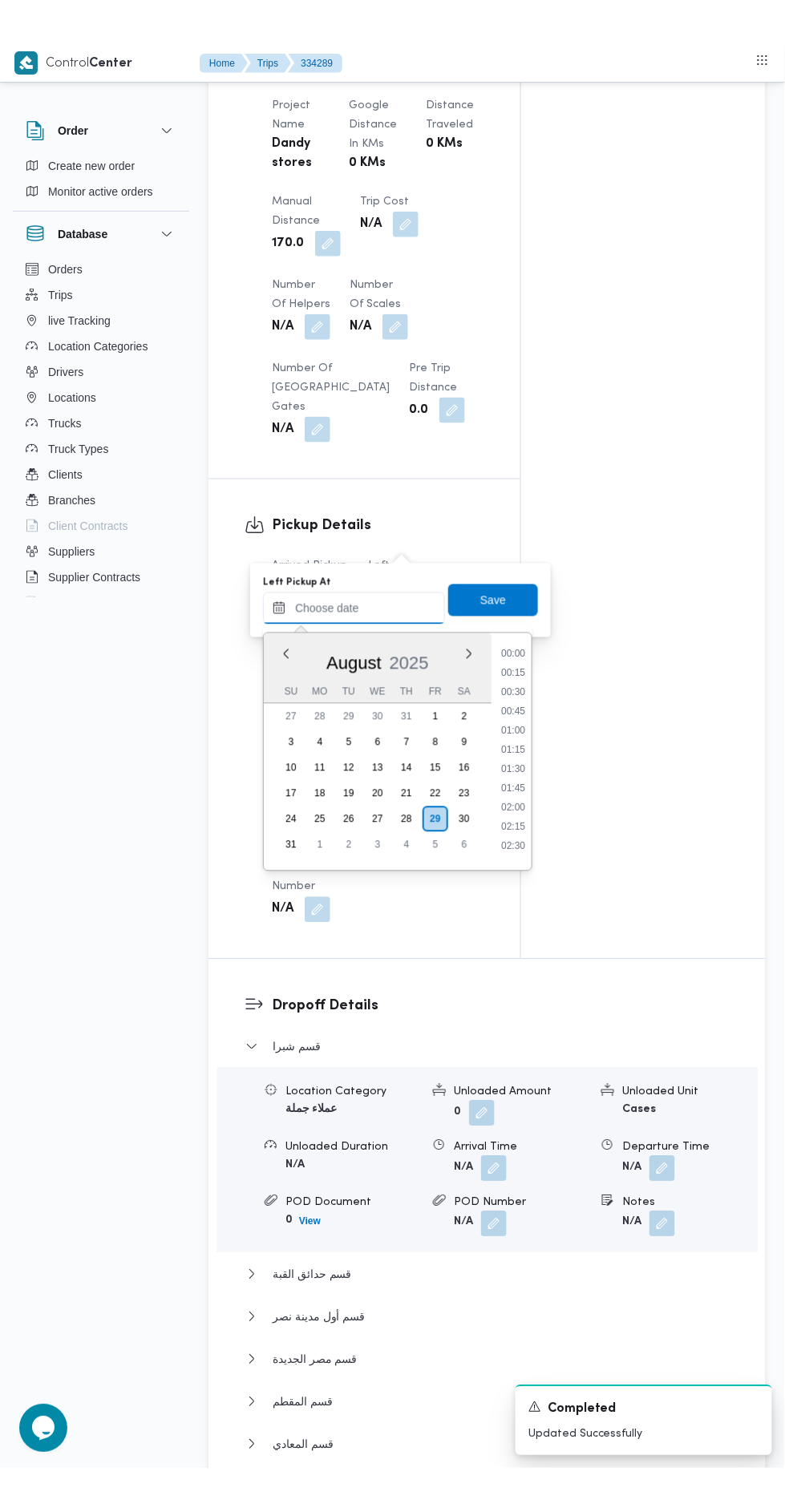
scroll to position [775, 0]
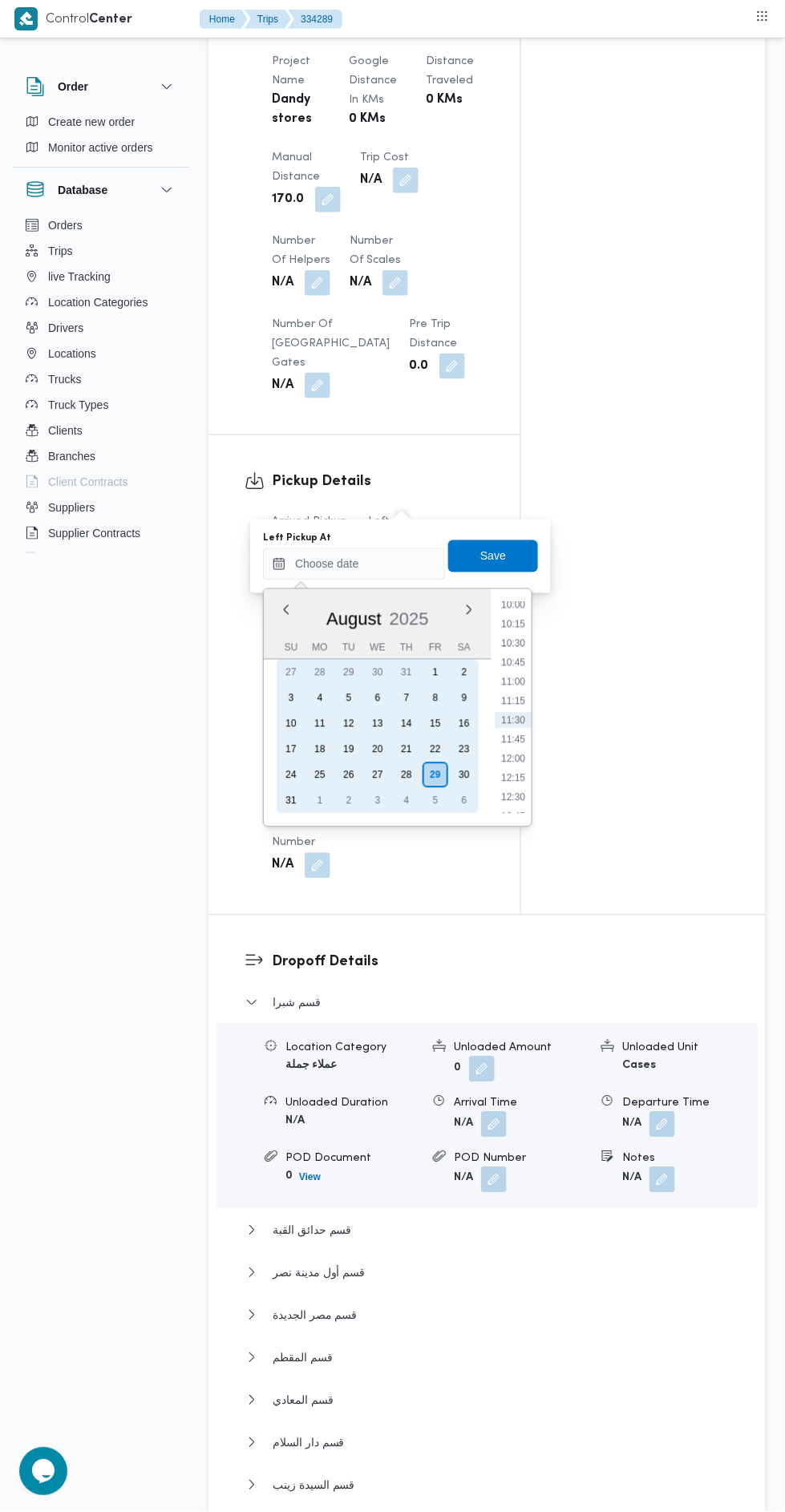
click at [471, 694] on div "9" at bounding box center [464, 698] width 25 height 25
type input "09/08/2025 00:00"
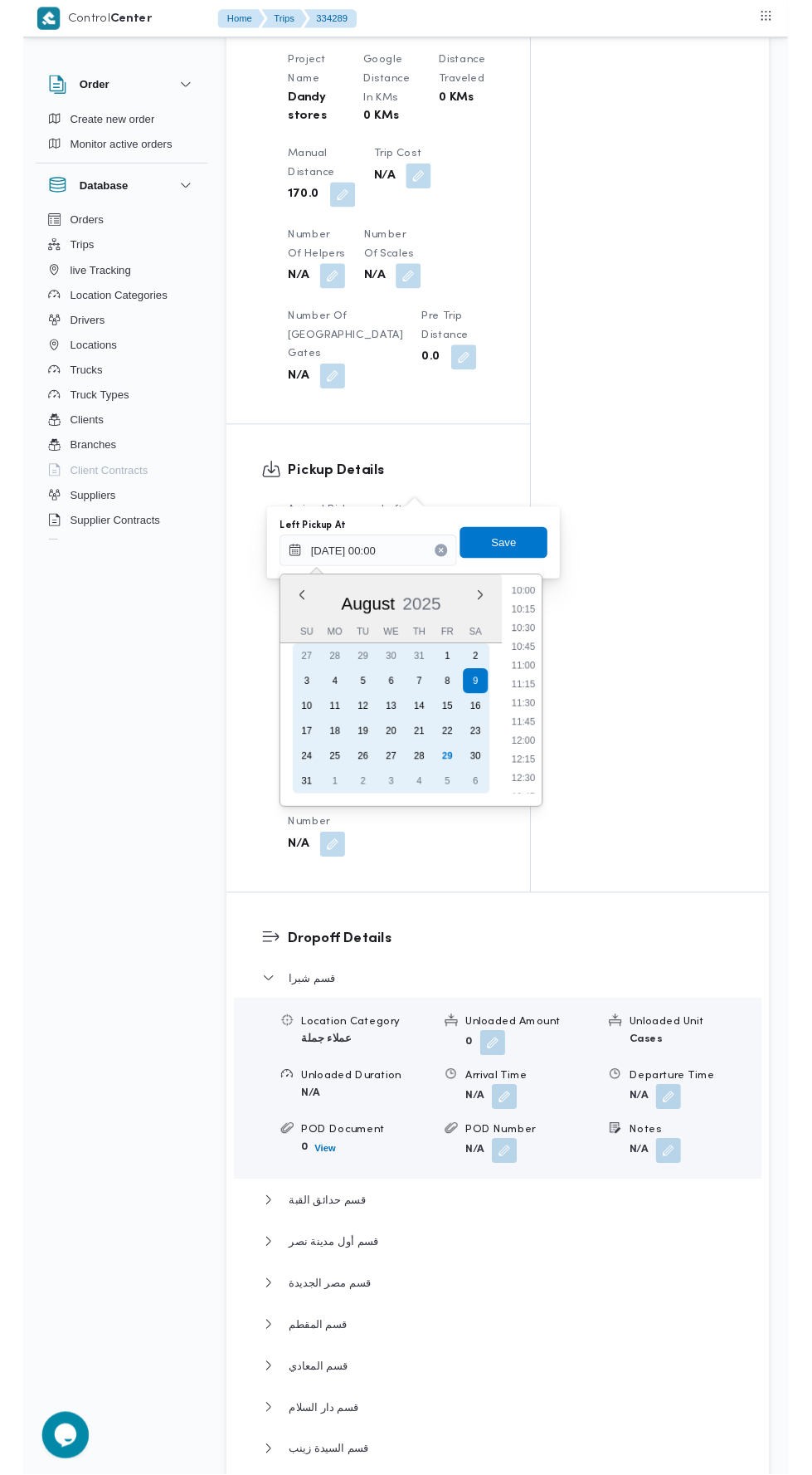
scroll to position [0, 0]
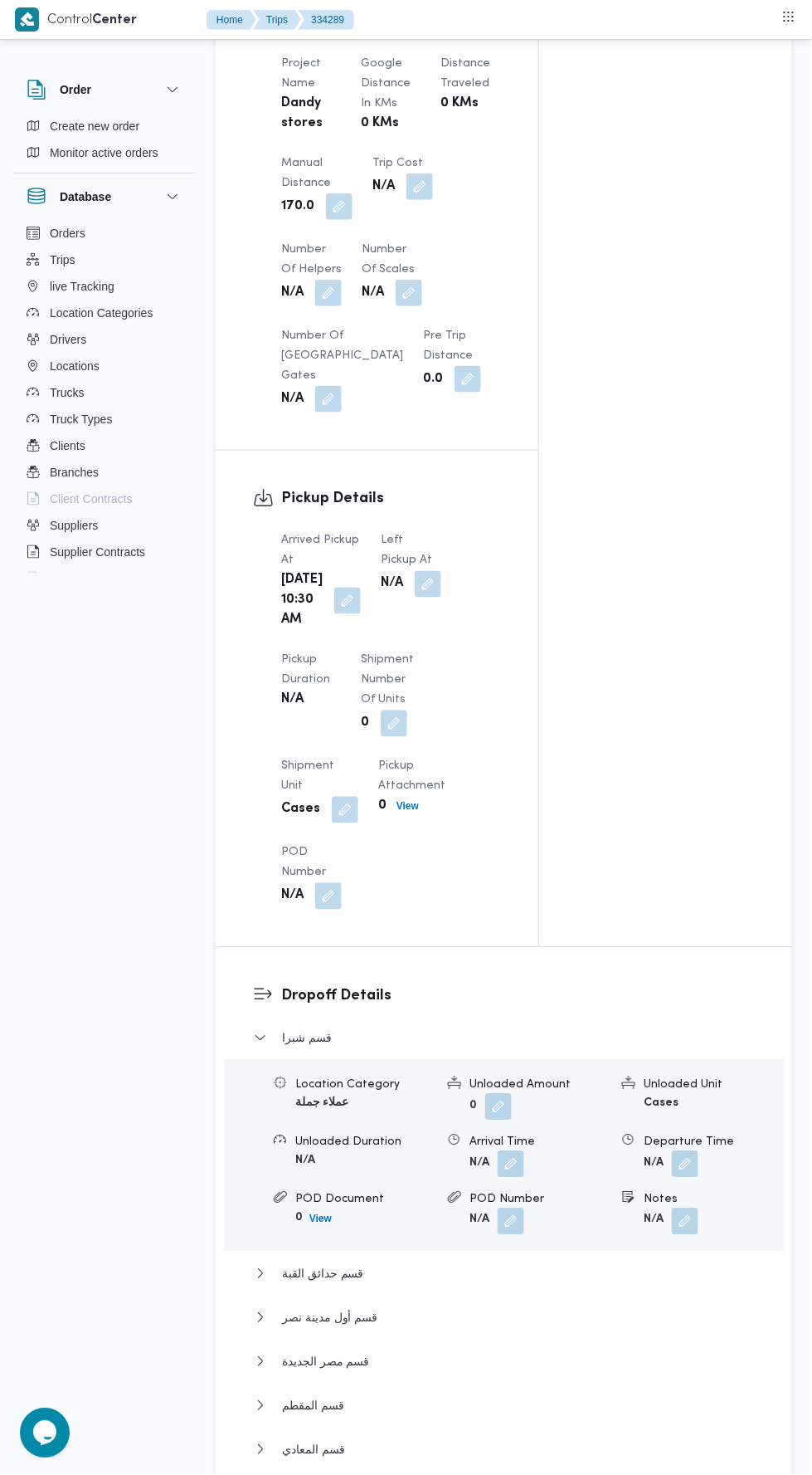
click at [420, 571] on button "button" at bounding box center [428, 584] width 26 height 26
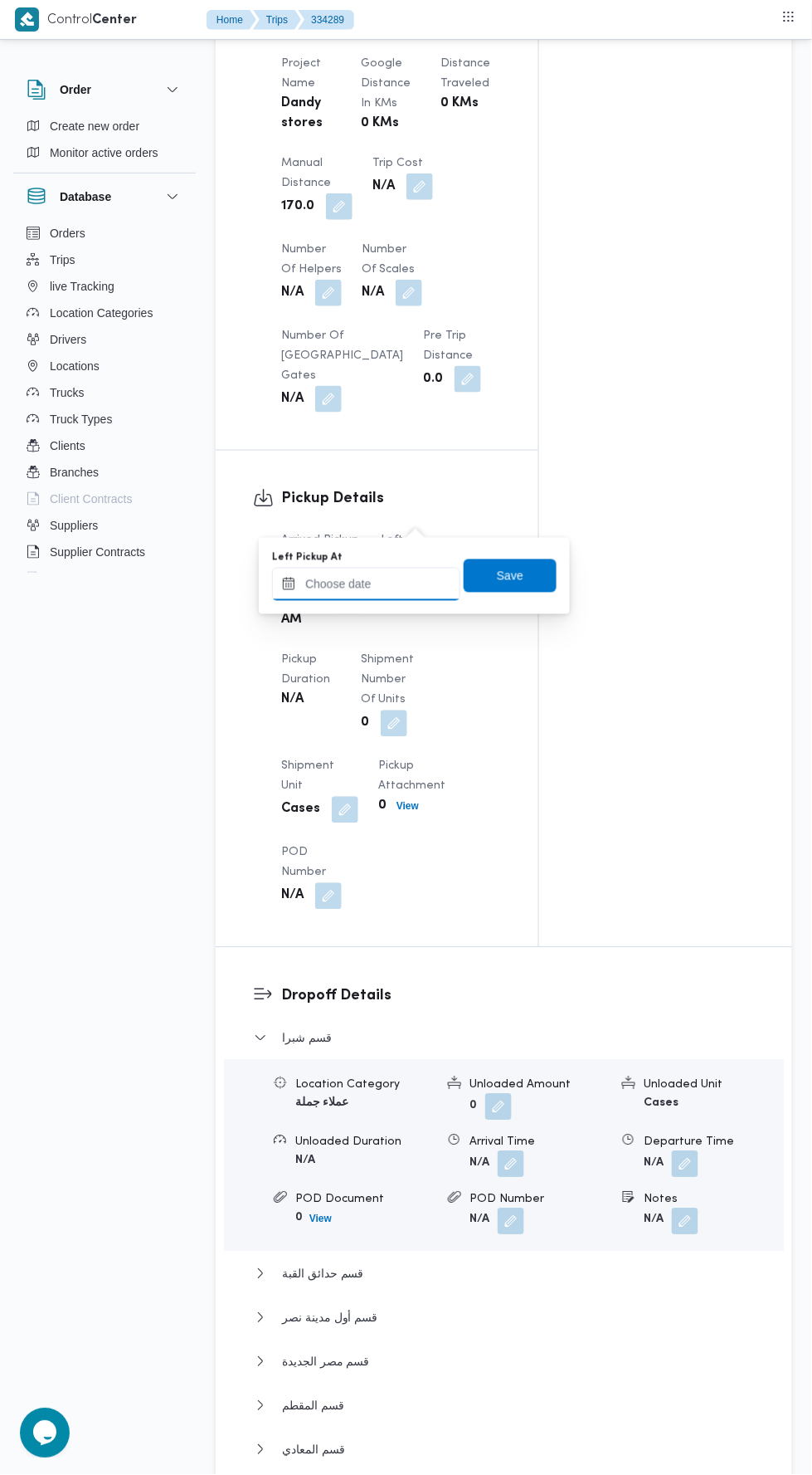
click at [415, 588] on input "Left Pickup At" at bounding box center [366, 584] width 188 height 33
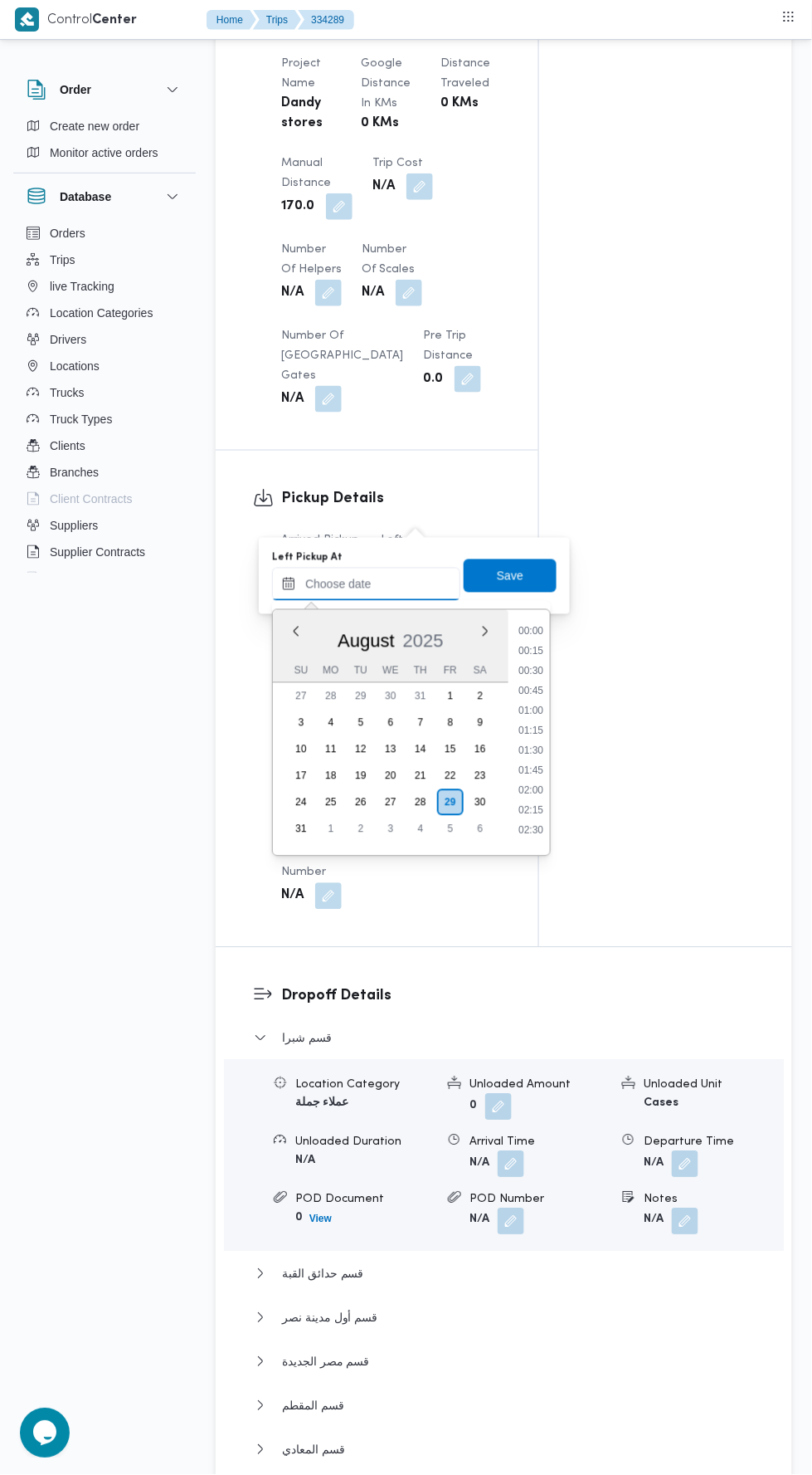
scroll to position [802, 0]
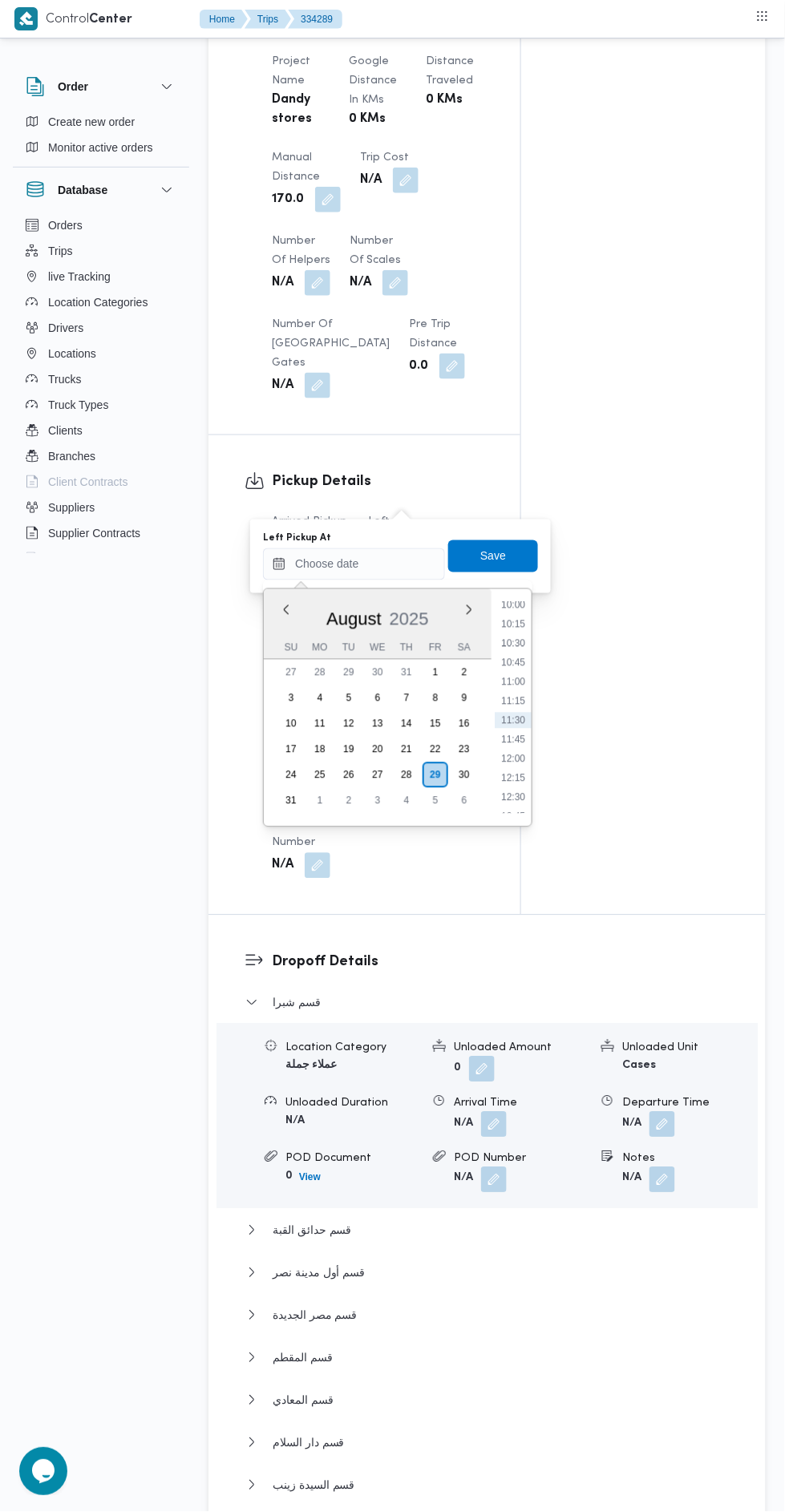
click at [513, 698] on li "11:15" at bounding box center [513, 701] width 37 height 16
type input "29/08/2025 11:15"
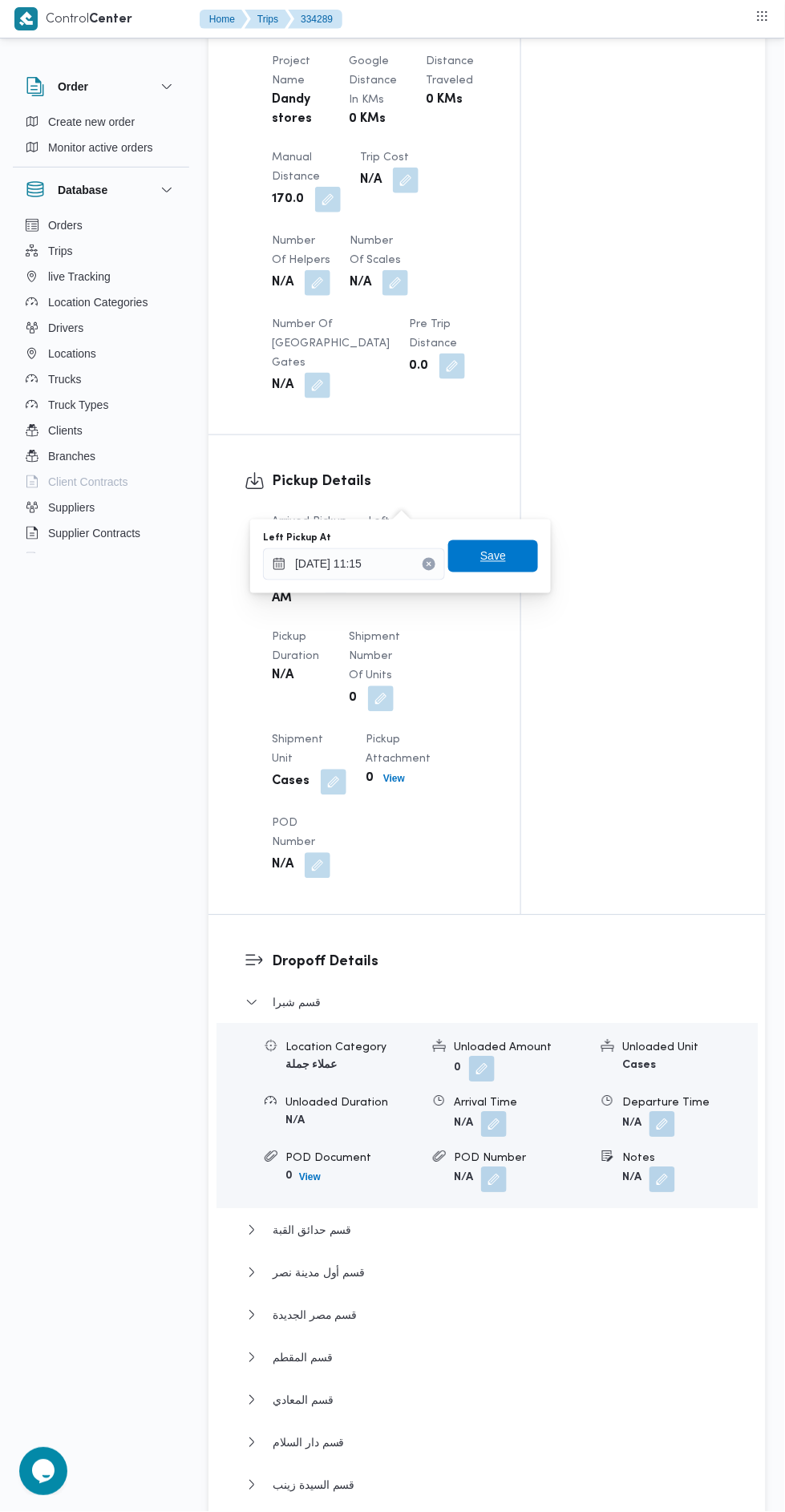
click at [501, 549] on span "Save" at bounding box center [493, 556] width 25 height 19
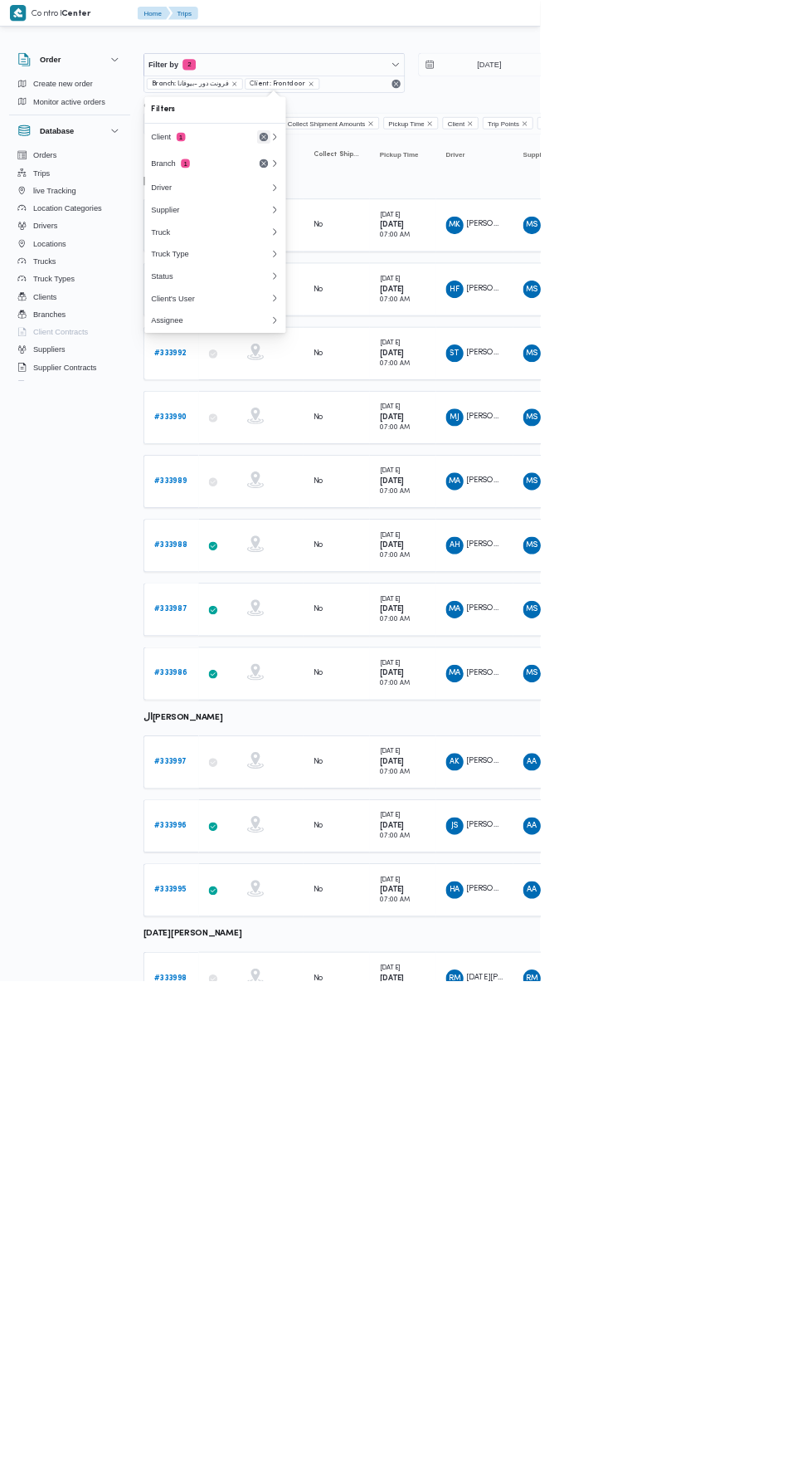
click at [397, 205] on button "Remove" at bounding box center [396, 205] width 20 height 20
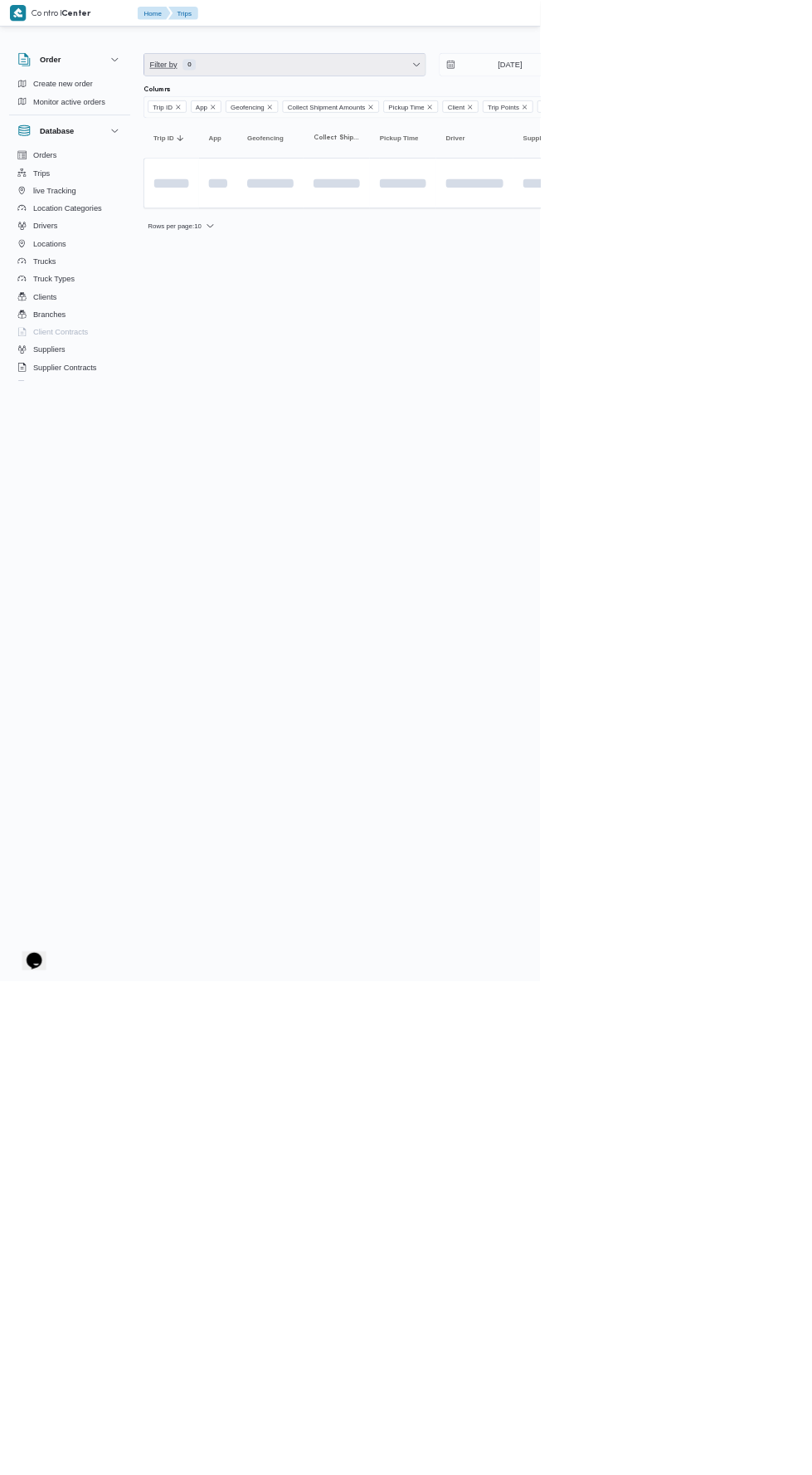
click at [407, 91] on span "Filter by 0" at bounding box center [428, 97] width 423 height 33
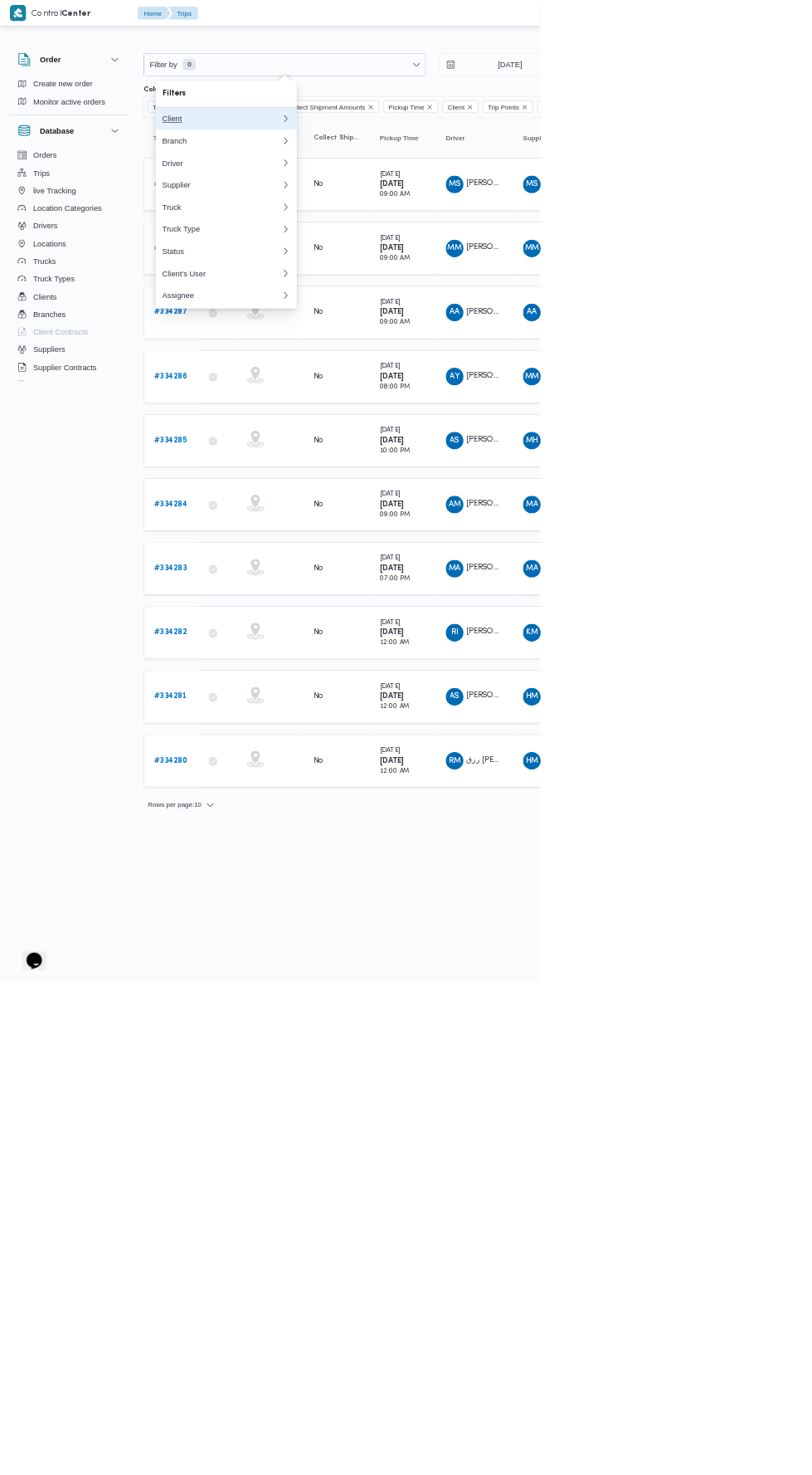
click at [393, 177] on div "Client" at bounding box center [333, 178] width 179 height 13
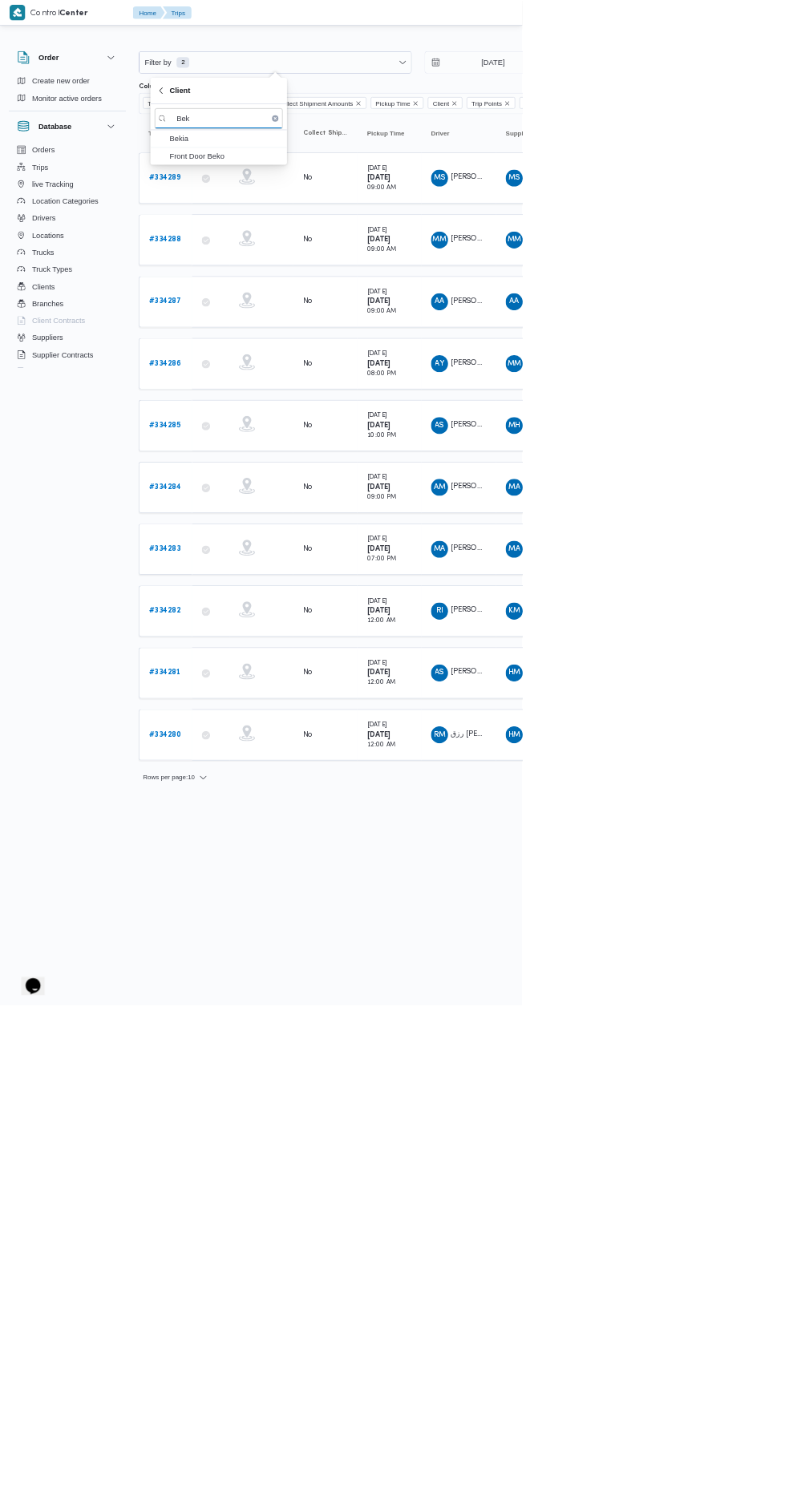
type input "Bek"
click at [359, 197] on span "Bekia" at bounding box center [328, 209] width 193 height 25
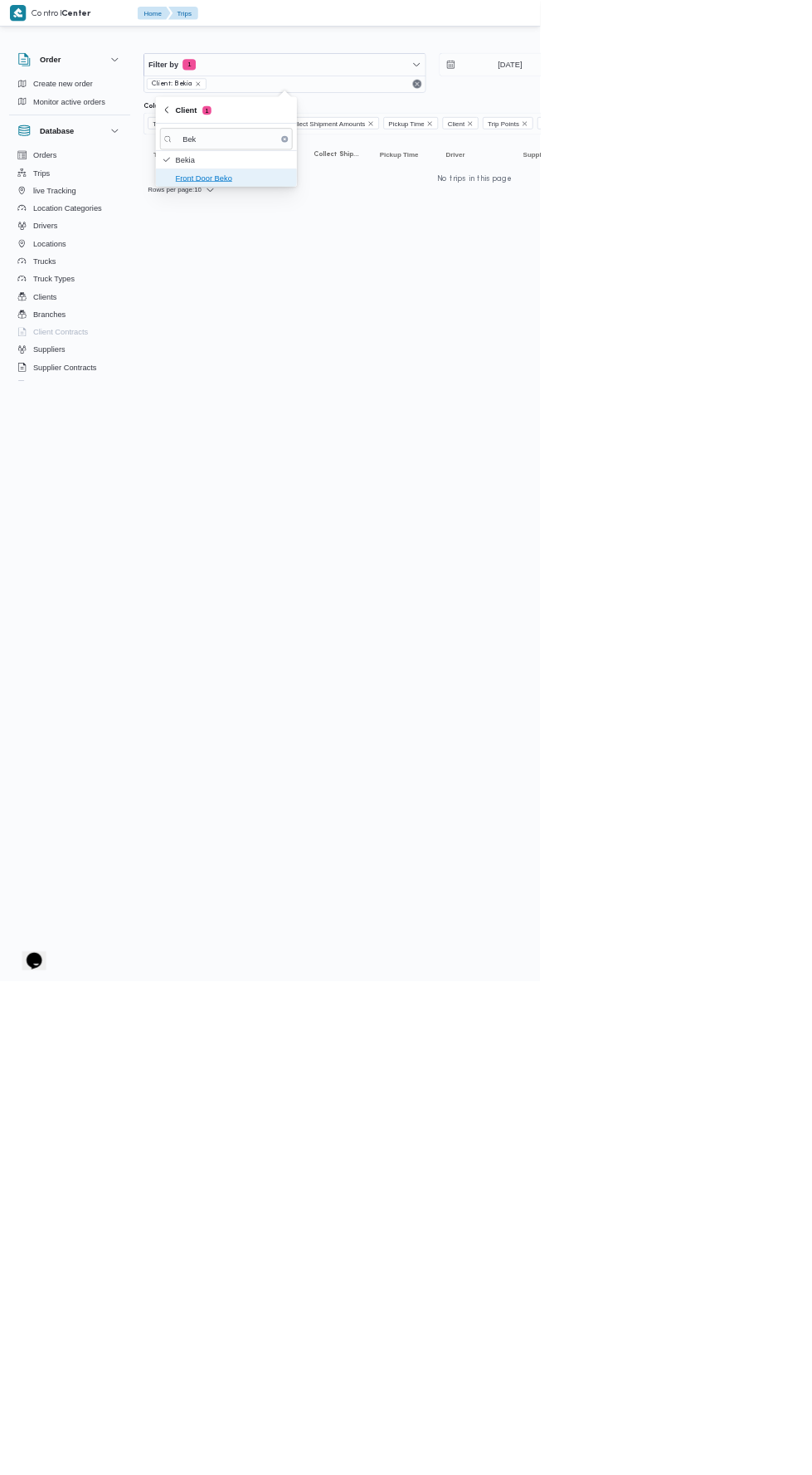
click at [359, 279] on span "Front Door Beko" at bounding box center [339, 267] width 199 height 26
click at [294, 125] on icon "remove selected entity" at bounding box center [298, 126] width 7 height 7
click at [347, 125] on icon "remove selected entity" at bounding box center [351, 126] width 7 height 7
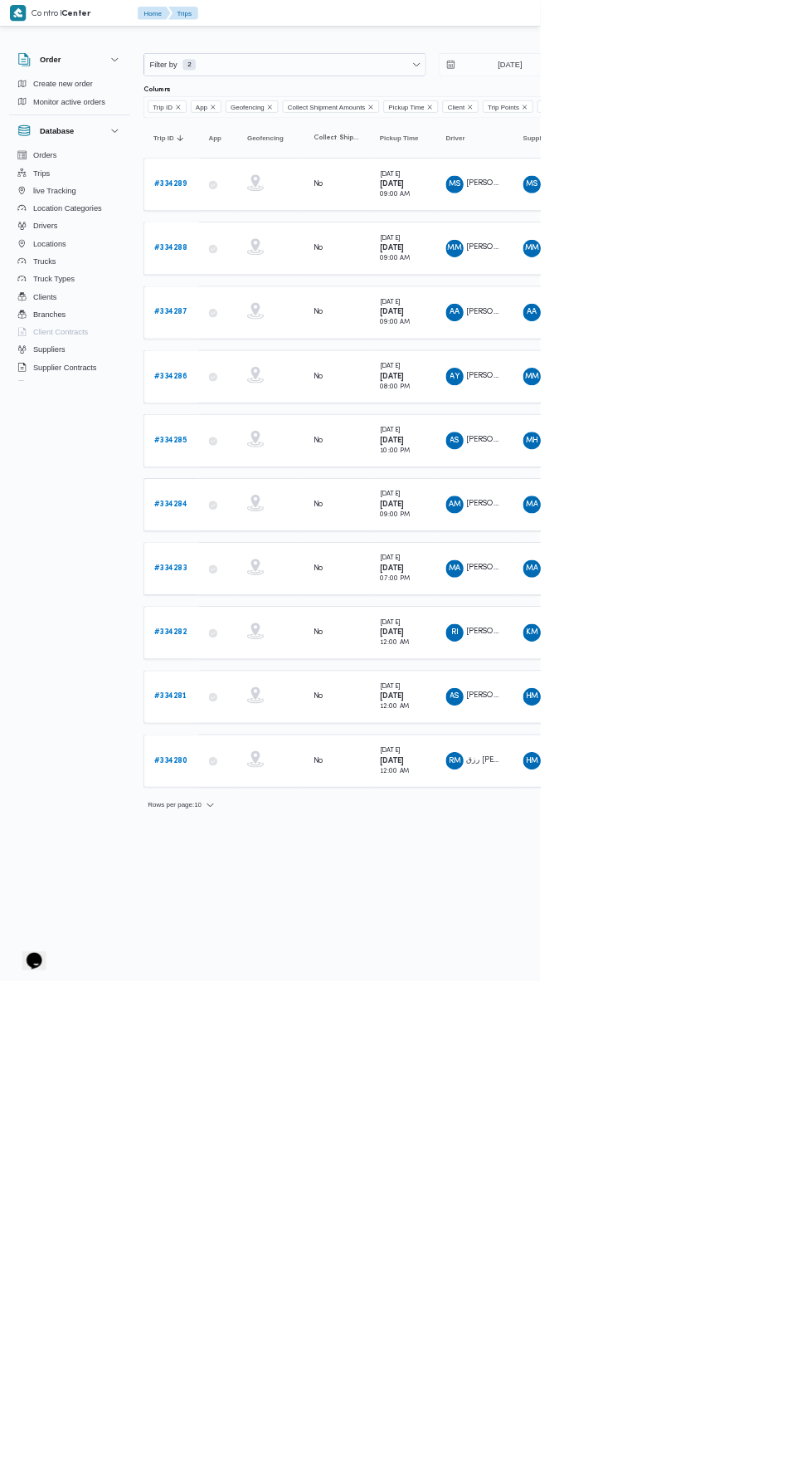
click at [631, 1474] on html "Control Center Home Trips English عربي Dark mode Logout Order Create new order …" at bounding box center [406, 738] width 812 height 1475
click at [766, 95] on input "22/8/2025" at bounding box center [755, 97] width 188 height 33
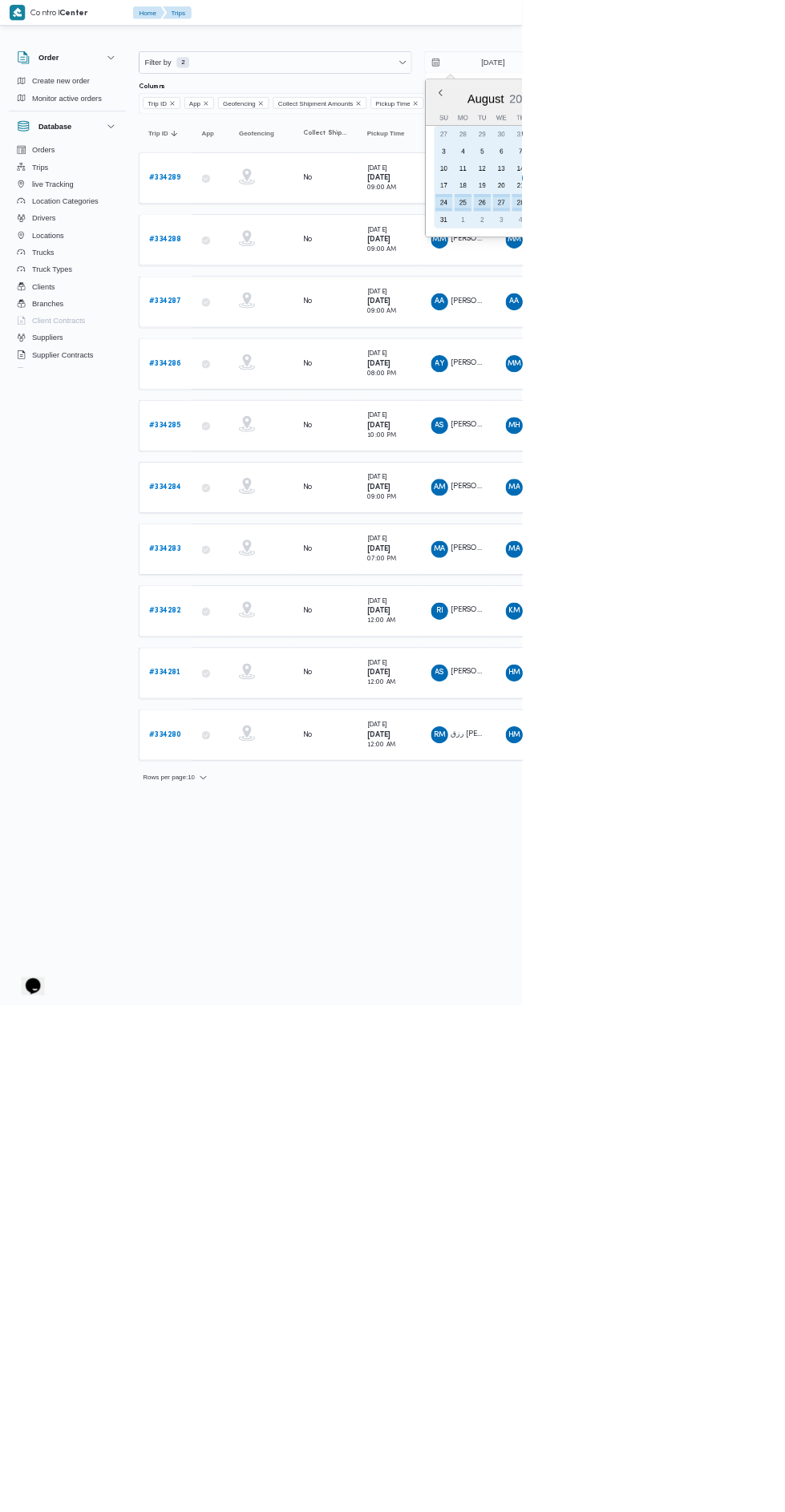
type input "[DATE]"
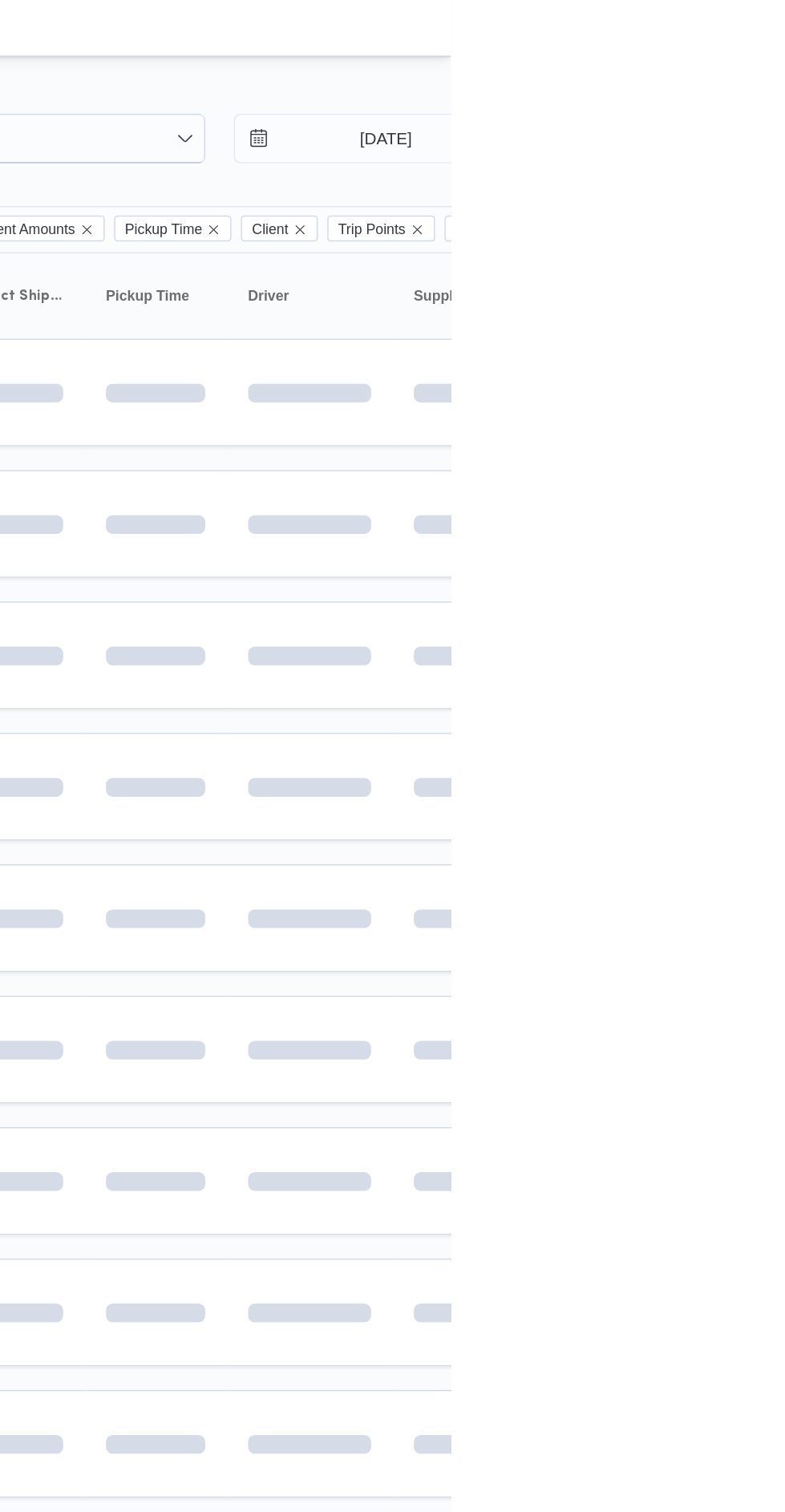
click at [778, 31] on div at bounding box center [537, 19] width 485 height 38
